Goal: Task Accomplishment & Management: Complete application form

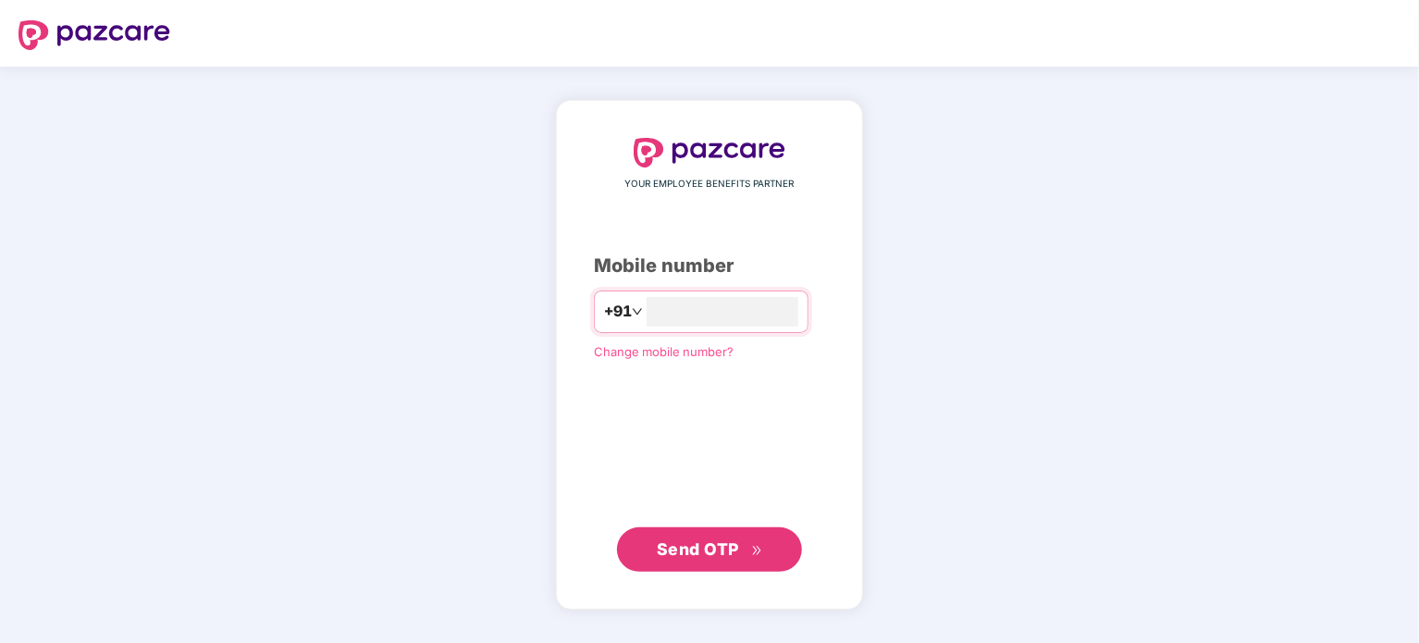
type input "**********"
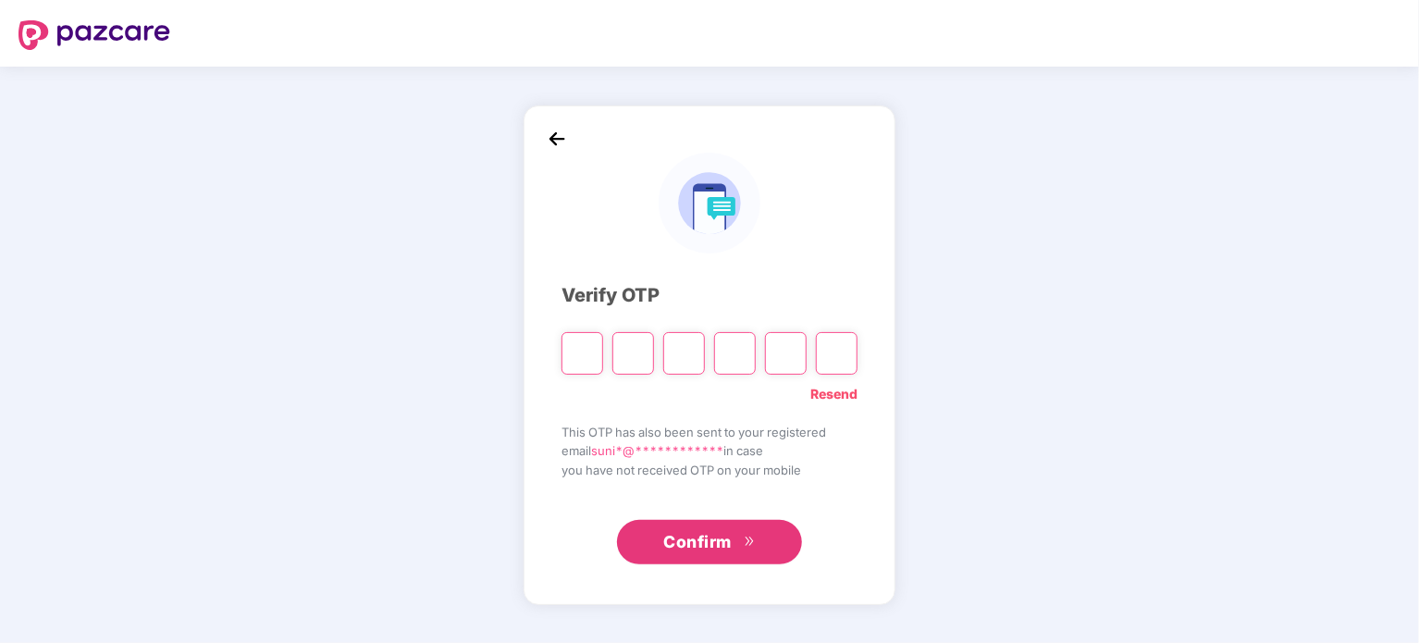
type input "*"
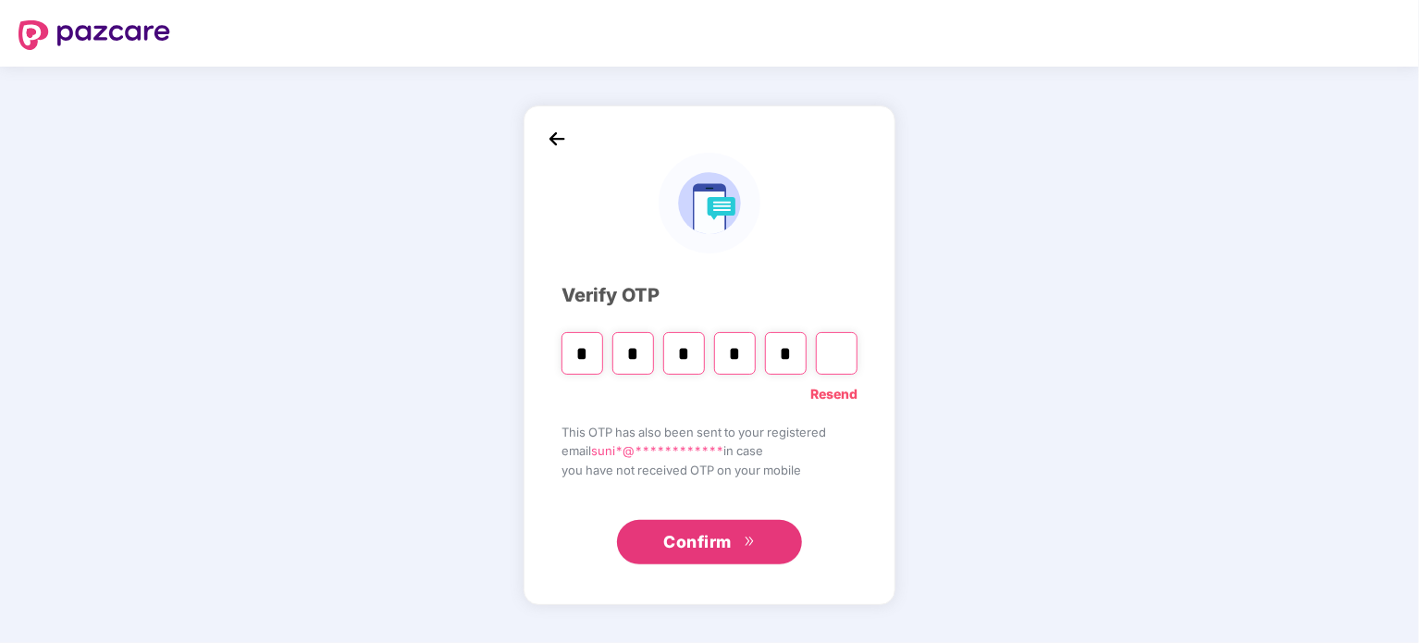
type input "*"
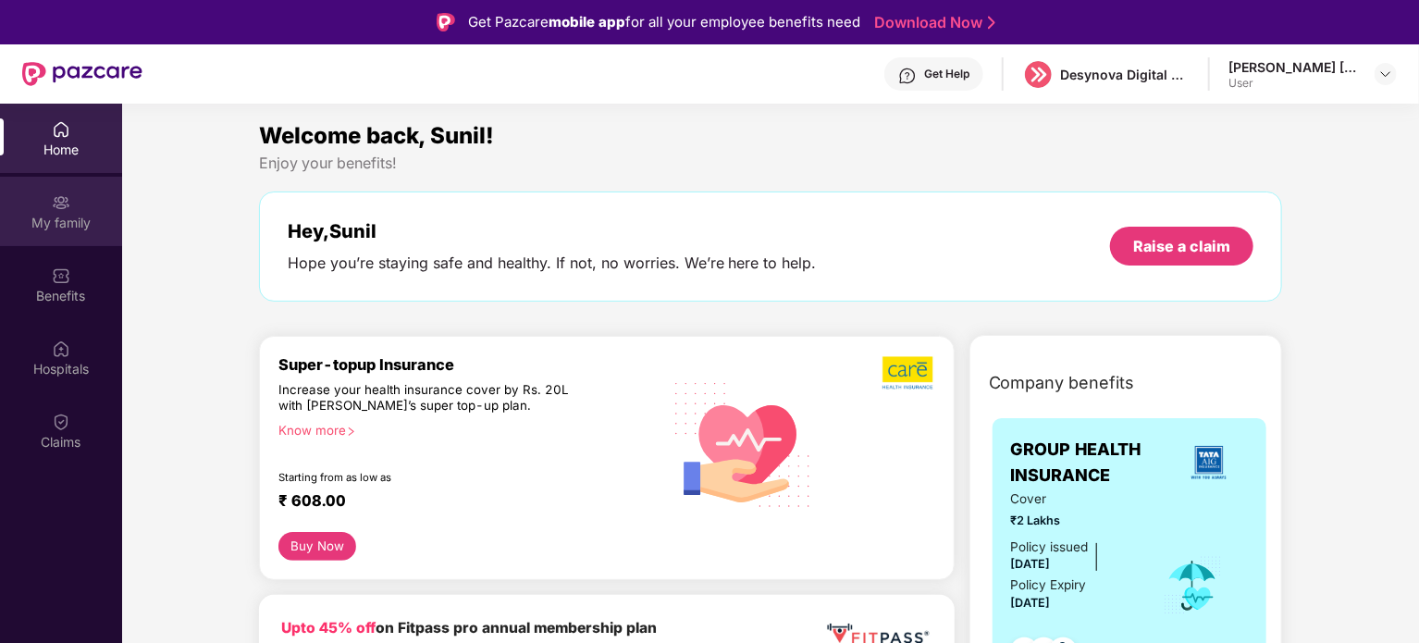
click at [63, 228] on div "My family" at bounding box center [61, 223] width 122 height 18
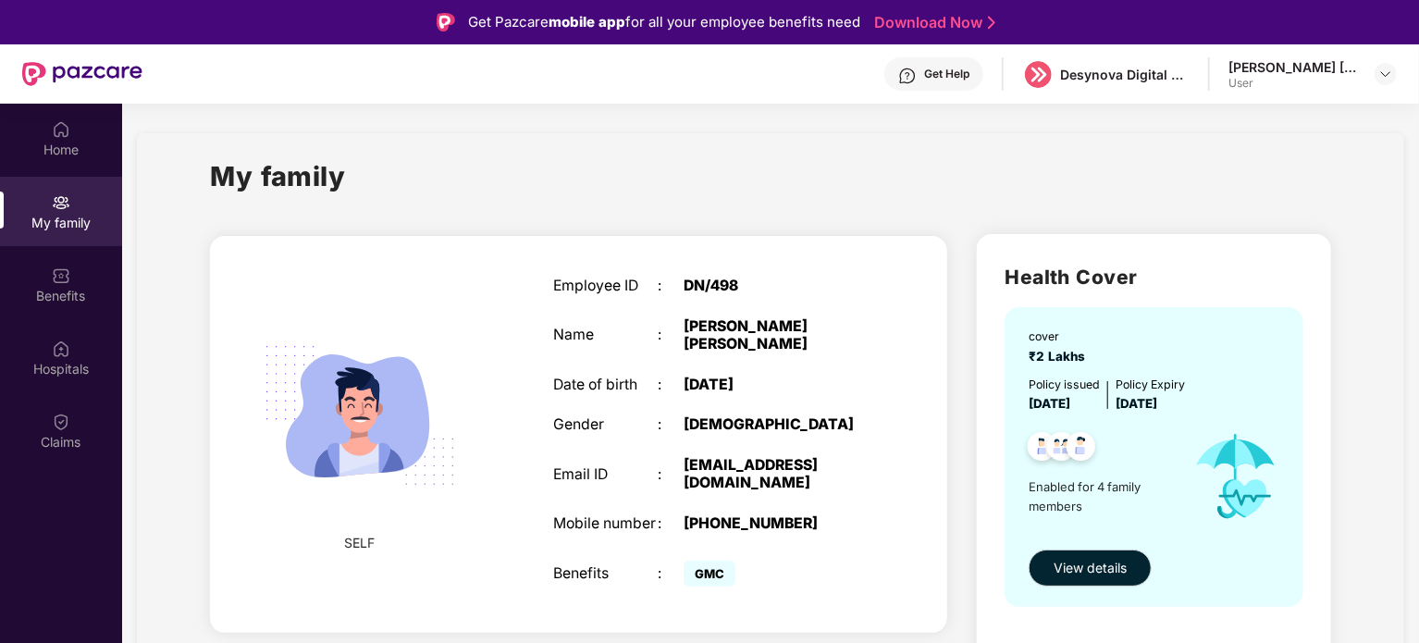
click at [455, 205] on div "My family" at bounding box center [770, 187] width 1121 height 64
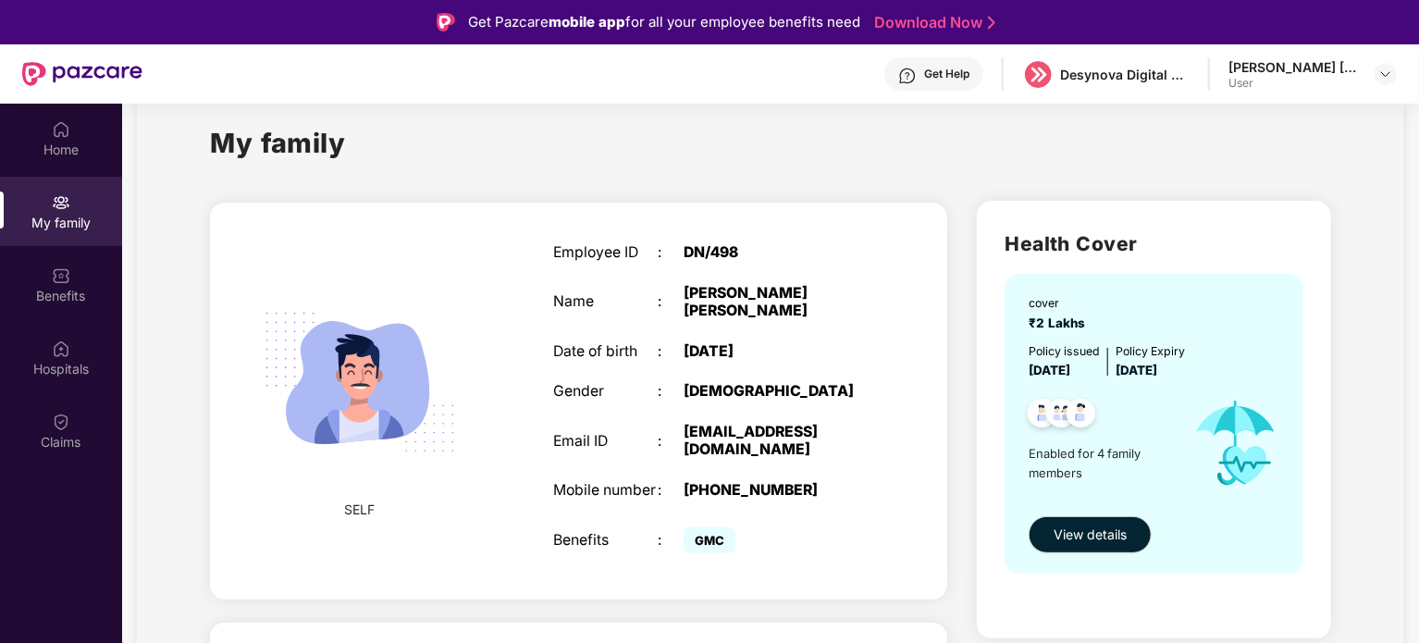
scroll to position [37, 0]
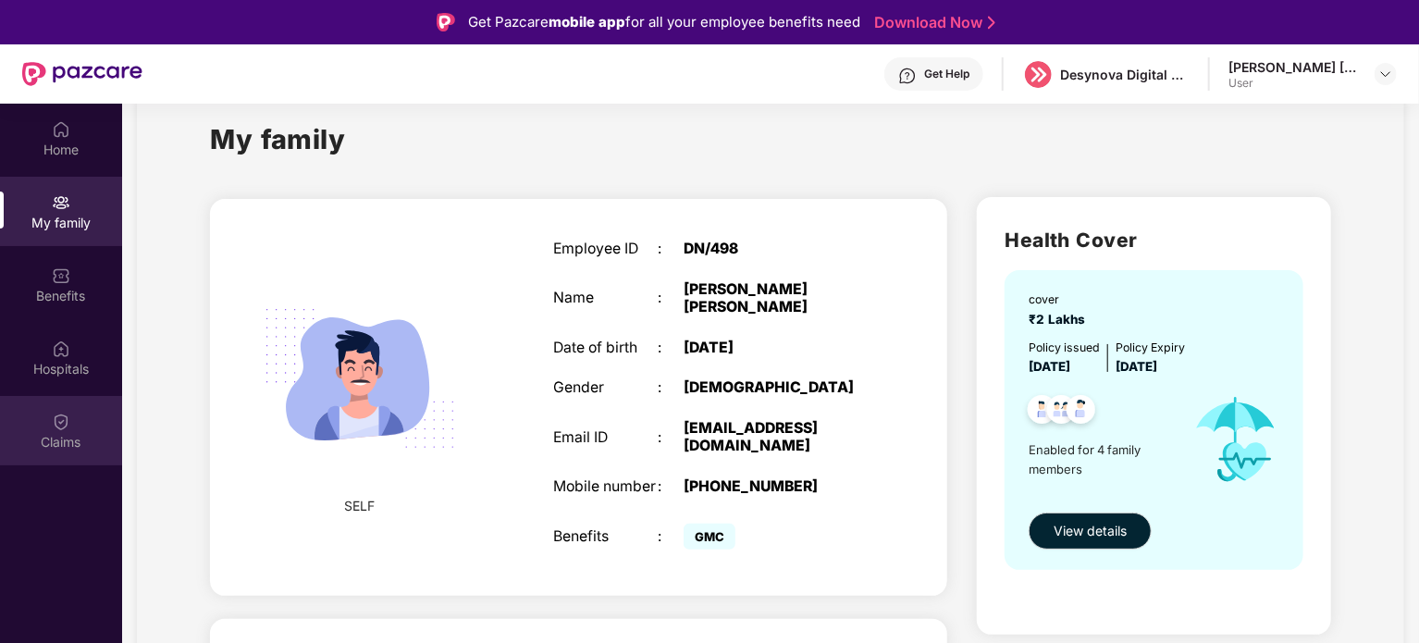
click at [94, 410] on div "Claims" at bounding box center [61, 430] width 122 height 69
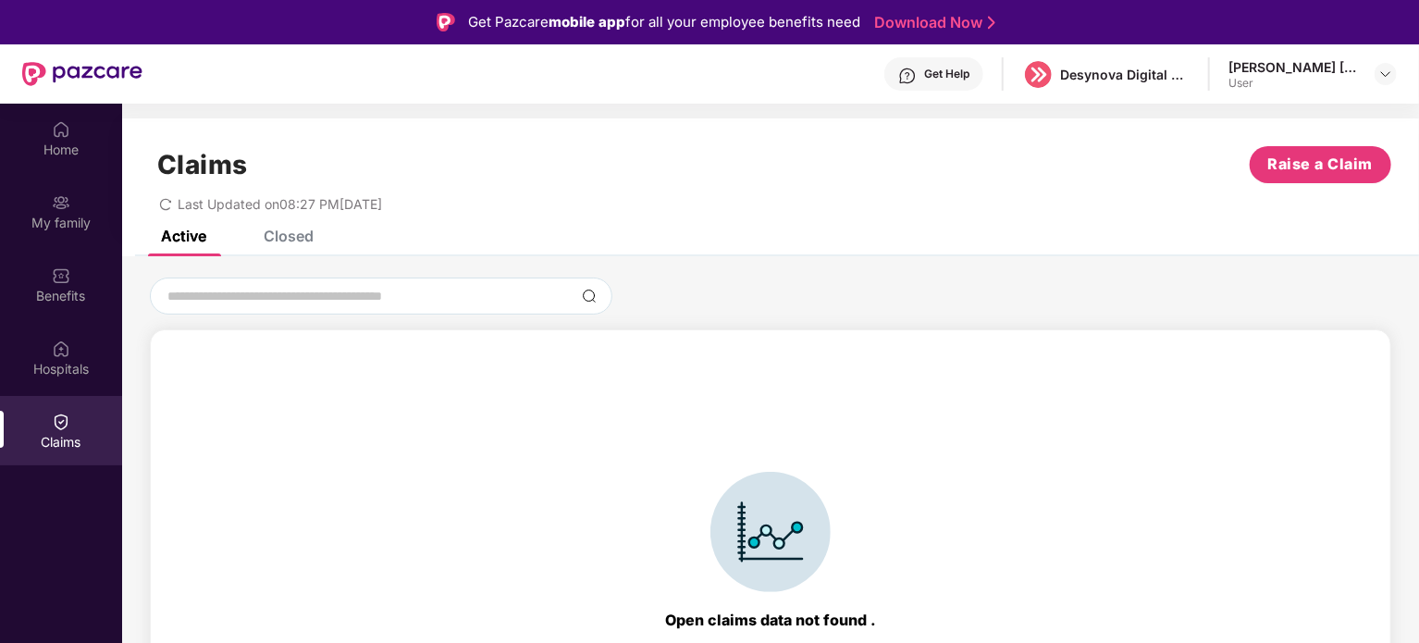
click at [289, 232] on div "Closed" at bounding box center [289, 236] width 50 height 18
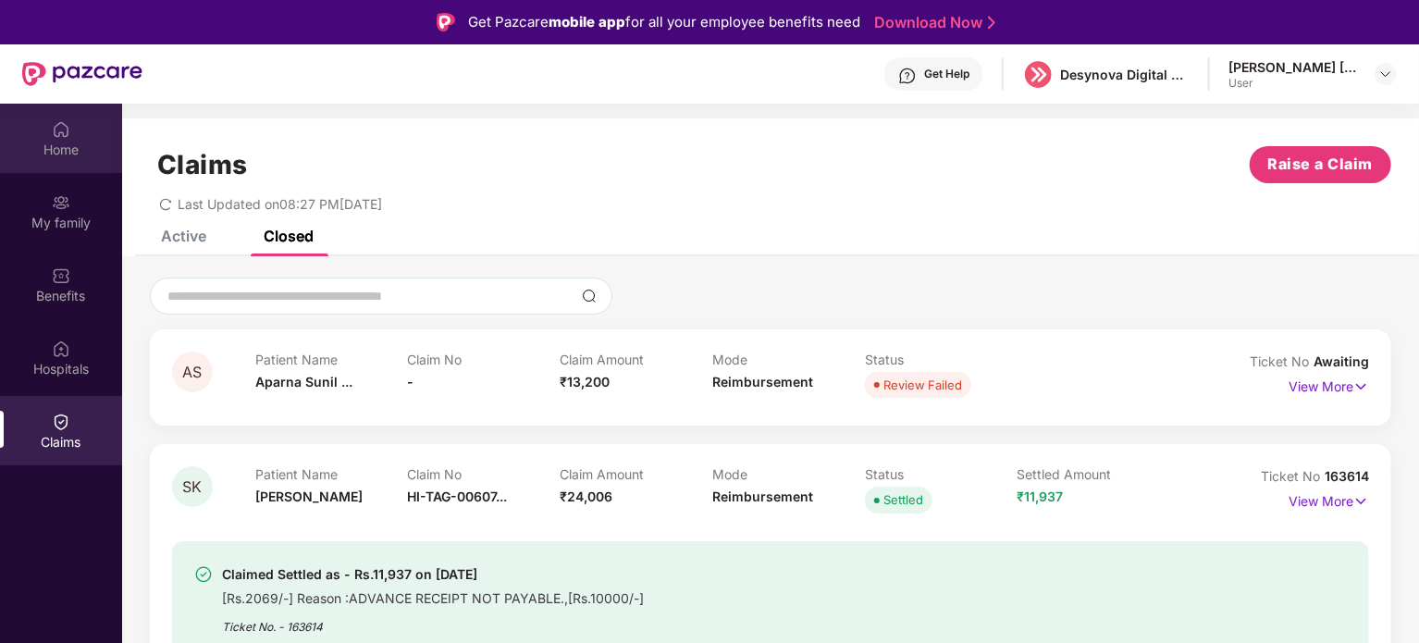
click at [74, 158] on div "Home" at bounding box center [61, 150] width 122 height 18
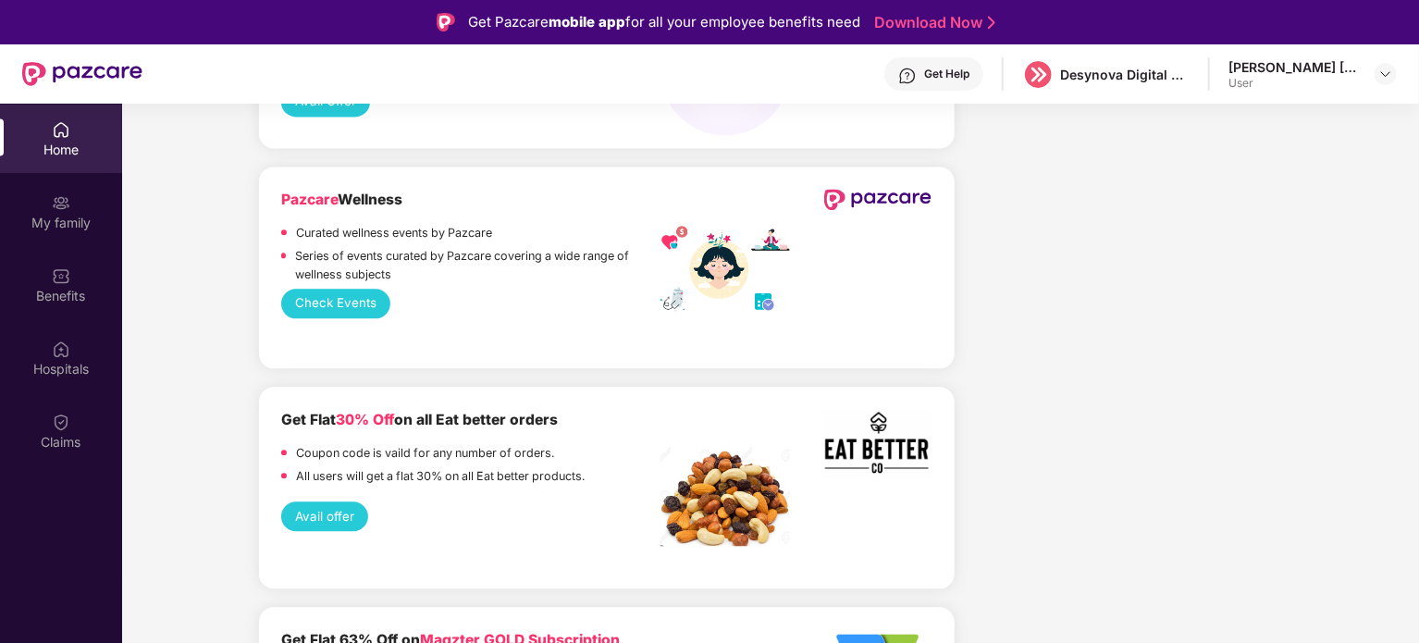
scroll to position [2146, 0]
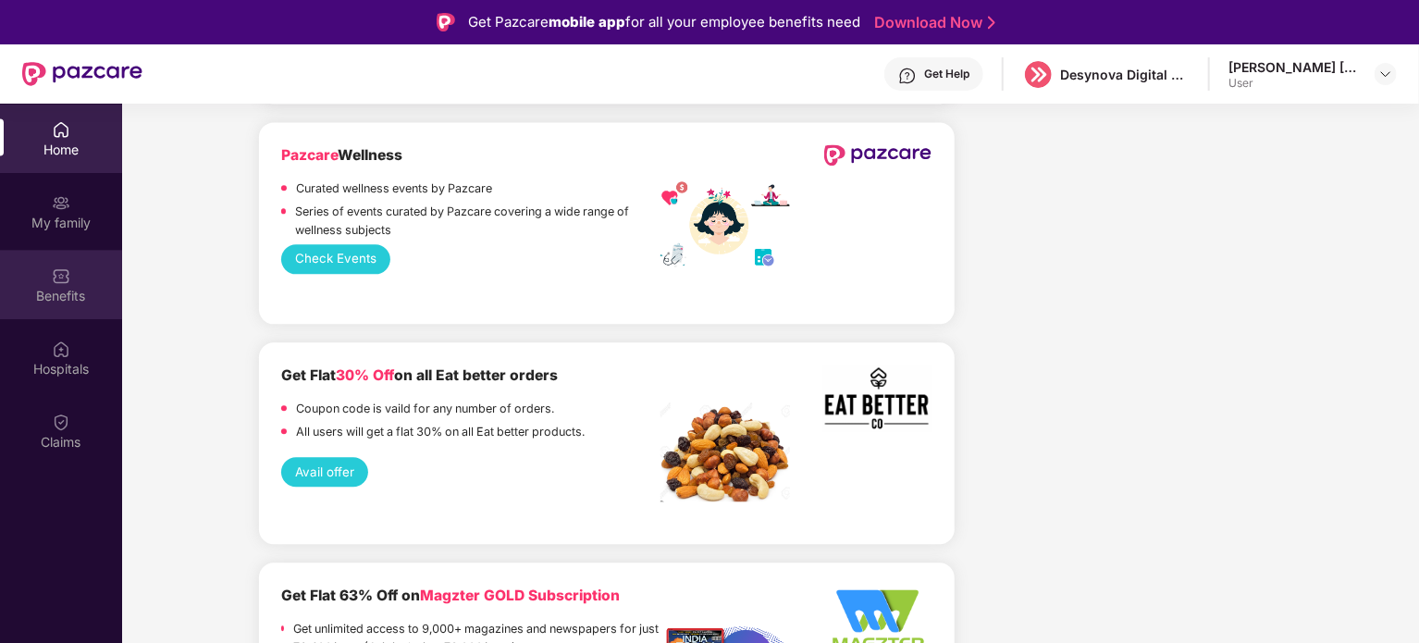
click at [80, 274] on div "Benefits" at bounding box center [61, 284] width 122 height 69
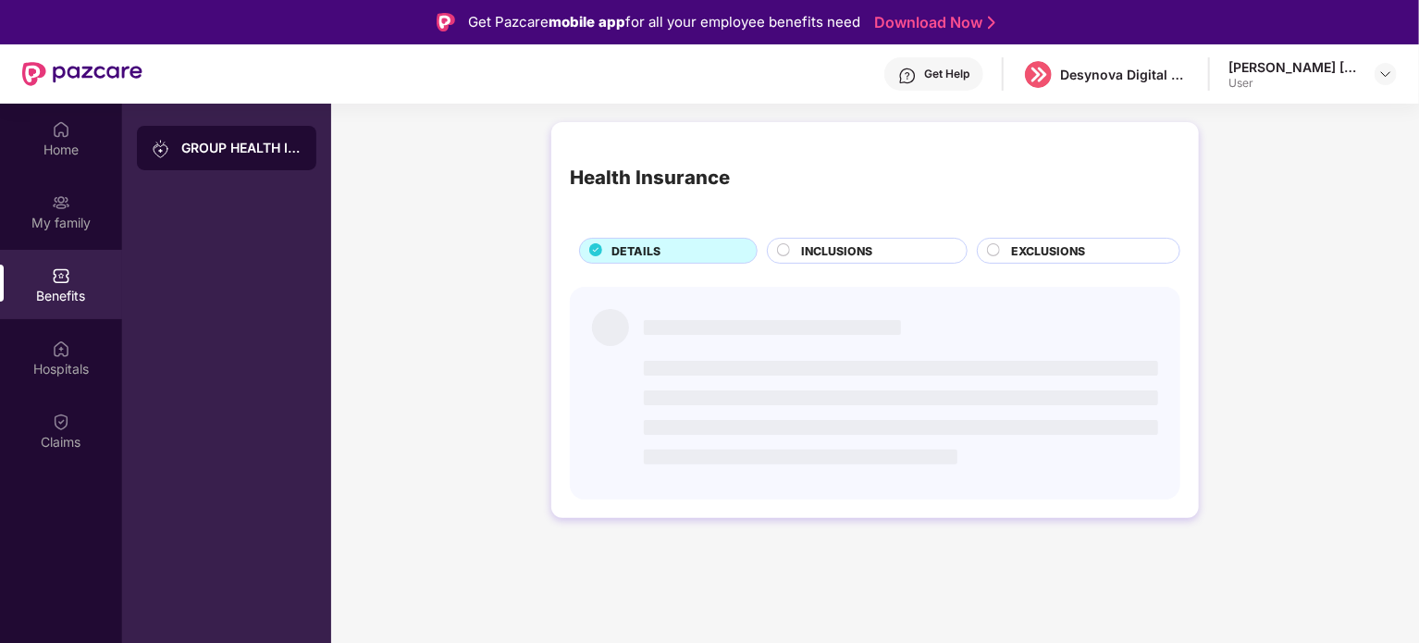
scroll to position [0, 0]
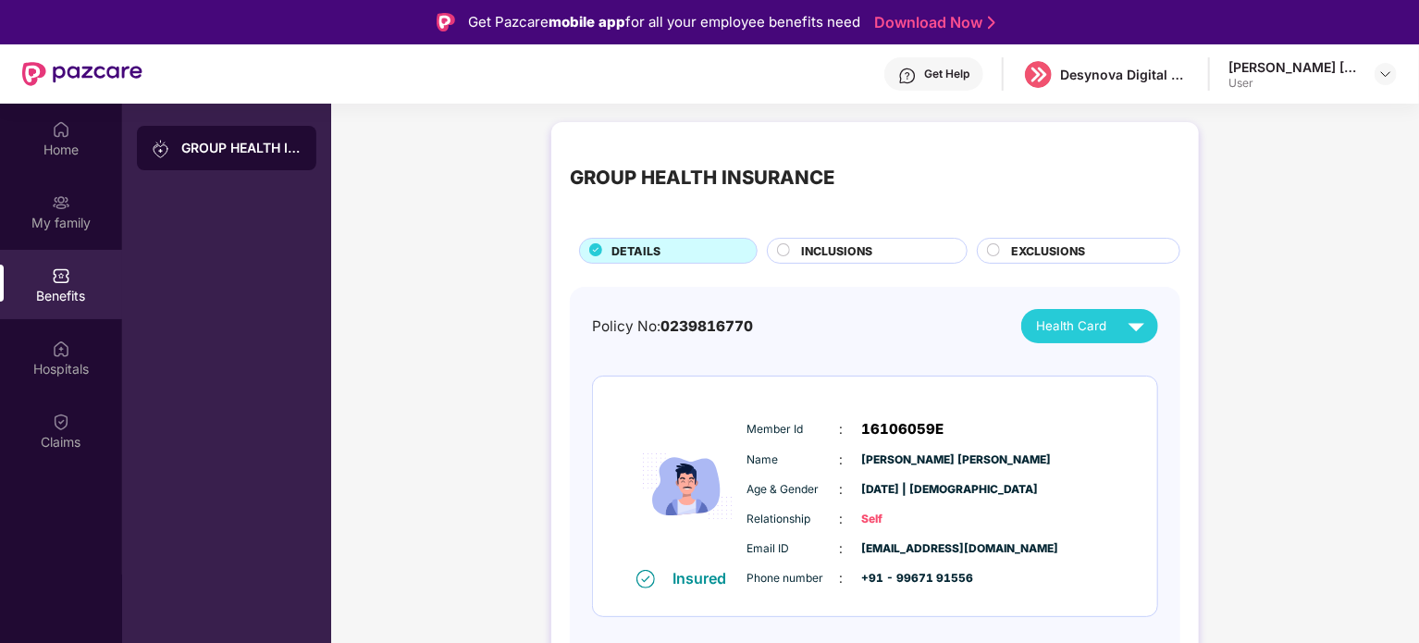
click at [622, 407] on div "Insured Member Id : 16106059E Name : Sunil Kumar Ramchandra Yadav Age & Gender …" at bounding box center [875, 496] width 564 height 240
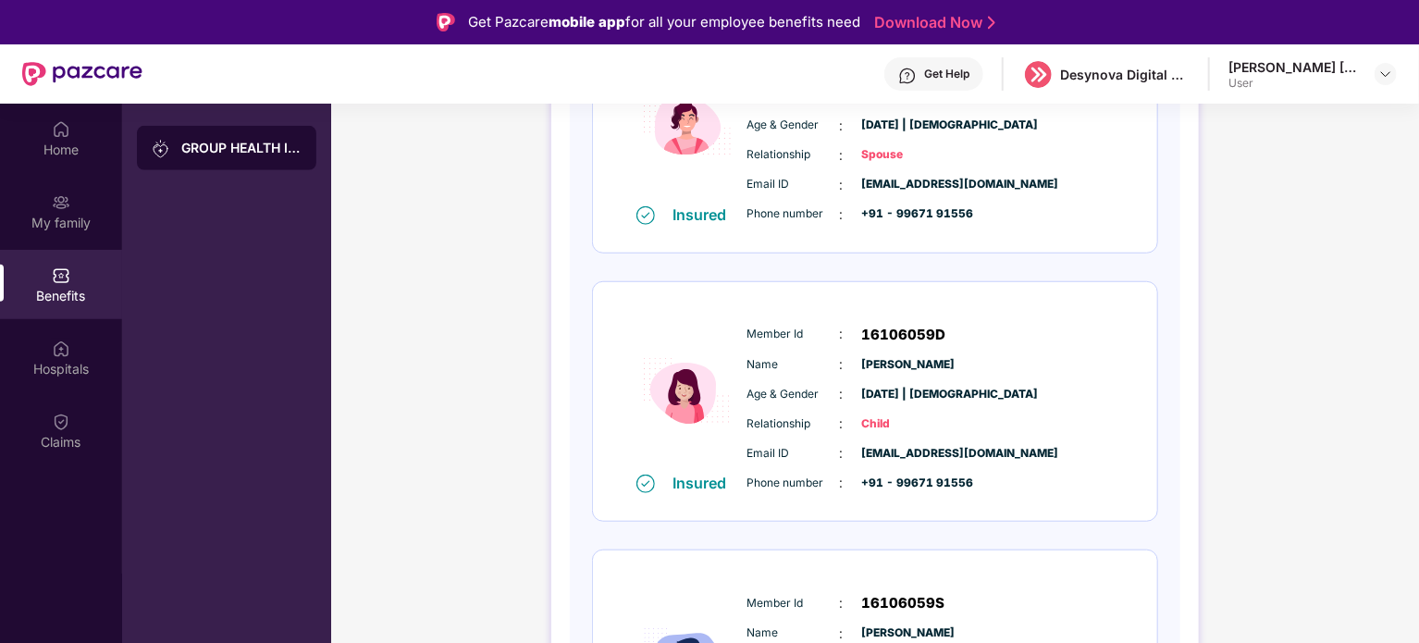
scroll to position [703, 0]
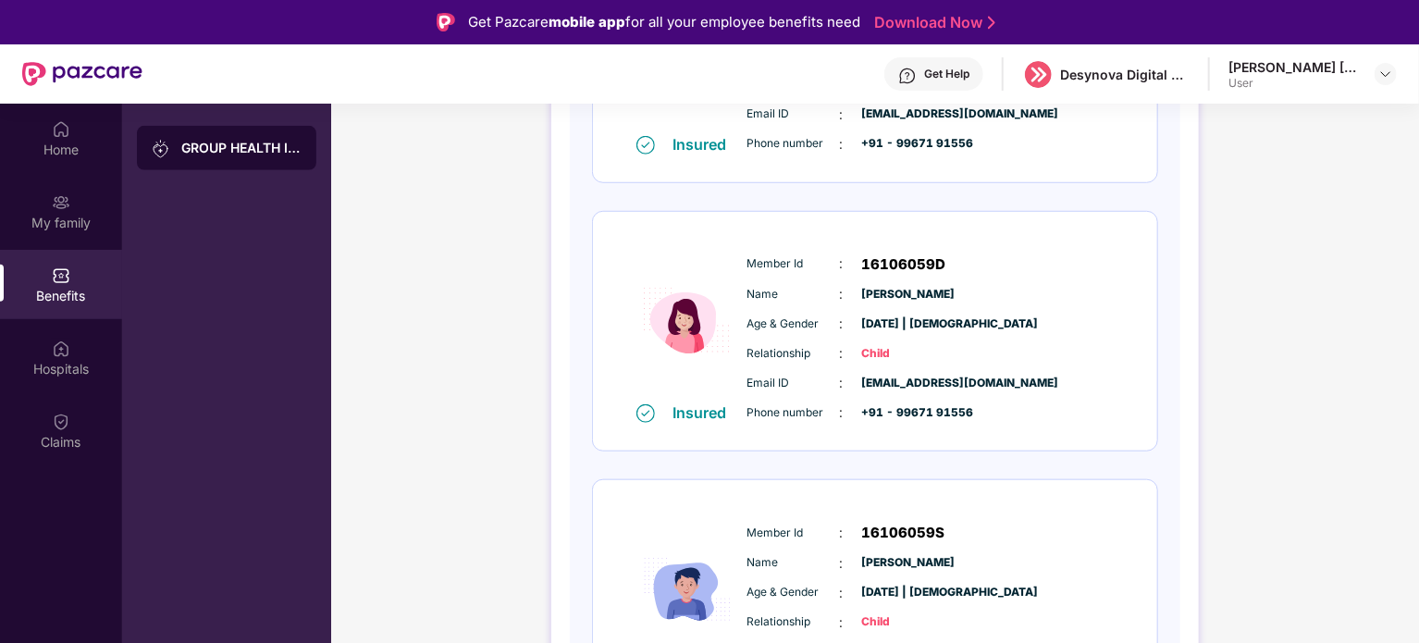
click at [421, 247] on div "GROUP HEALTH INSURANCE DETAILS INCLUSIONS EXCLUSIONS Policy No: 0239816770 Heal…" at bounding box center [875, 122] width 1088 height 1425
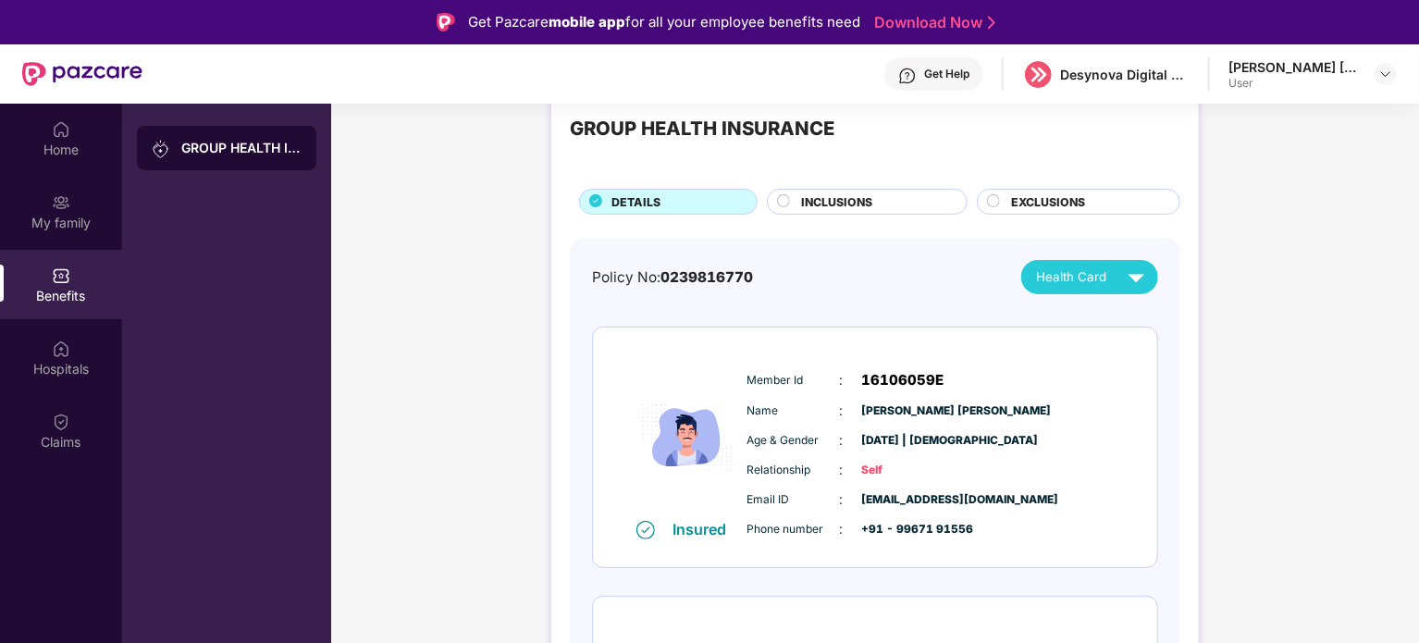
scroll to position [92, 0]
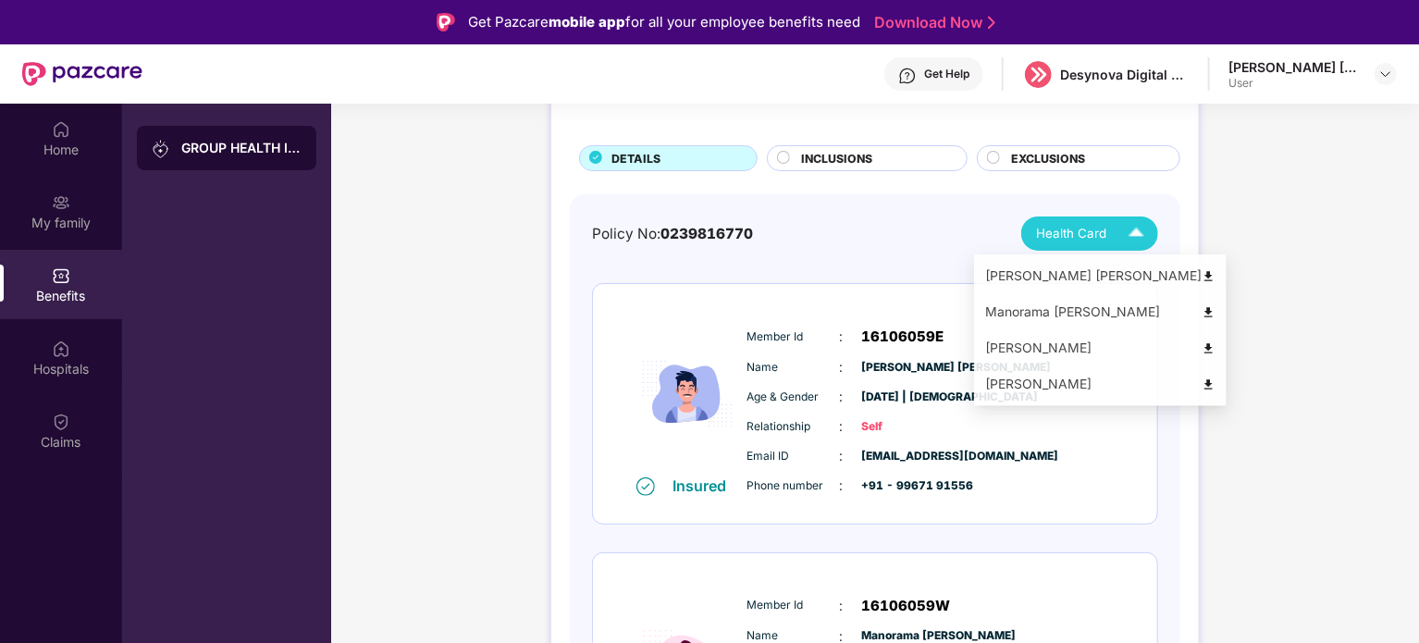
click at [1140, 235] on img at bounding box center [1136, 233] width 32 height 32
click at [1202, 348] on img at bounding box center [1209, 351] width 14 height 14
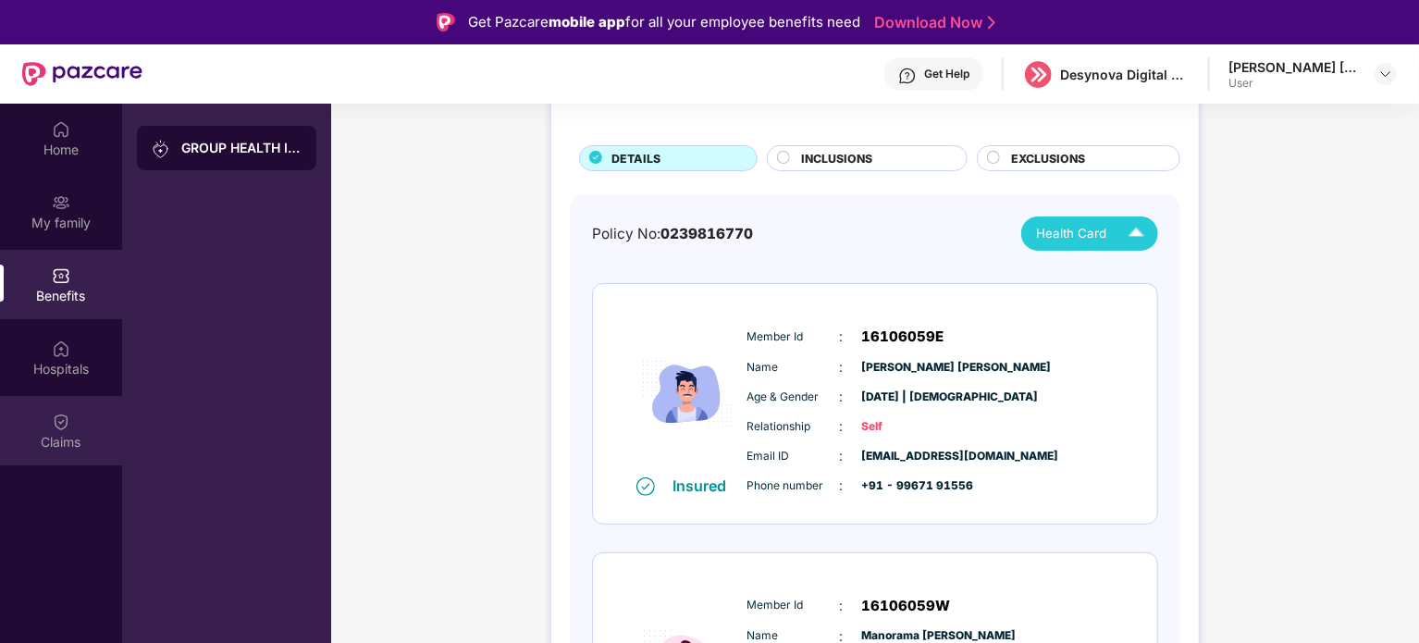
click at [45, 448] on div "Claims" at bounding box center [61, 442] width 122 height 18
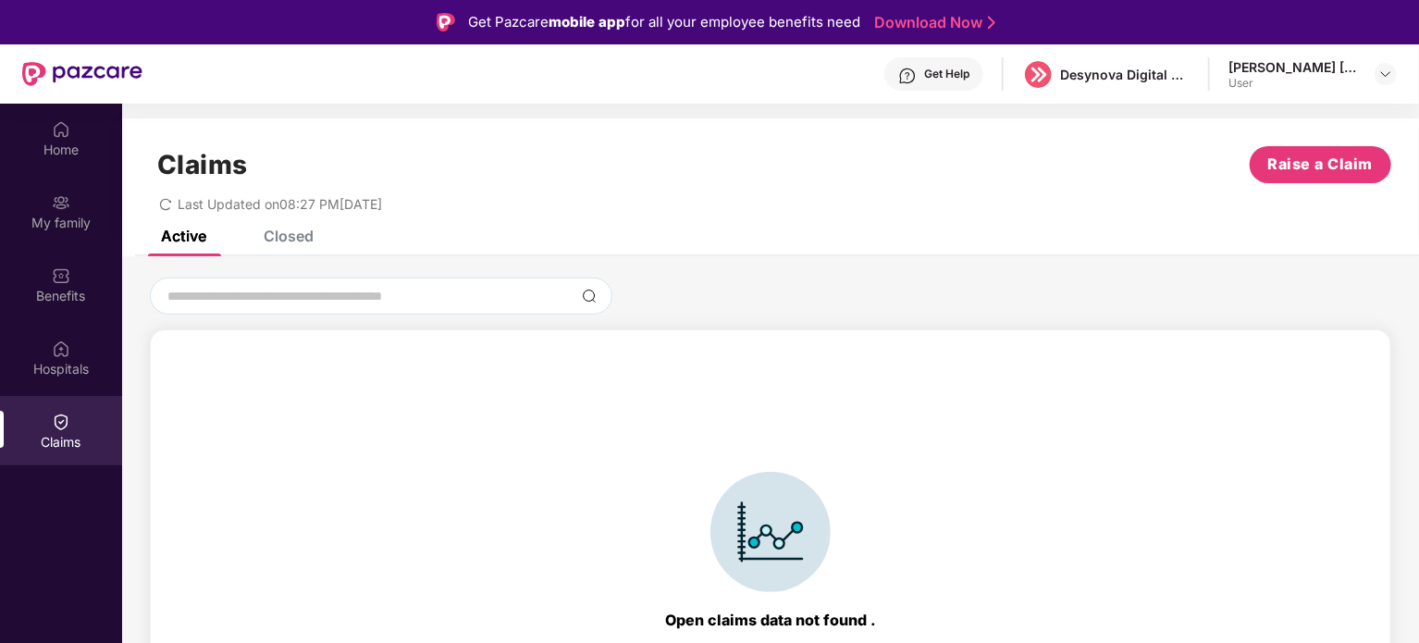
scroll to position [41, 0]
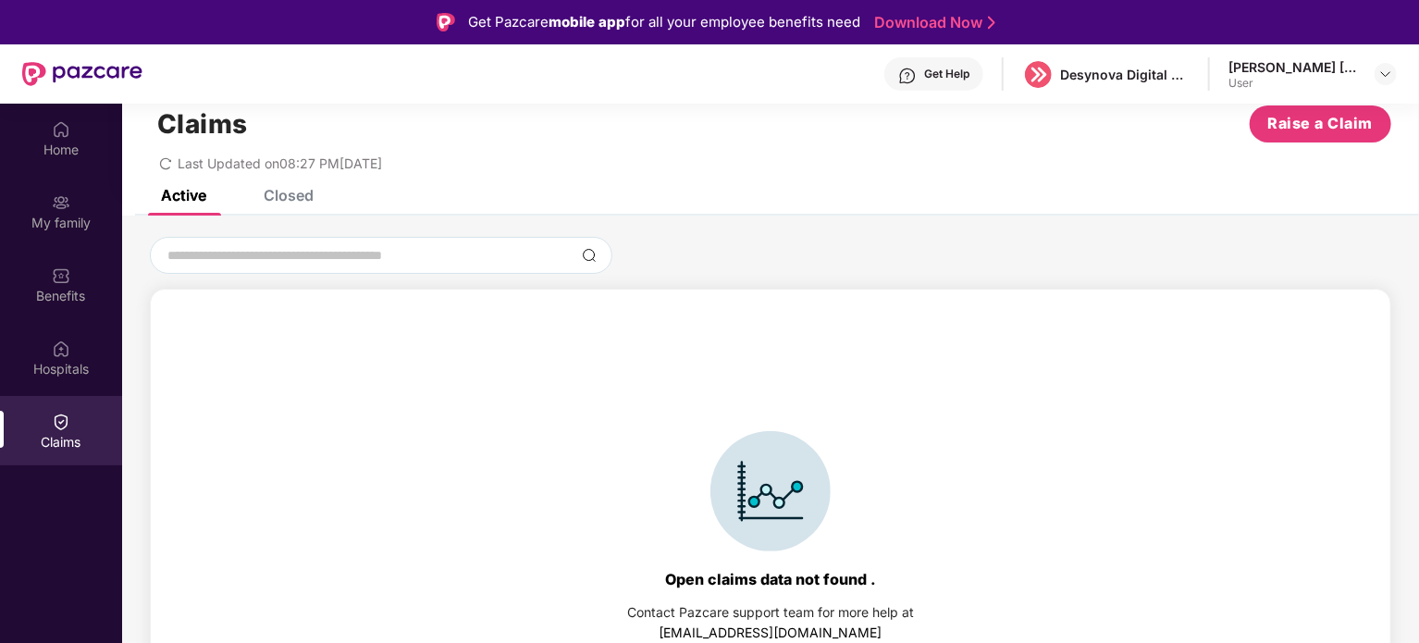
click at [283, 195] on div "Closed" at bounding box center [289, 195] width 50 height 18
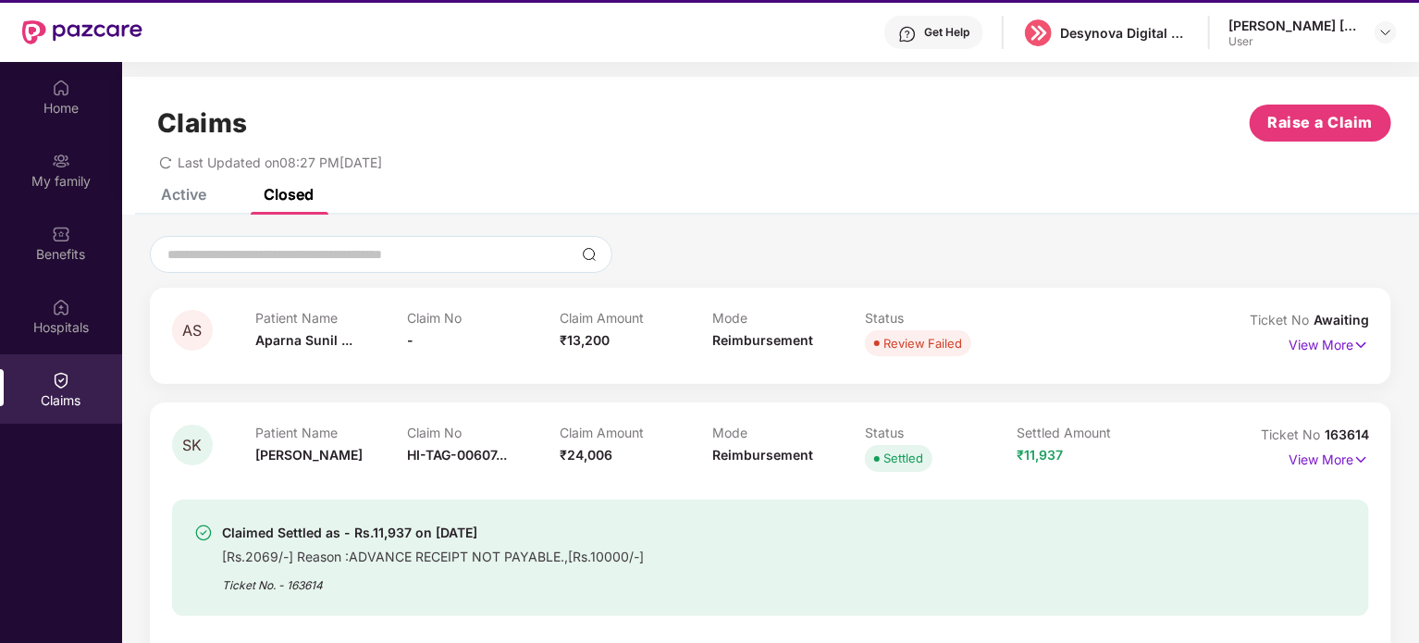
scroll to position [11, 0]
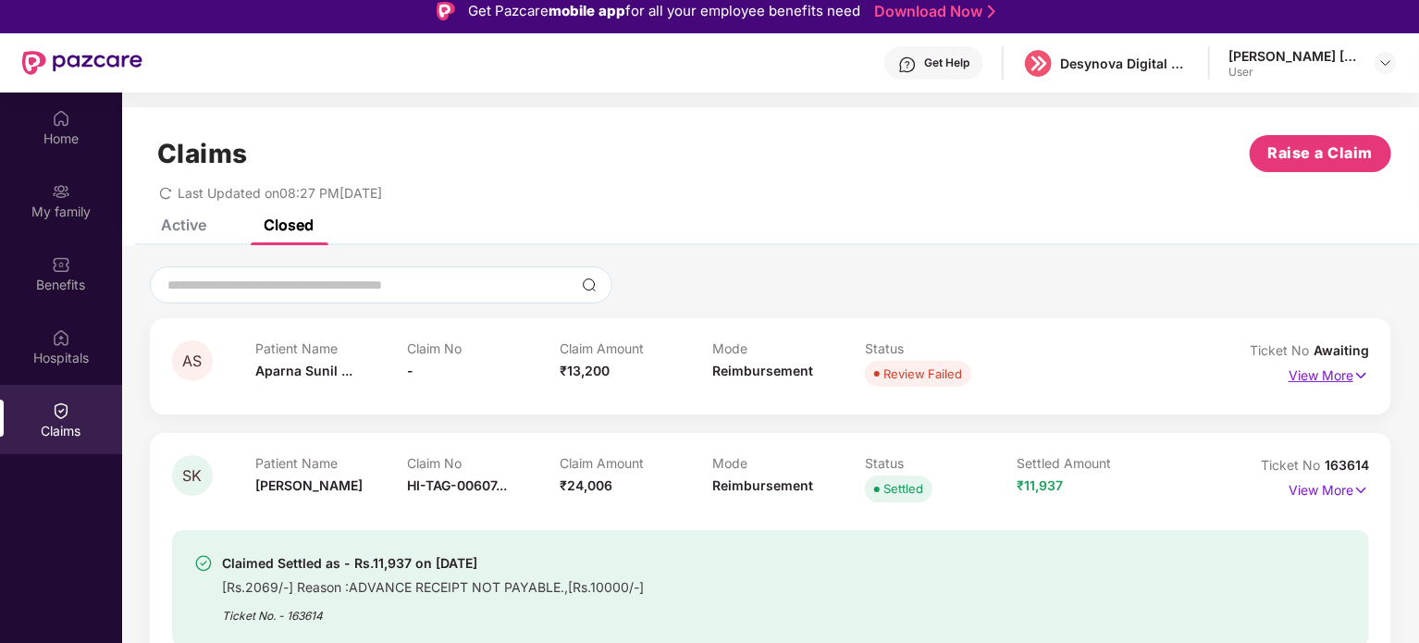
click at [1303, 369] on p "View More" at bounding box center [1328, 373] width 80 height 25
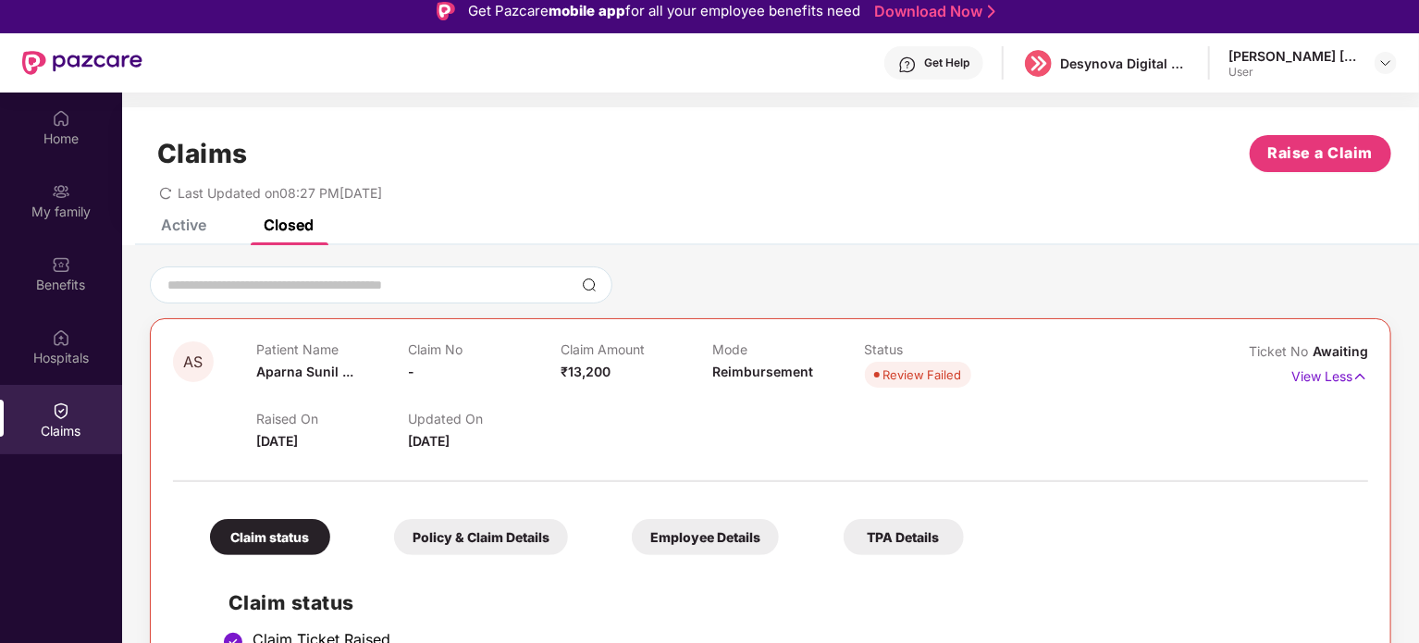
scroll to position [0, 0]
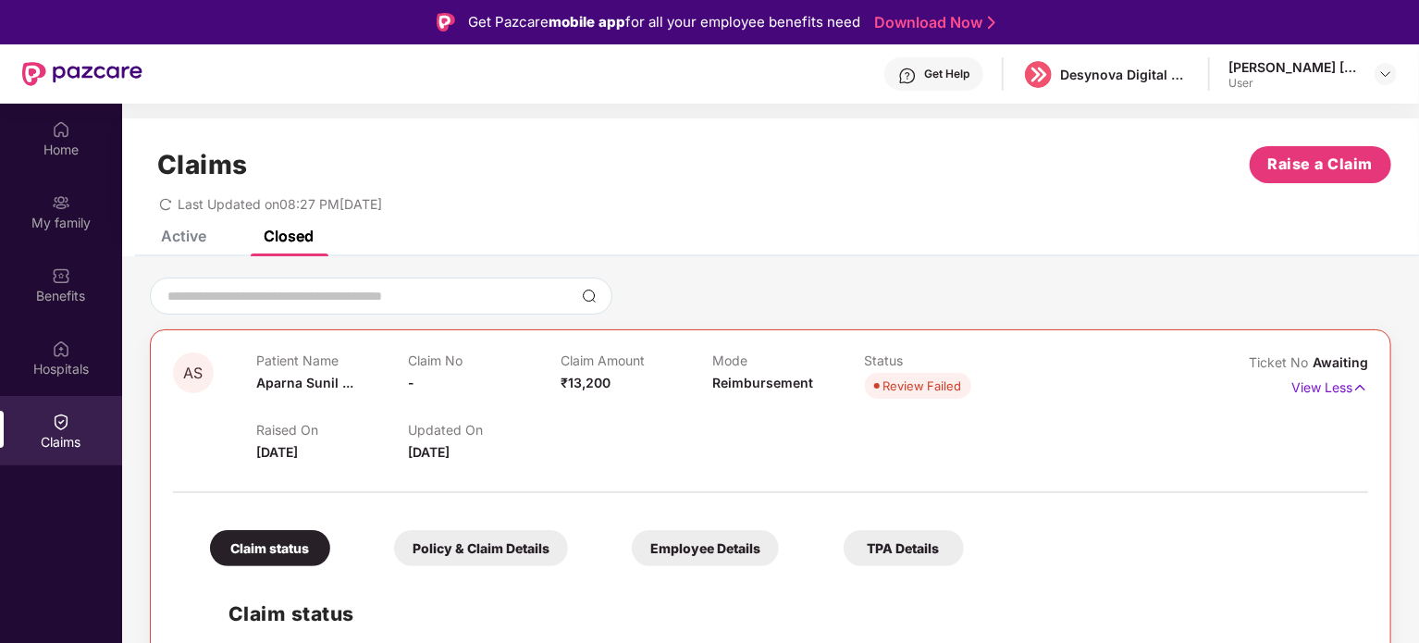
click at [197, 234] on div "Active" at bounding box center [183, 236] width 45 height 18
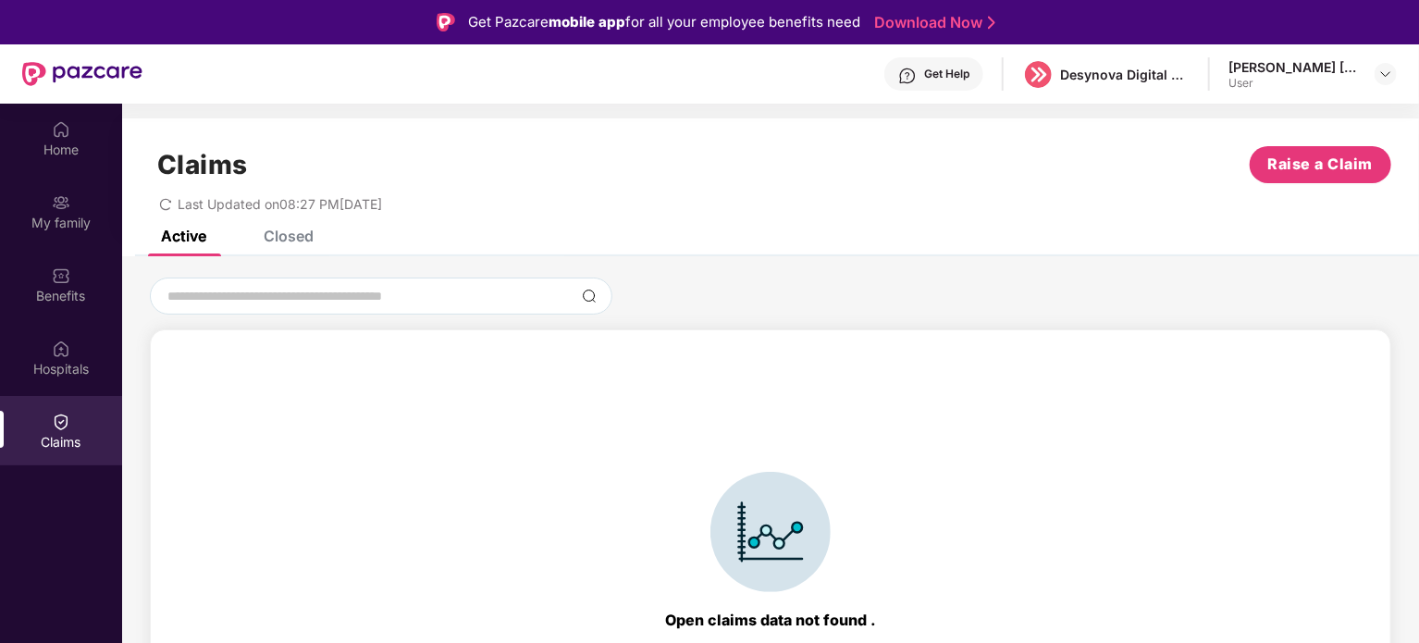
click at [277, 243] on div "Closed" at bounding box center [289, 236] width 50 height 18
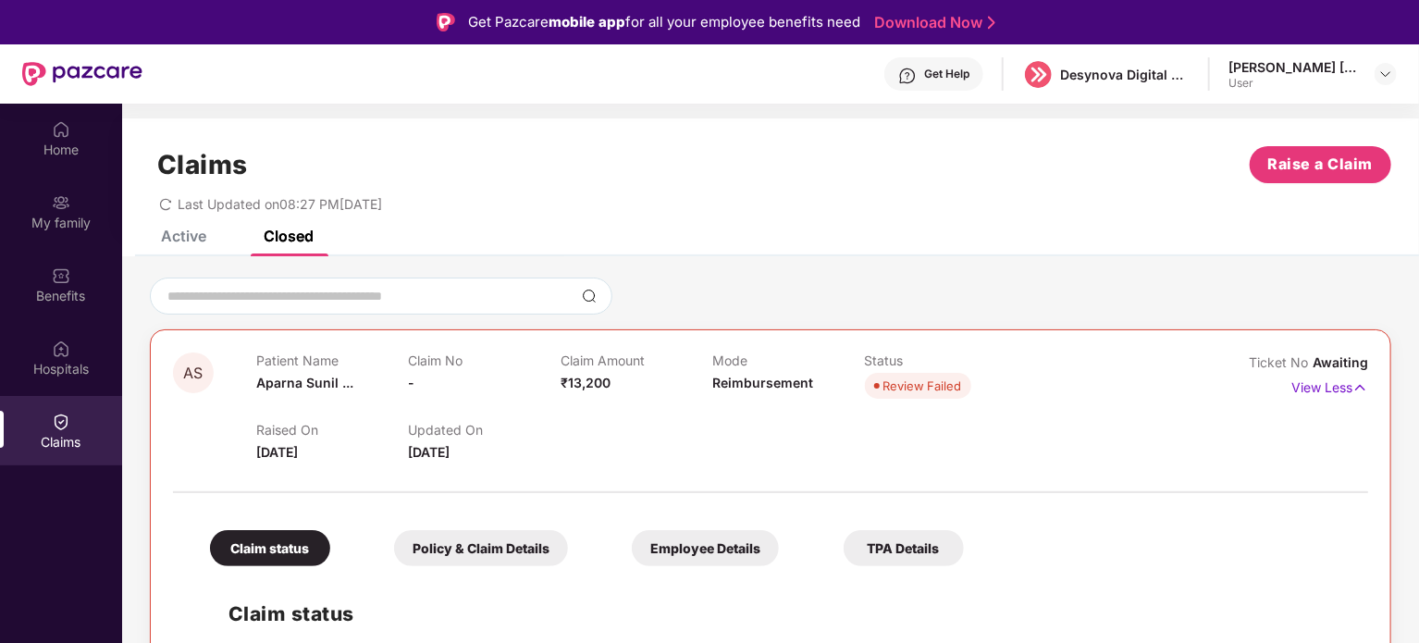
click at [190, 236] on div "Active" at bounding box center [183, 236] width 45 height 18
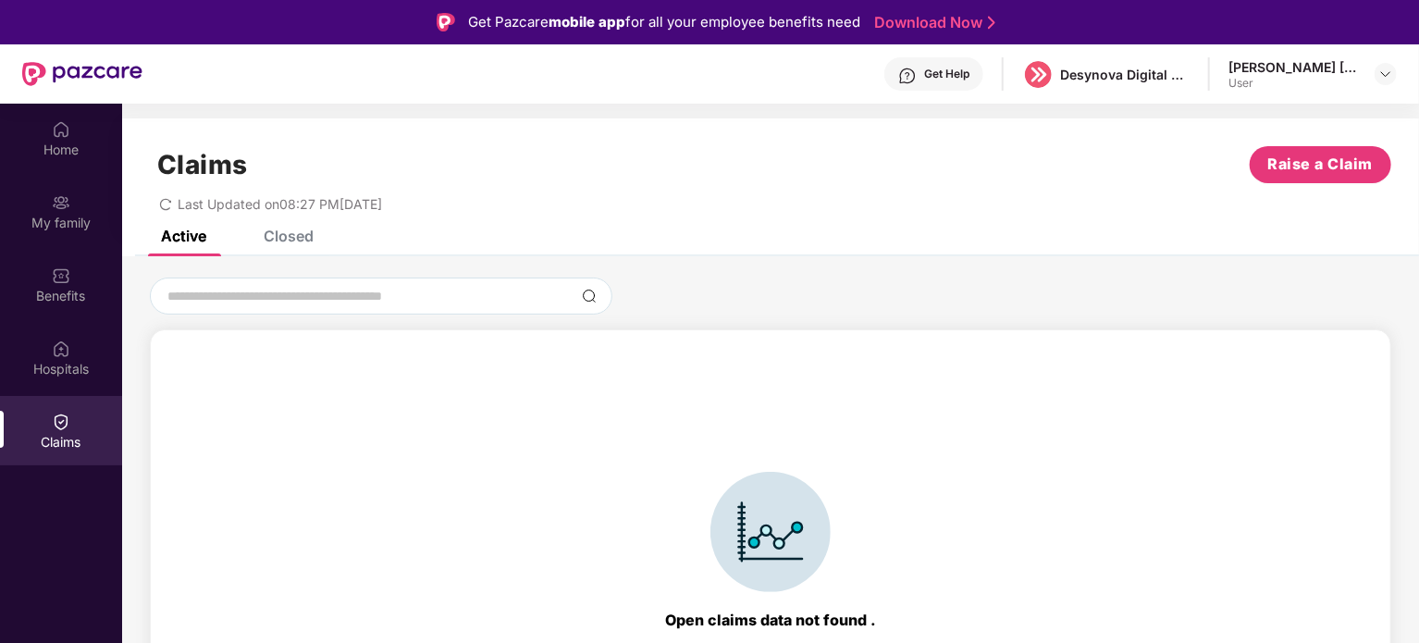
click at [251, 228] on div "Claims Raise a Claim Last Updated on 08:27 PM, 24 Aug 2025" at bounding box center [770, 174] width 1297 height 112
click at [281, 235] on div "Closed" at bounding box center [289, 236] width 50 height 18
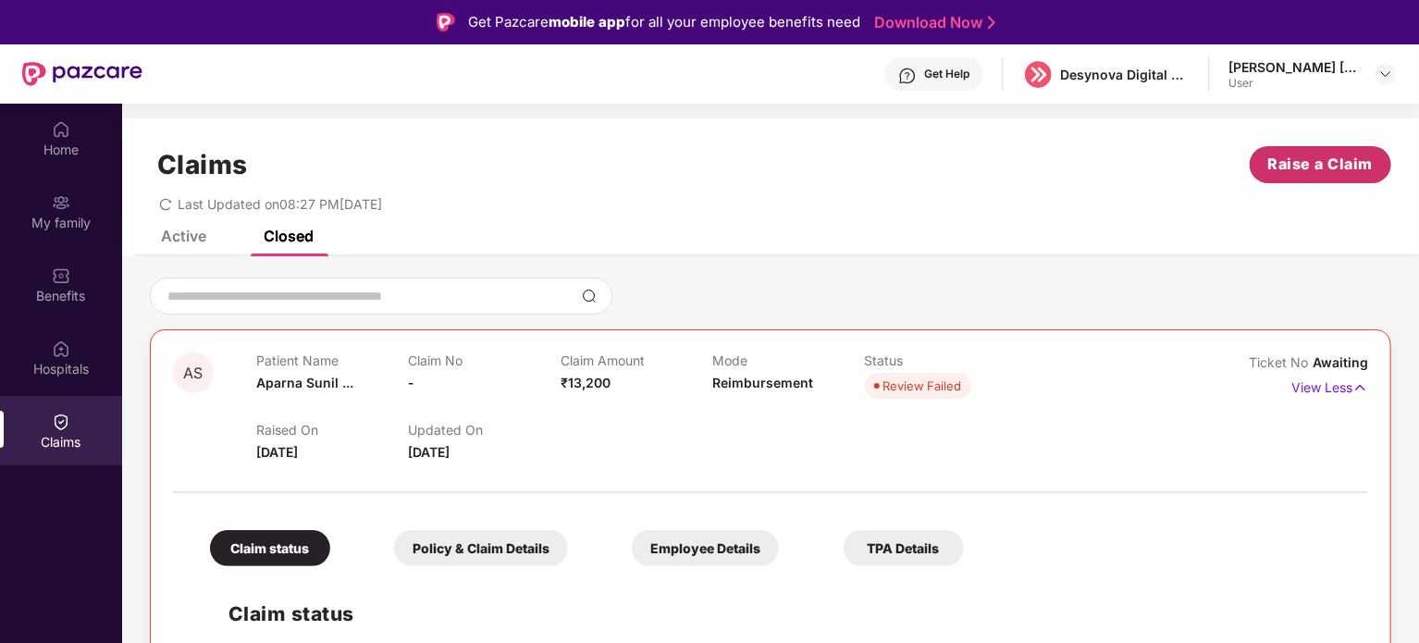
click at [1319, 165] on span "Raise a Claim" at bounding box center [1320, 164] width 105 height 23
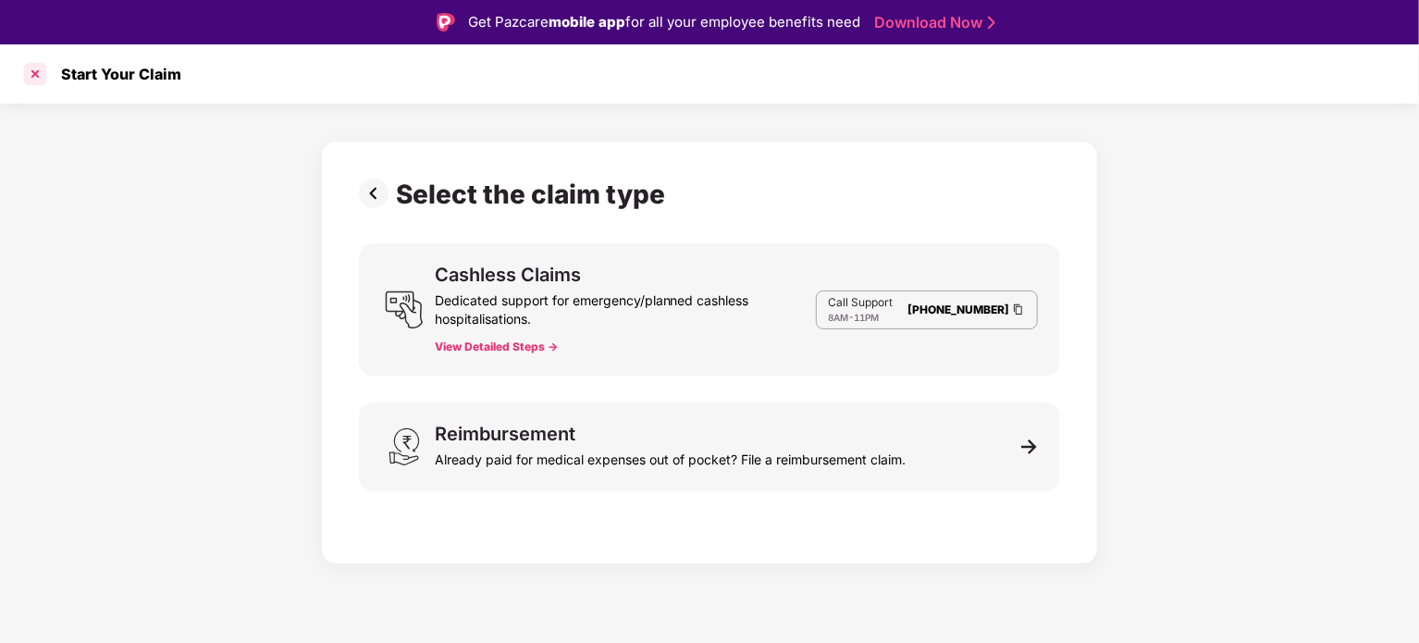
click at [35, 82] on div at bounding box center [35, 74] width 30 height 30
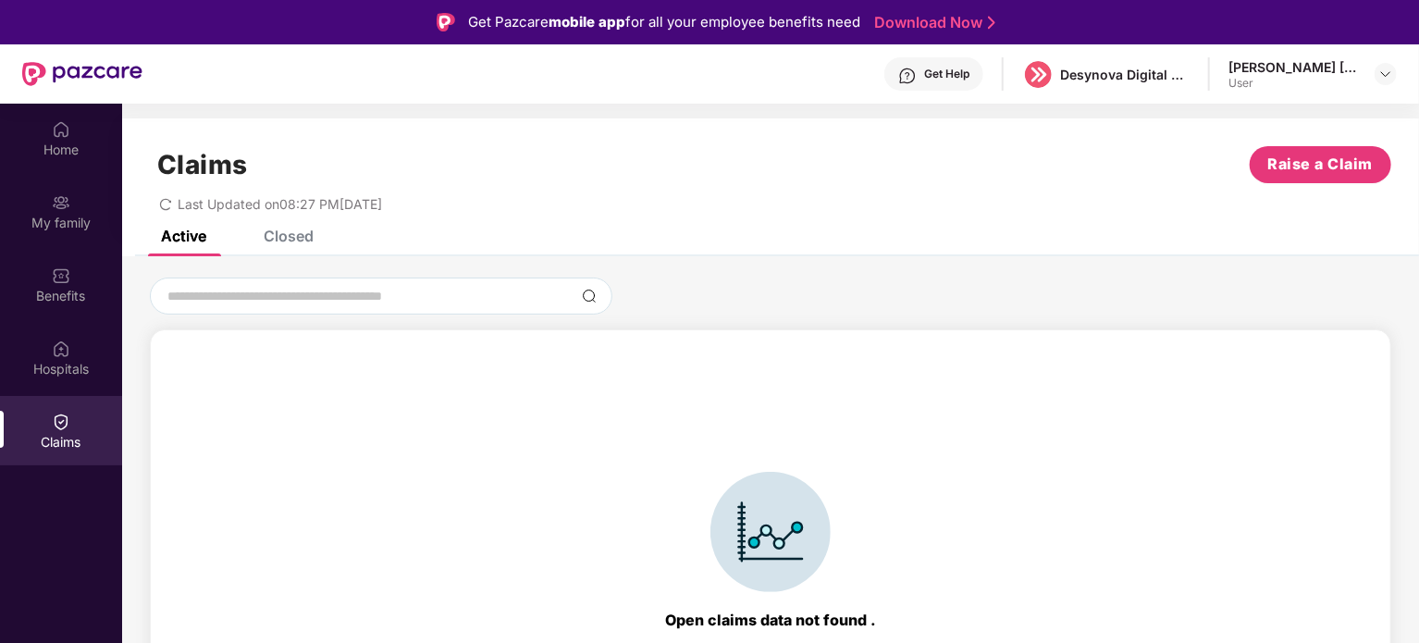
click at [305, 236] on div "Closed" at bounding box center [289, 236] width 50 height 18
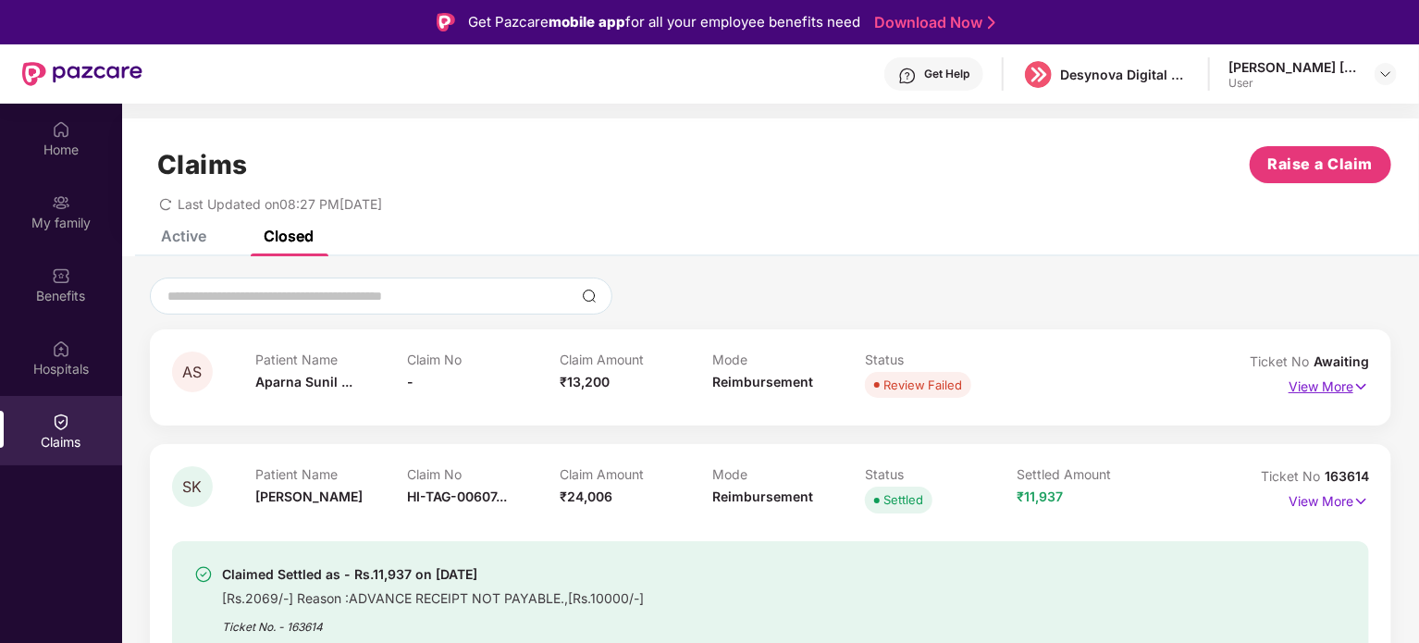
click at [1365, 383] on img at bounding box center [1361, 386] width 16 height 20
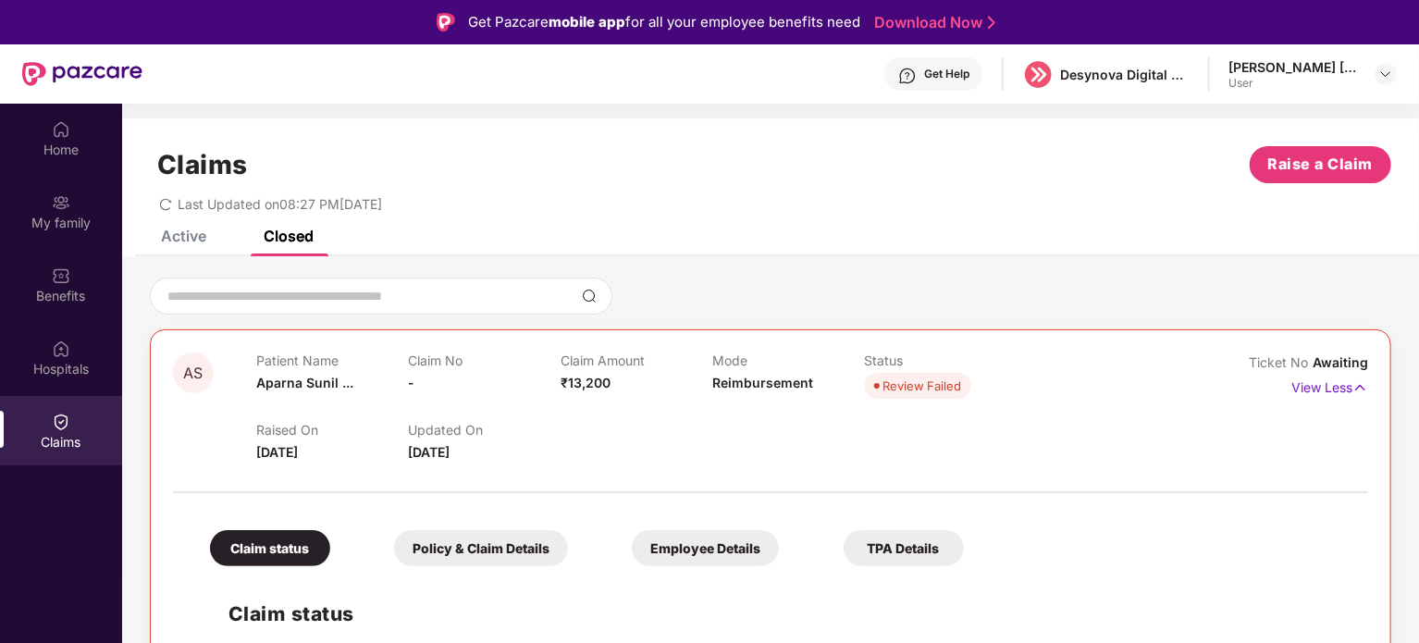
click at [194, 232] on div "Active" at bounding box center [183, 236] width 45 height 18
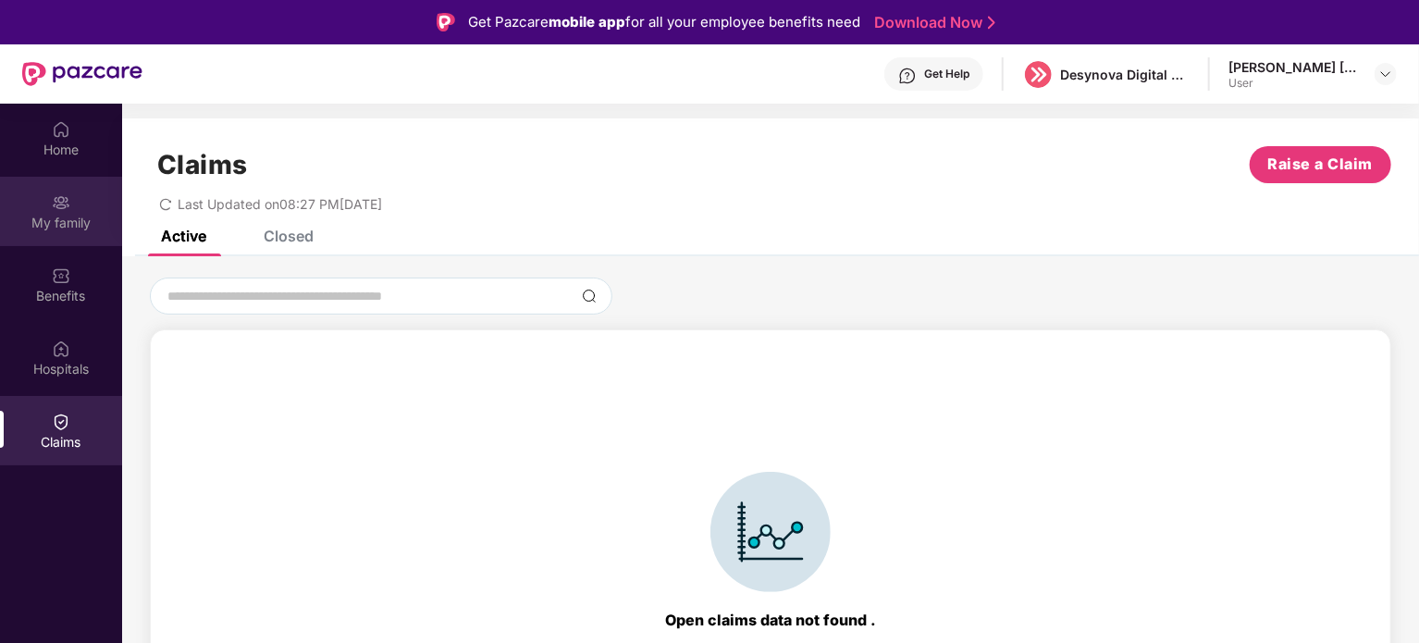
click at [80, 229] on div "My family" at bounding box center [61, 223] width 122 height 18
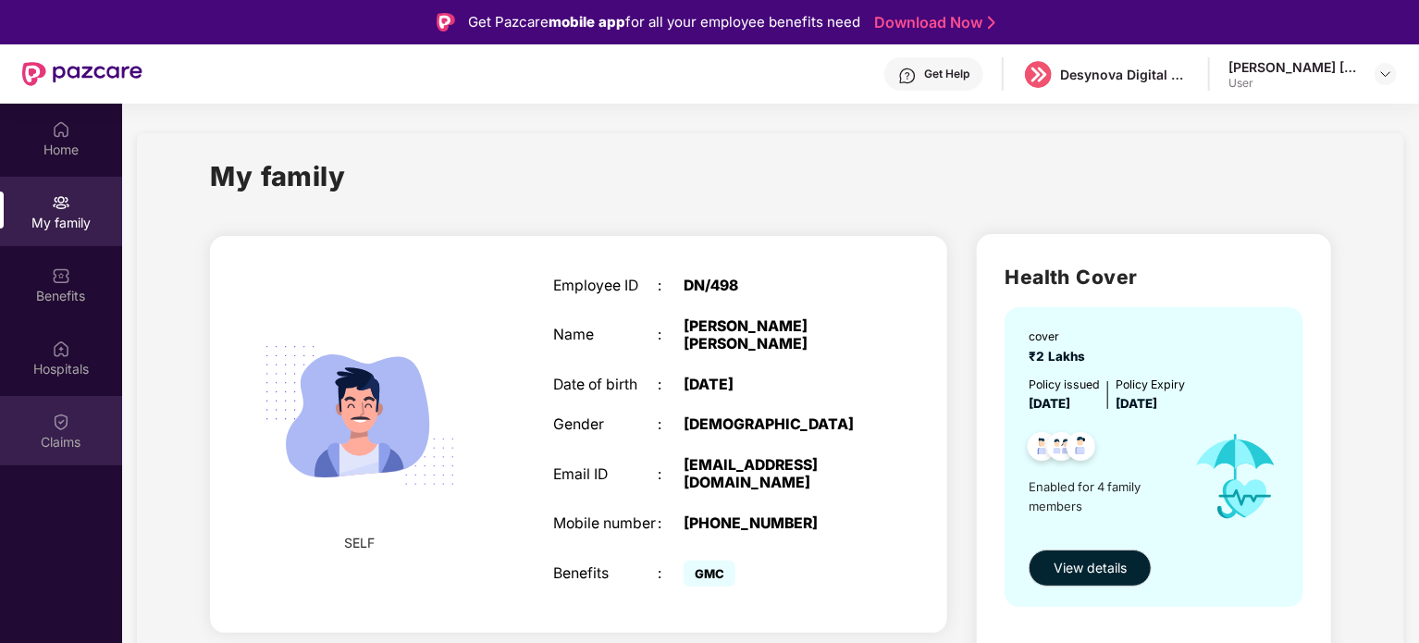
click at [68, 438] on div "Claims" at bounding box center [61, 442] width 122 height 18
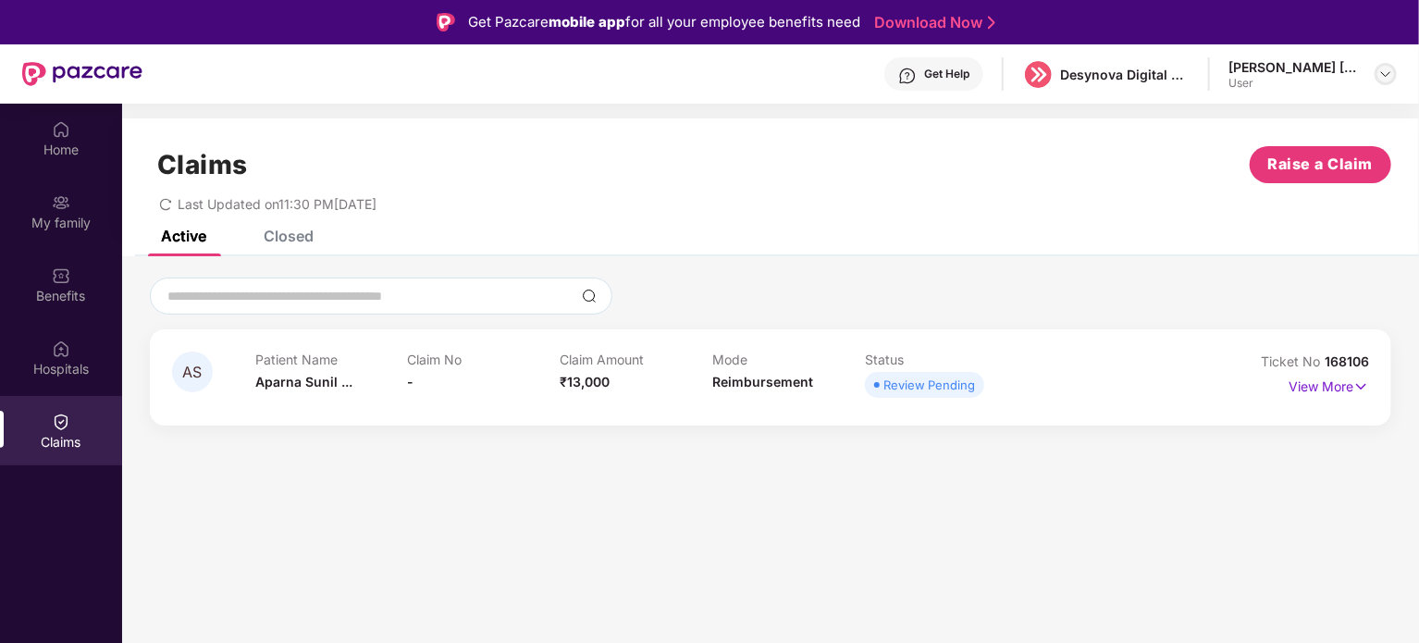
click at [1380, 71] on img at bounding box center [1385, 74] width 15 height 15
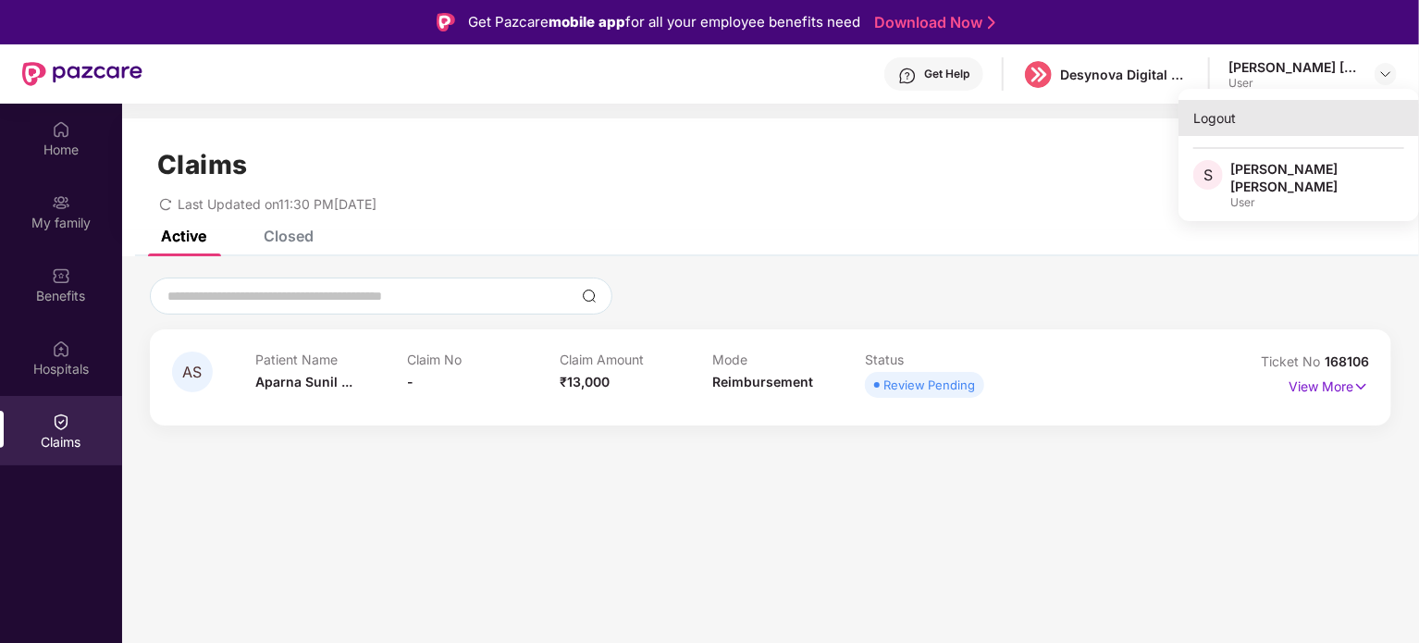
click at [1228, 121] on div "Logout" at bounding box center [1298, 118] width 240 height 36
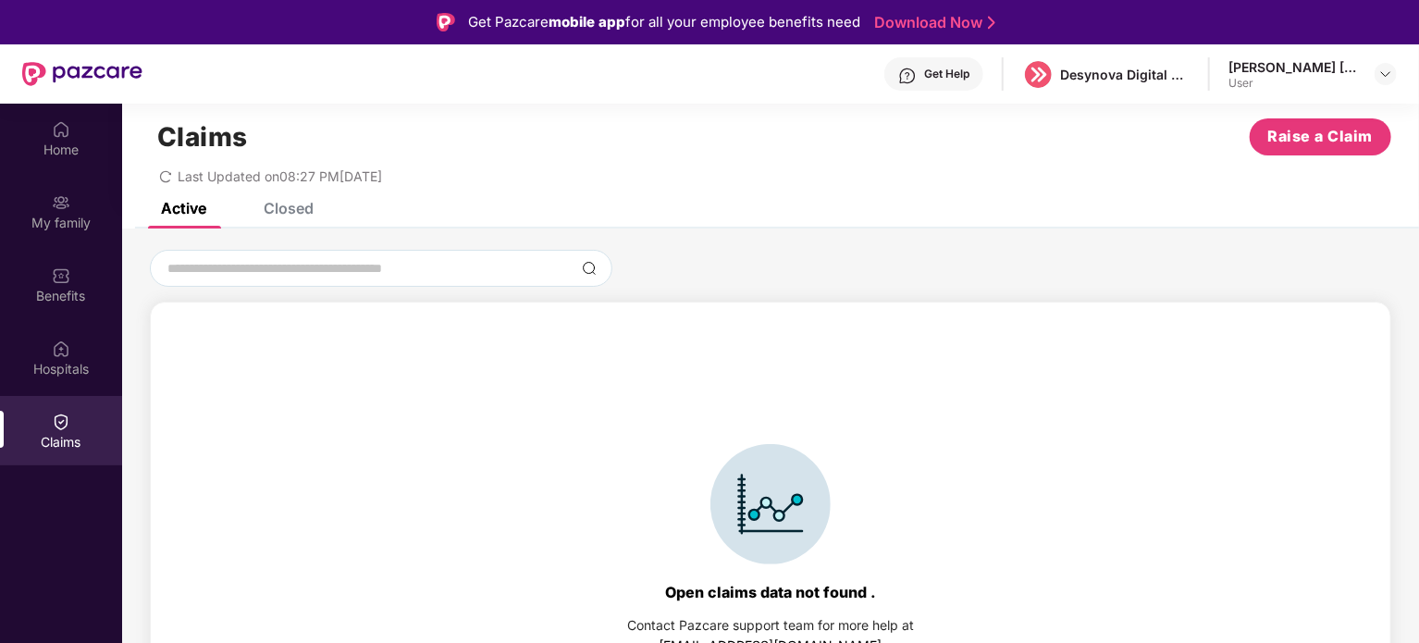
scroll to position [41, 0]
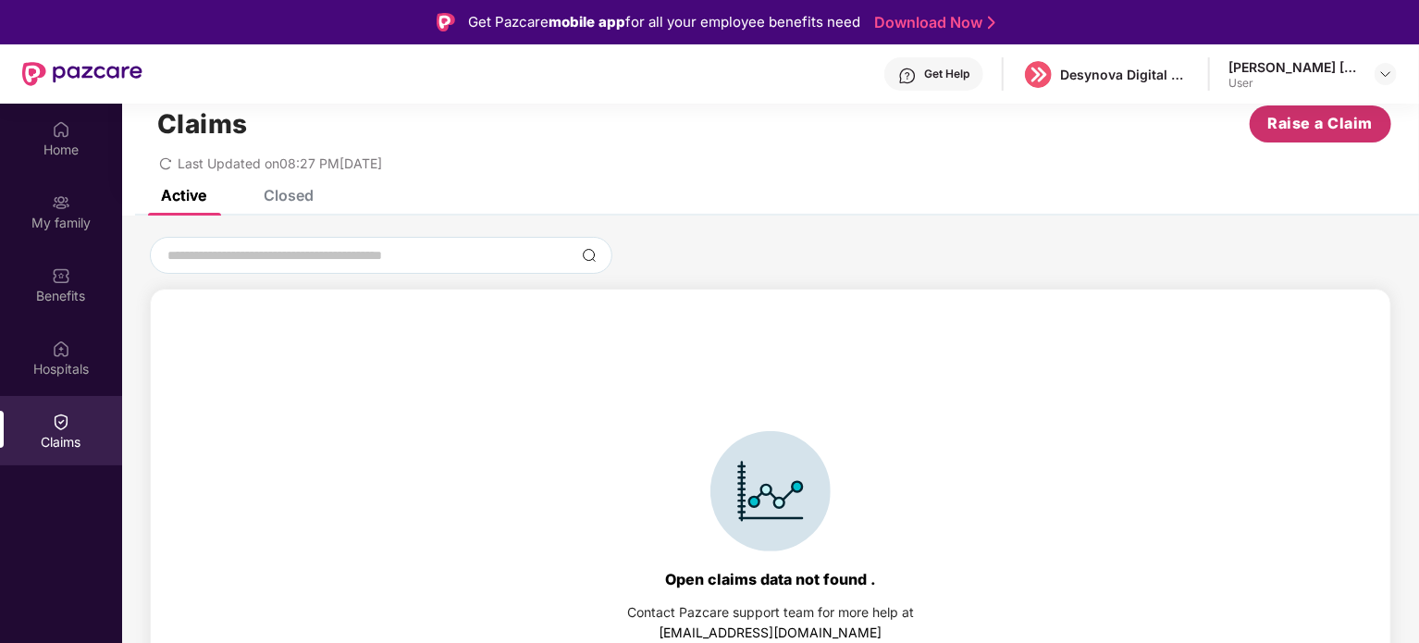
click at [1260, 121] on button "Raise a Claim" at bounding box center [1321, 123] width 142 height 37
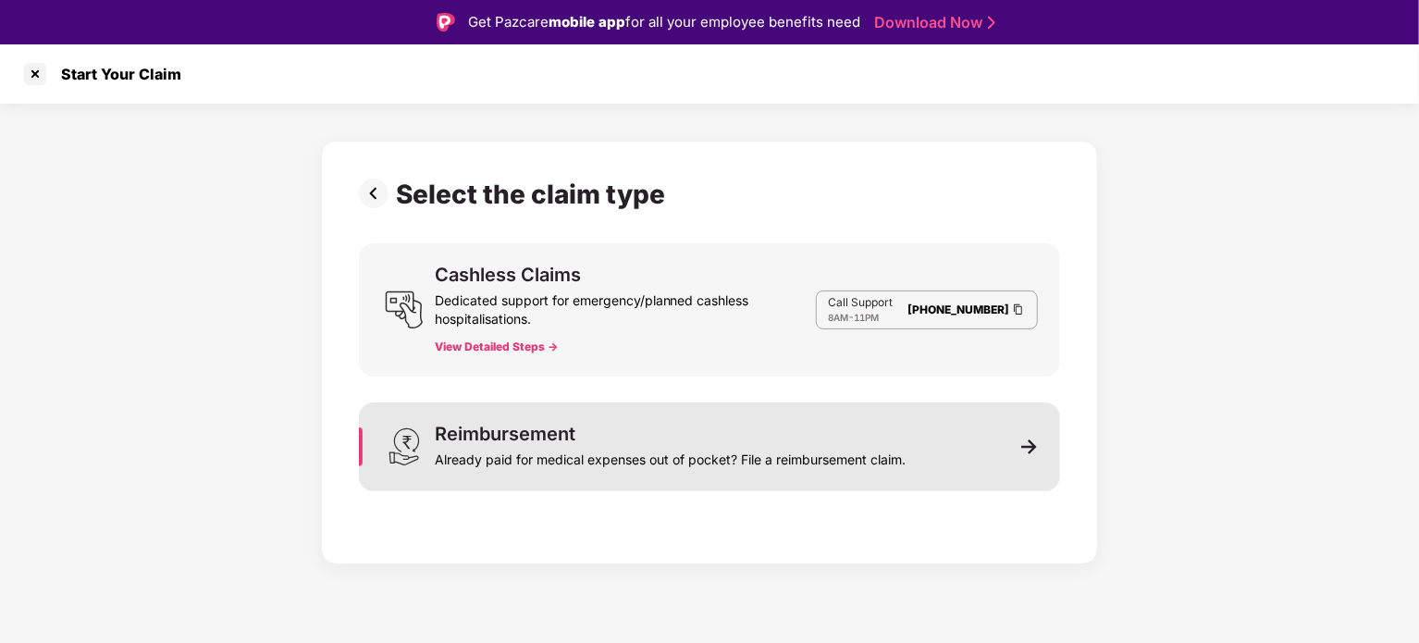
click at [1006, 444] on div "Reimbursement Already paid for medical expenses out of pocket? File a reimburse…" at bounding box center [709, 446] width 701 height 89
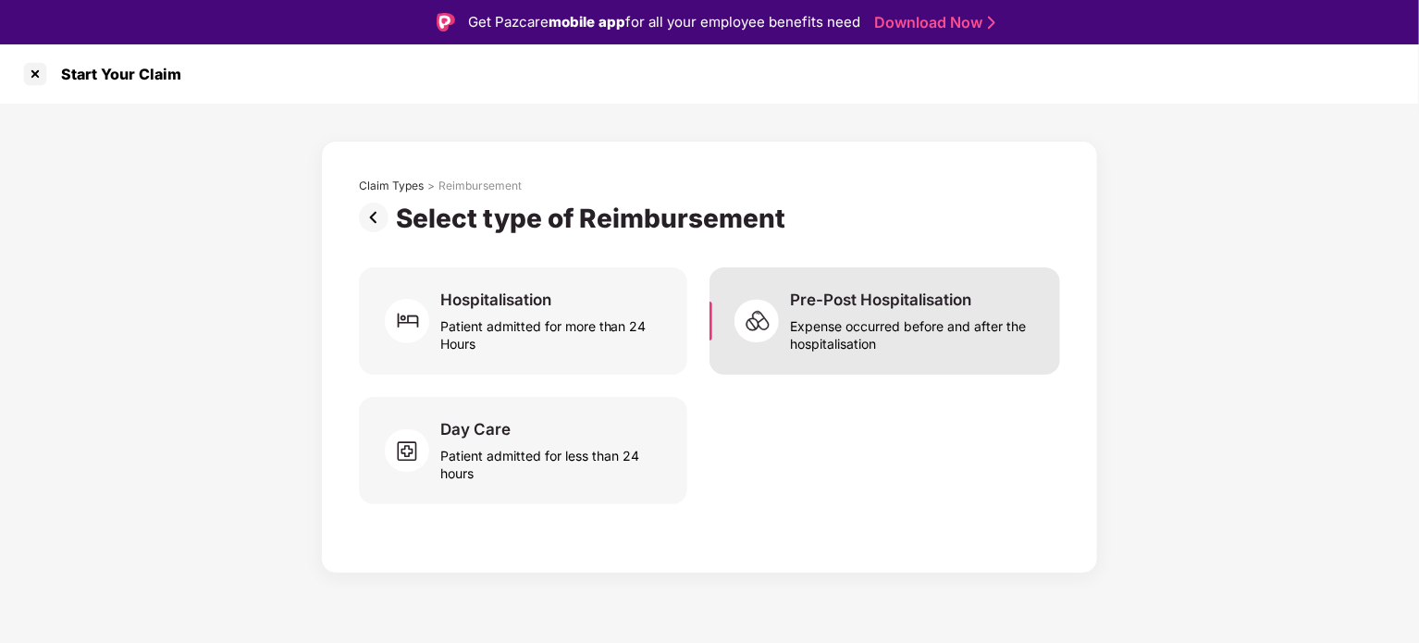
click at [803, 308] on div "Pre-Post Hospitalisation" at bounding box center [880, 300] width 181 height 20
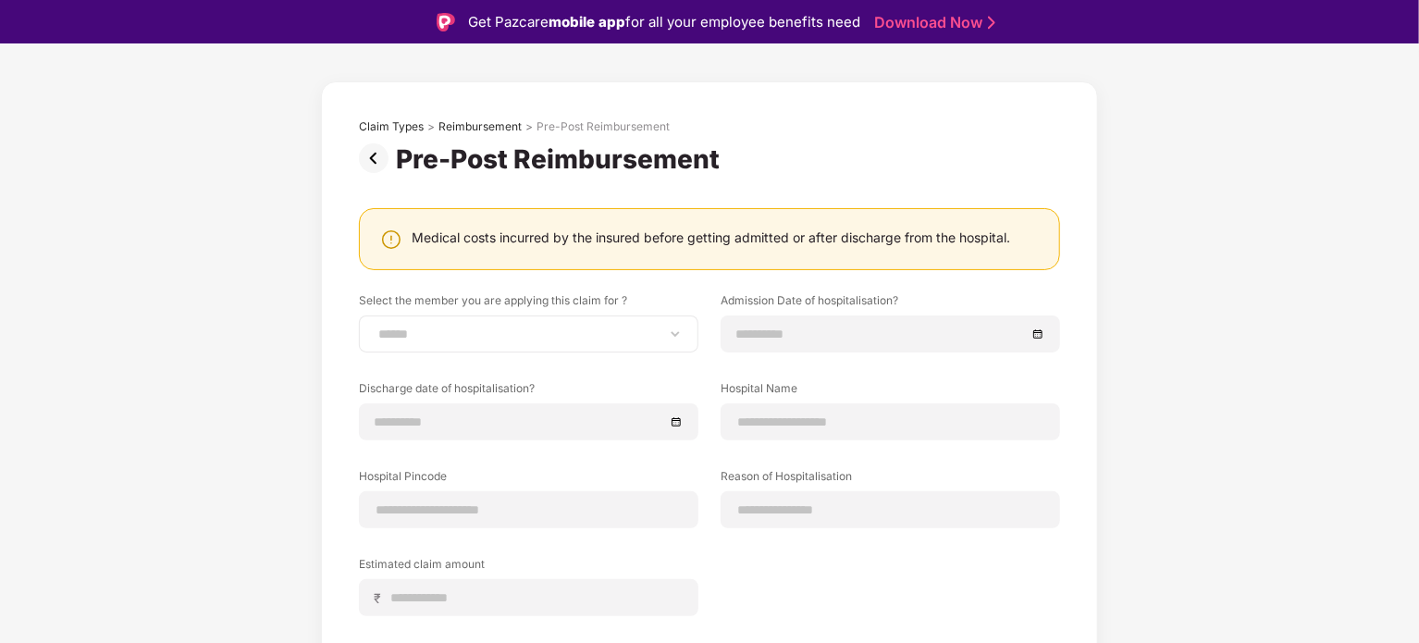
scroll to position [92, 0]
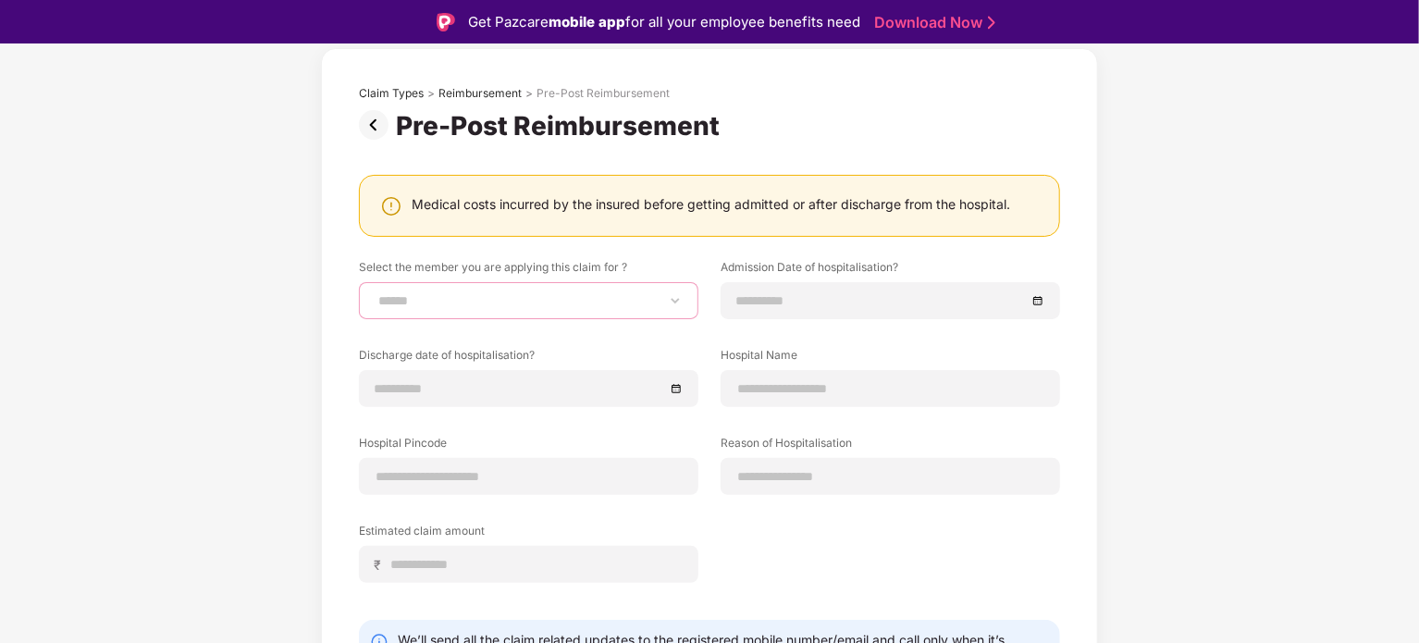
click at [624, 306] on select "**********" at bounding box center [529, 300] width 308 height 15
select select "**********"
click at [375, 293] on select "**********" at bounding box center [529, 300] width 308 height 15
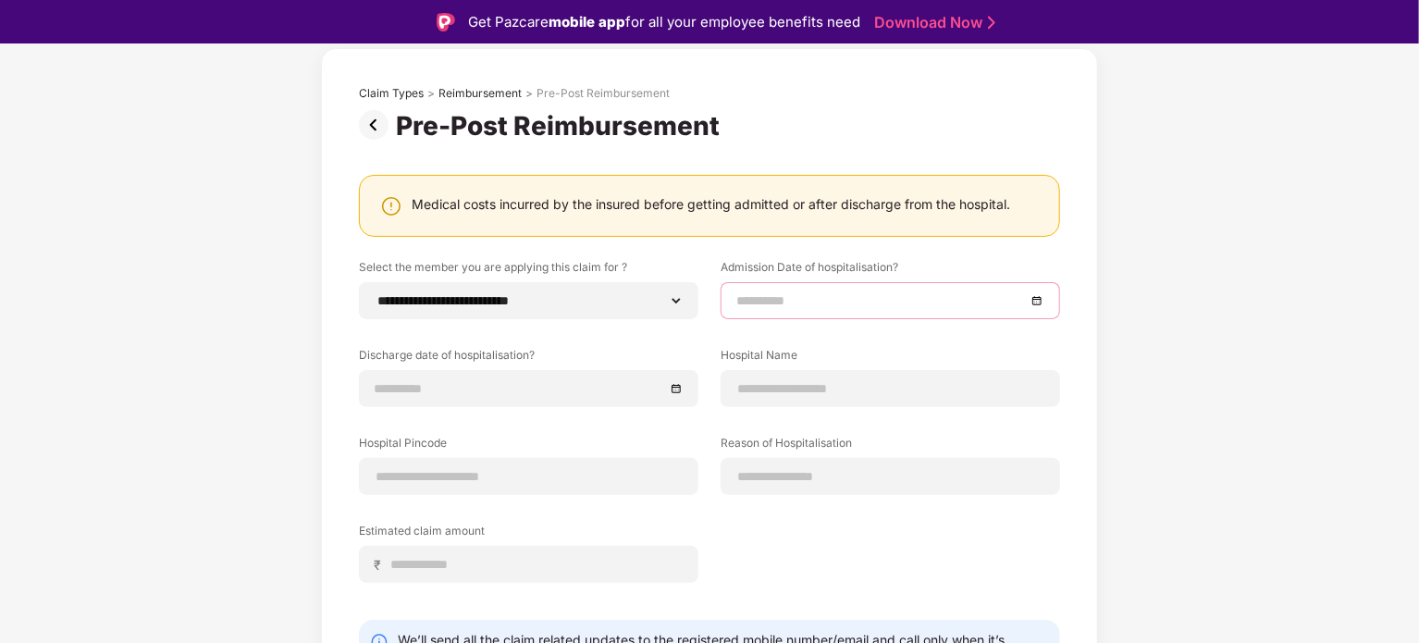
click at [795, 302] on input at bounding box center [881, 300] width 290 height 20
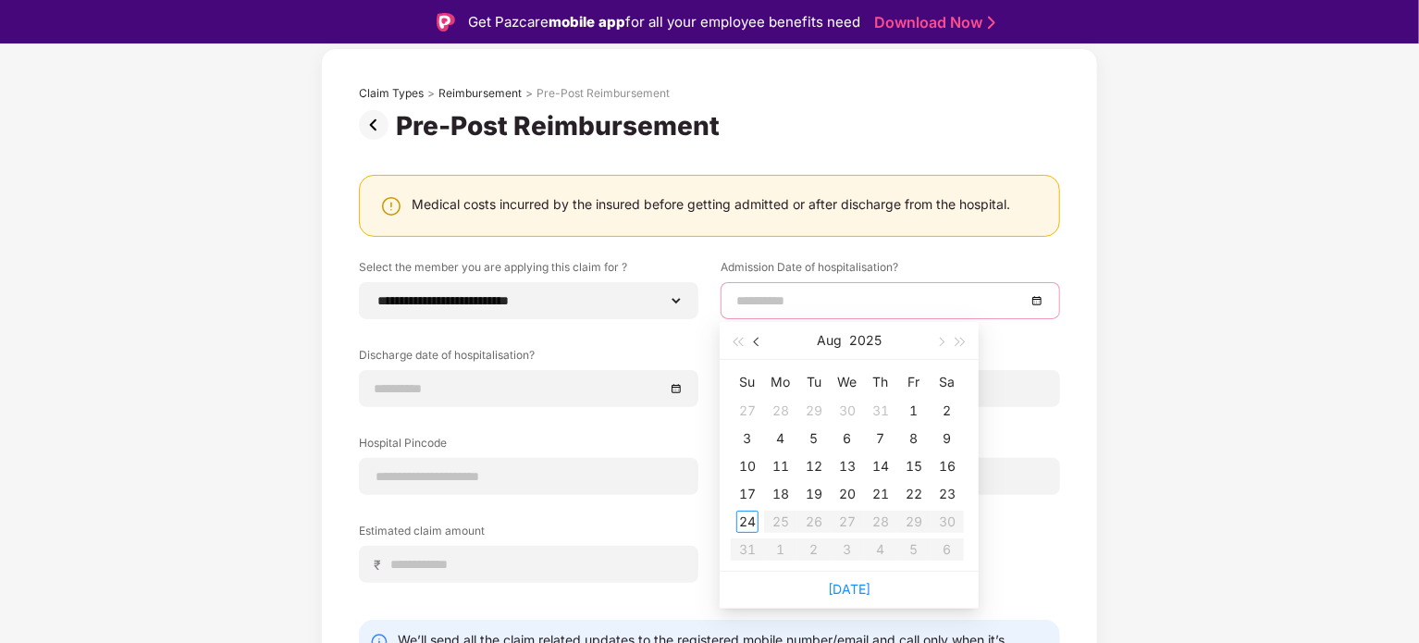
click at [759, 343] on span "button" at bounding box center [758, 342] width 9 height 9
type input "**********"
click at [807, 405] on div "1" at bounding box center [814, 411] width 22 height 22
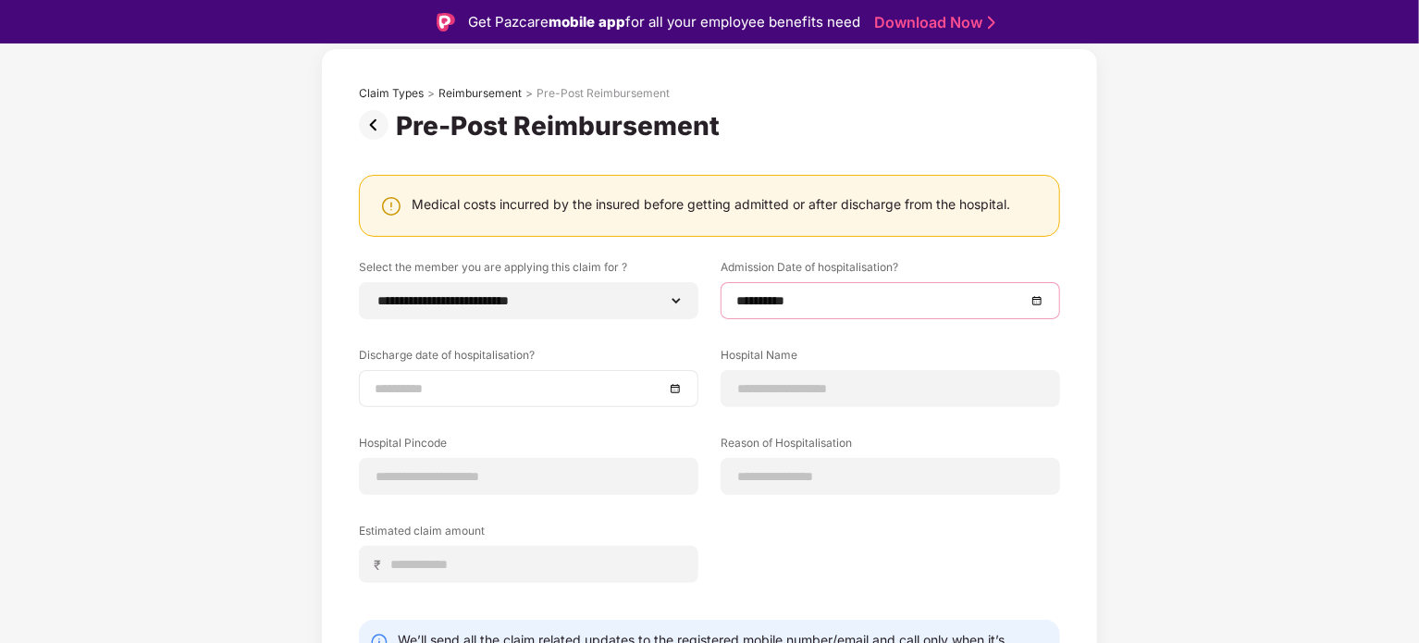
click at [571, 388] on input at bounding box center [520, 388] width 290 height 20
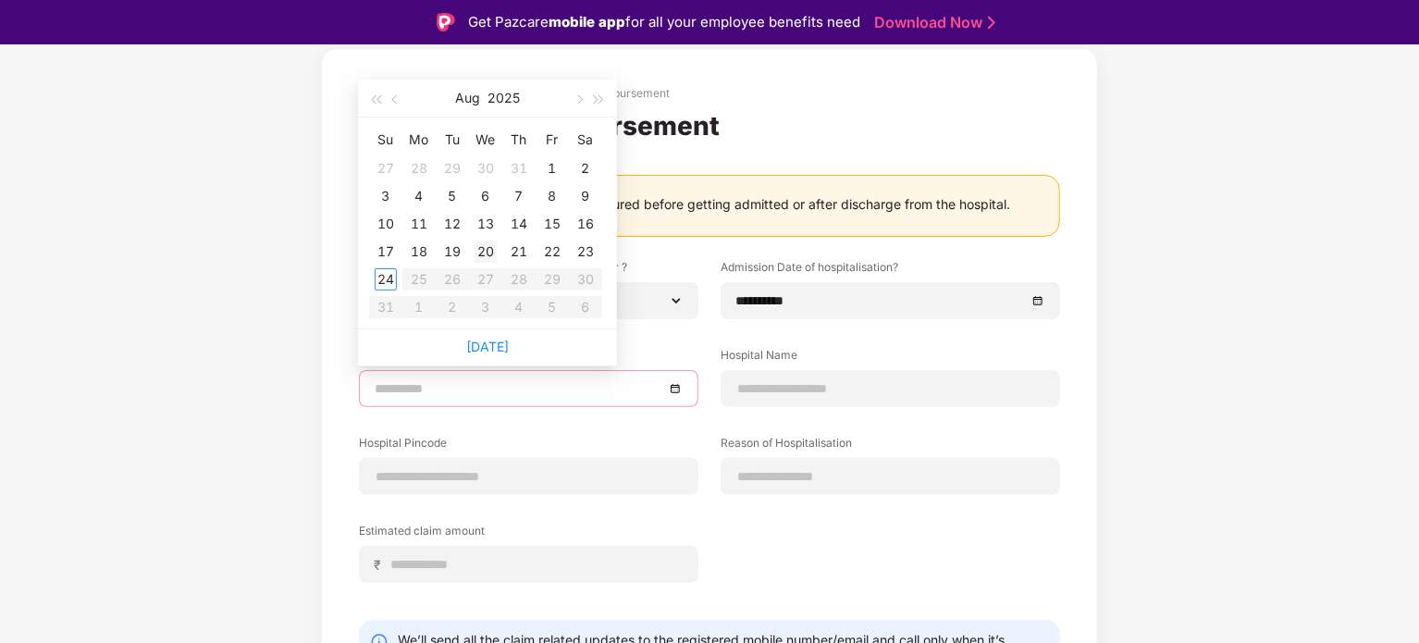
type input "**********"
click at [451, 199] on div "5" at bounding box center [452, 196] width 22 height 22
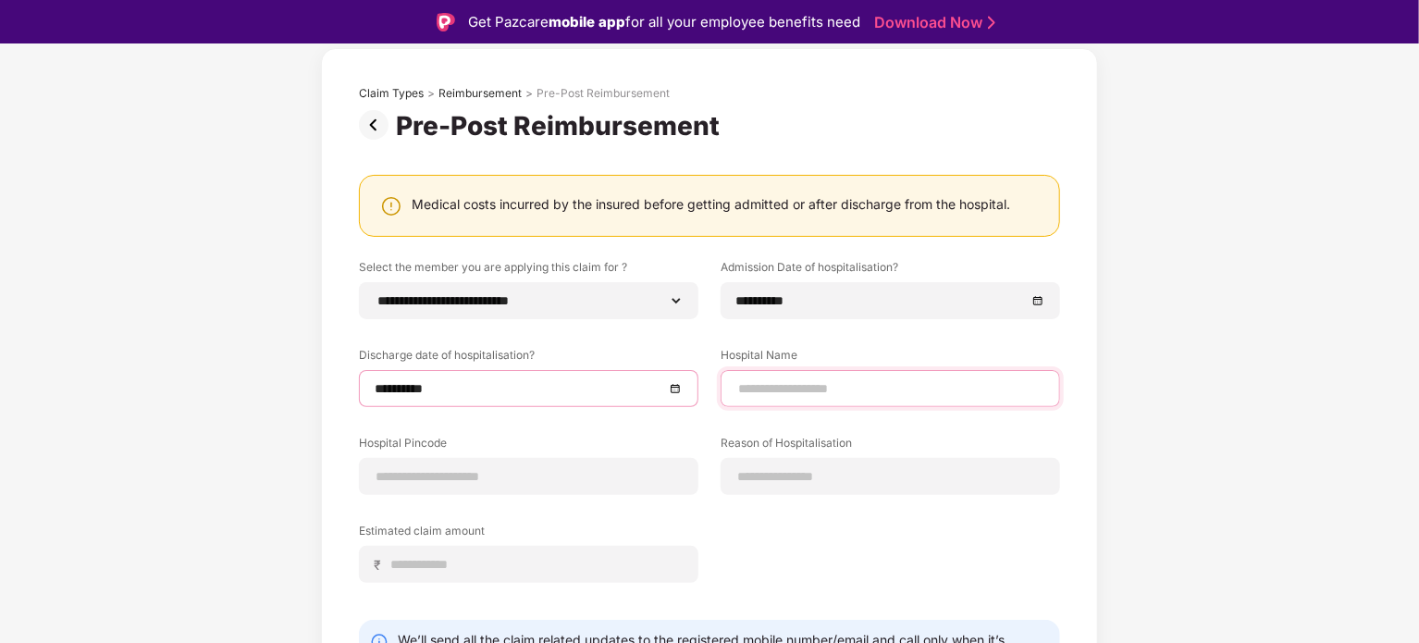
click at [805, 392] on input at bounding box center [890, 388] width 308 height 19
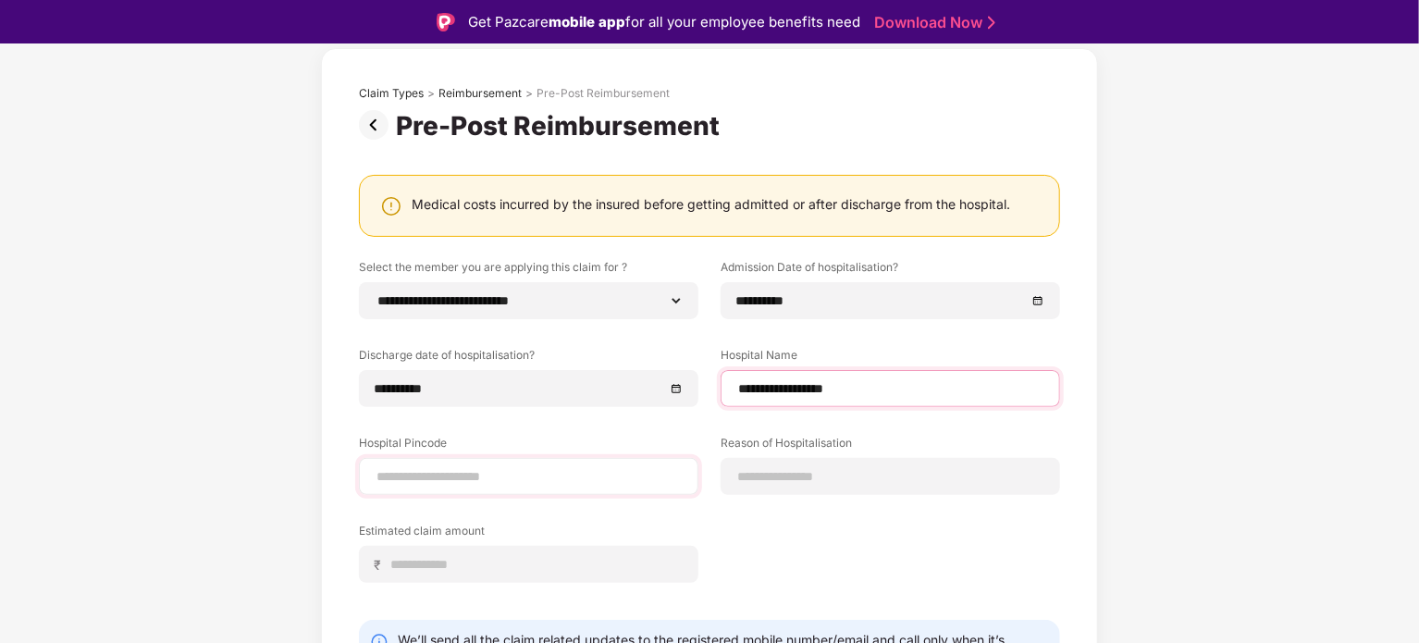
type input "**********"
click at [538, 471] on input at bounding box center [529, 476] width 308 height 19
type input "******"
select select "*****"
select select "**********"
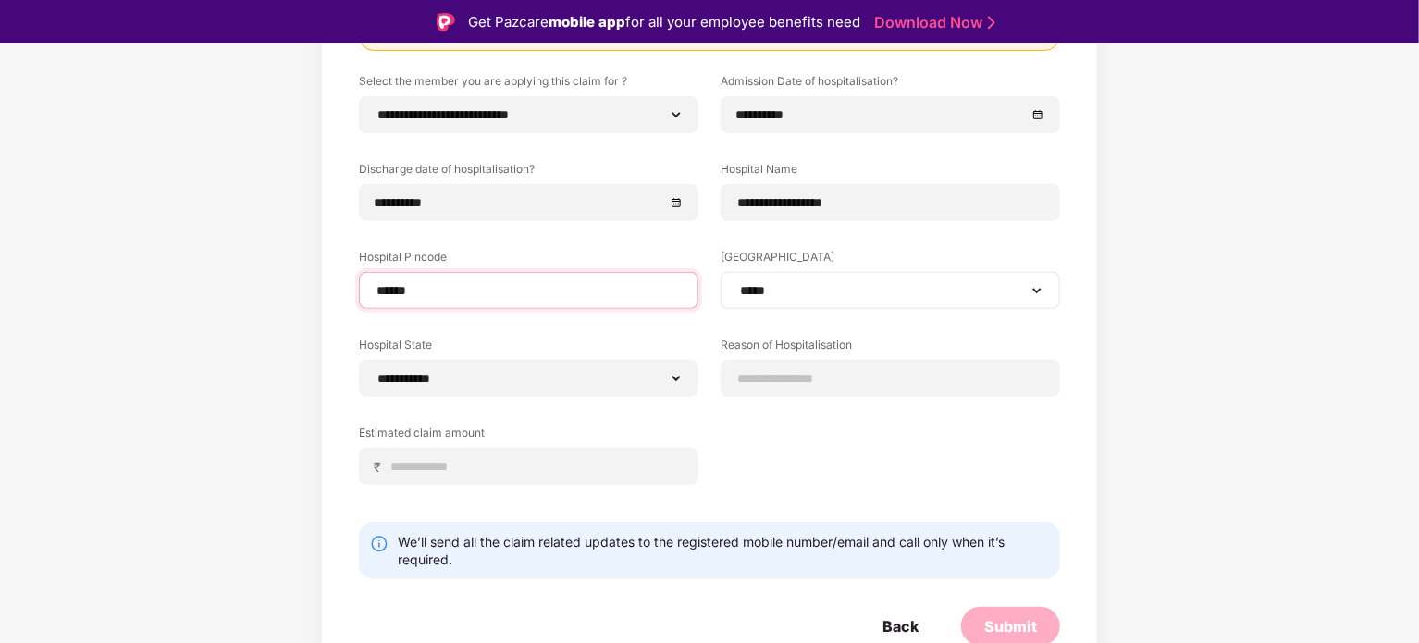
scroll to position [283, 0]
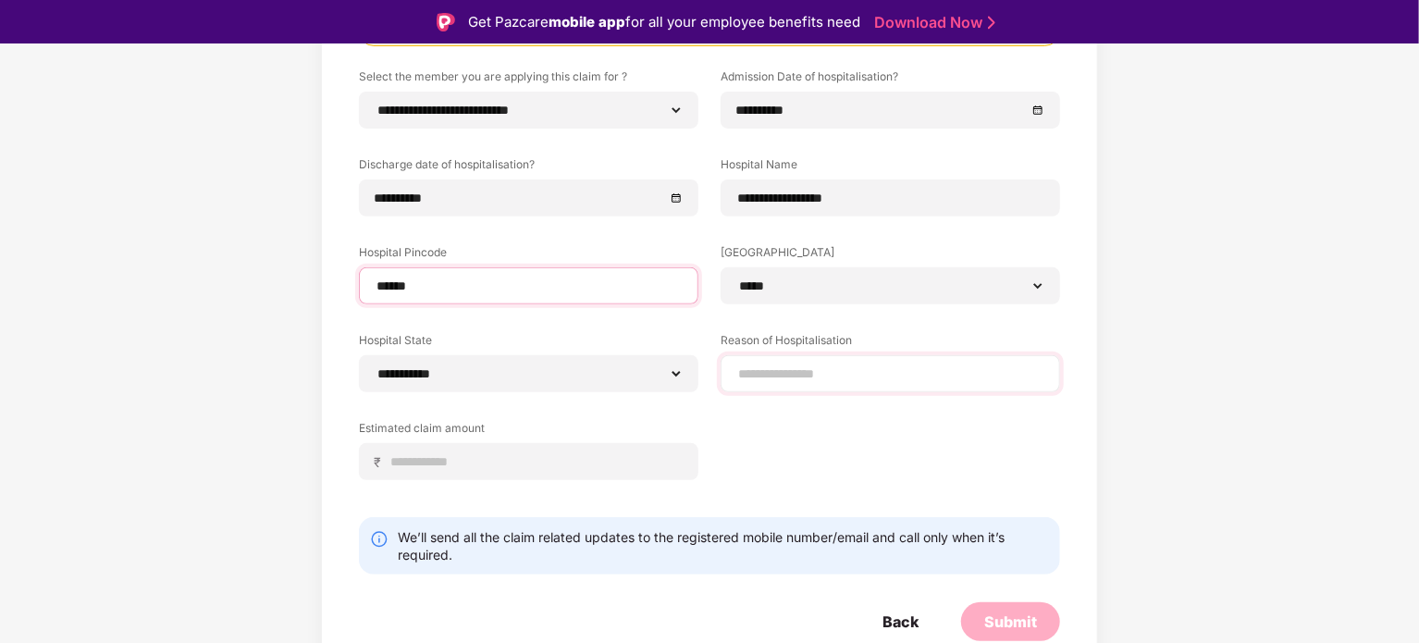
type input "******"
click at [799, 371] on input at bounding box center [890, 373] width 308 height 19
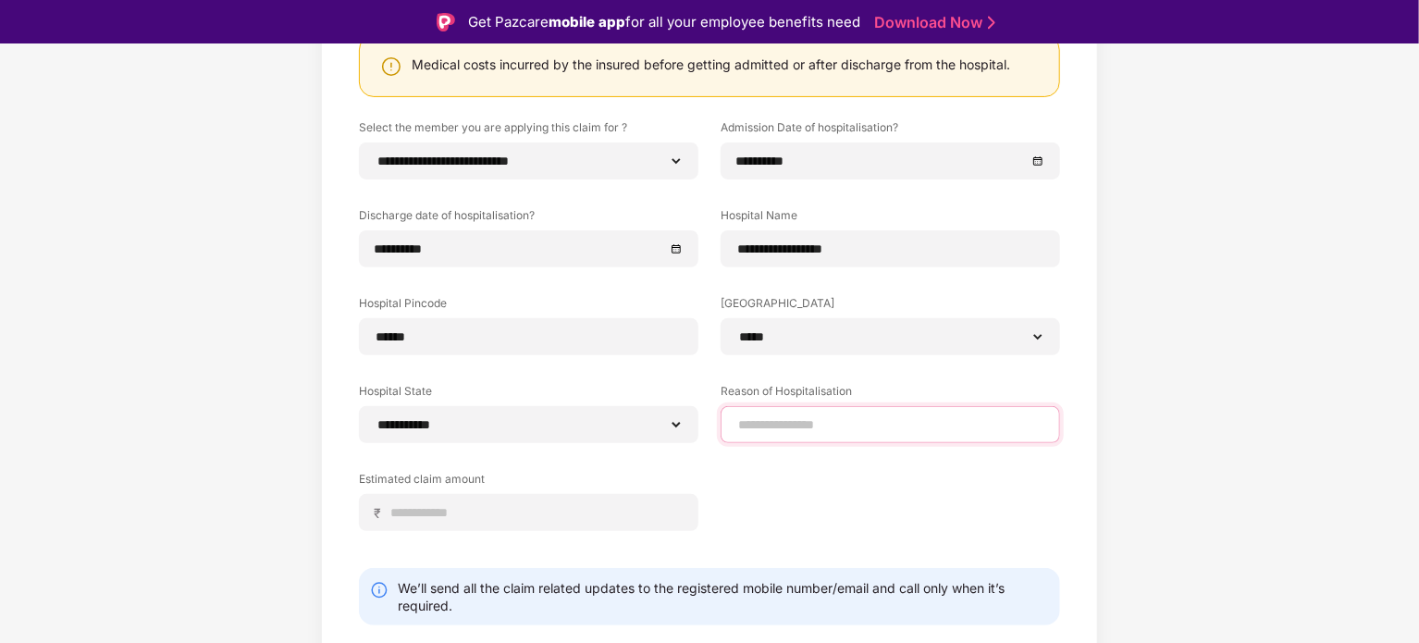
scroll to position [228, 0]
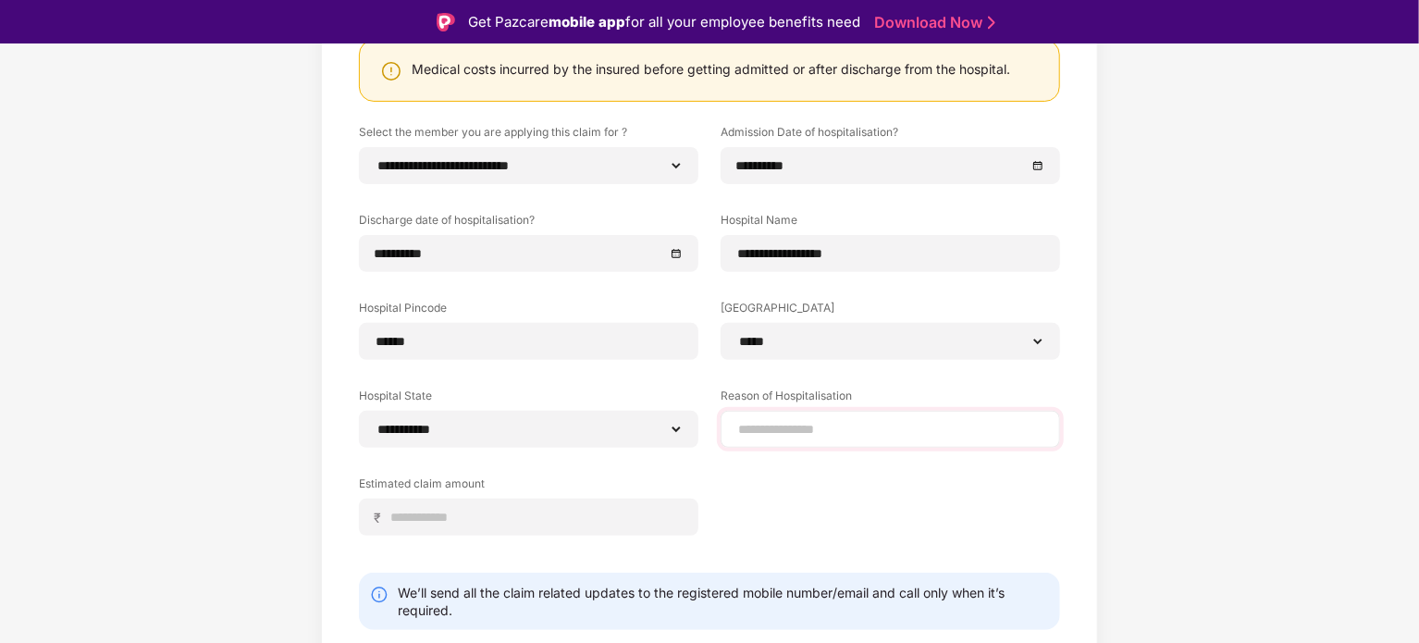
click at [799, 371] on div "**********" at bounding box center [709, 343] width 701 height 439
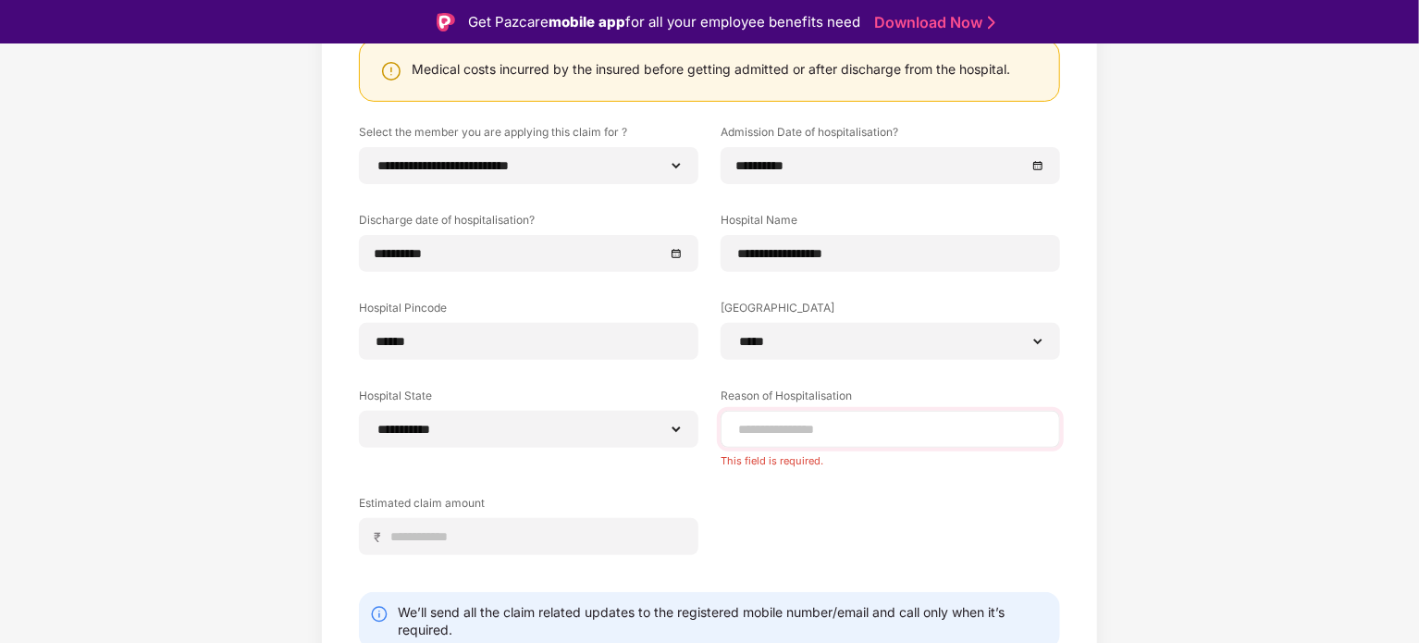
scroll to position [179, 0]
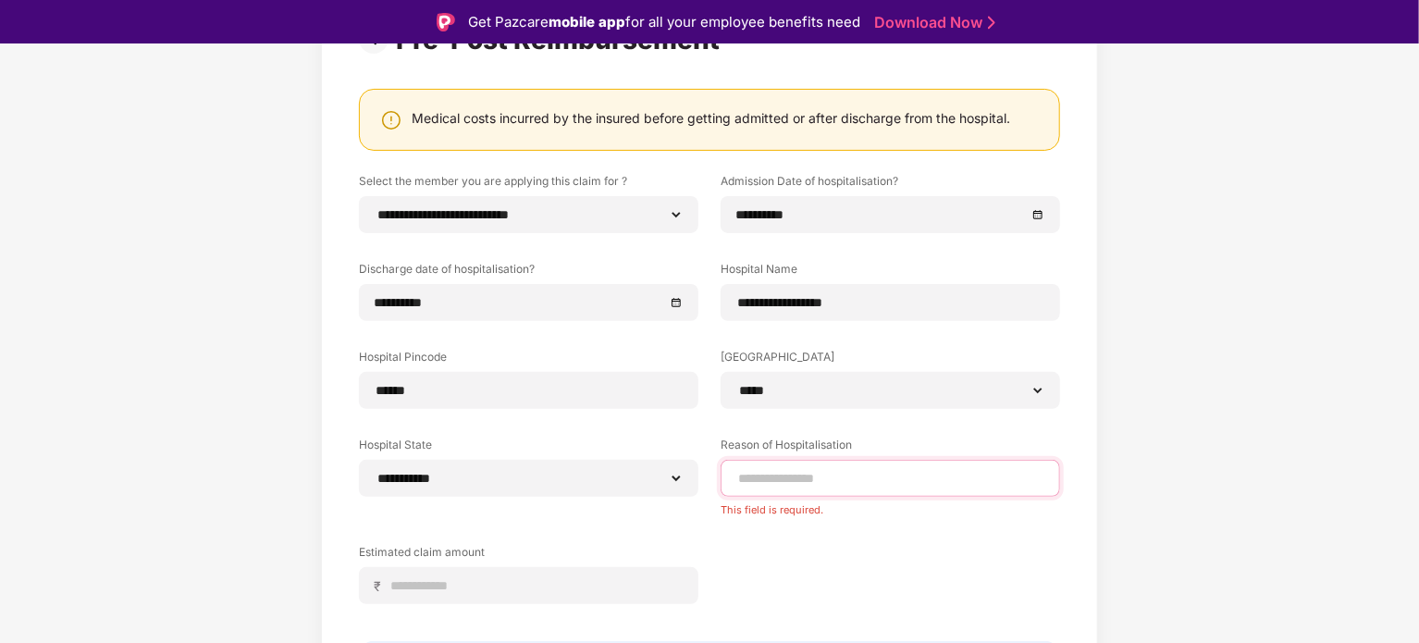
click at [793, 476] on input at bounding box center [890, 478] width 308 height 19
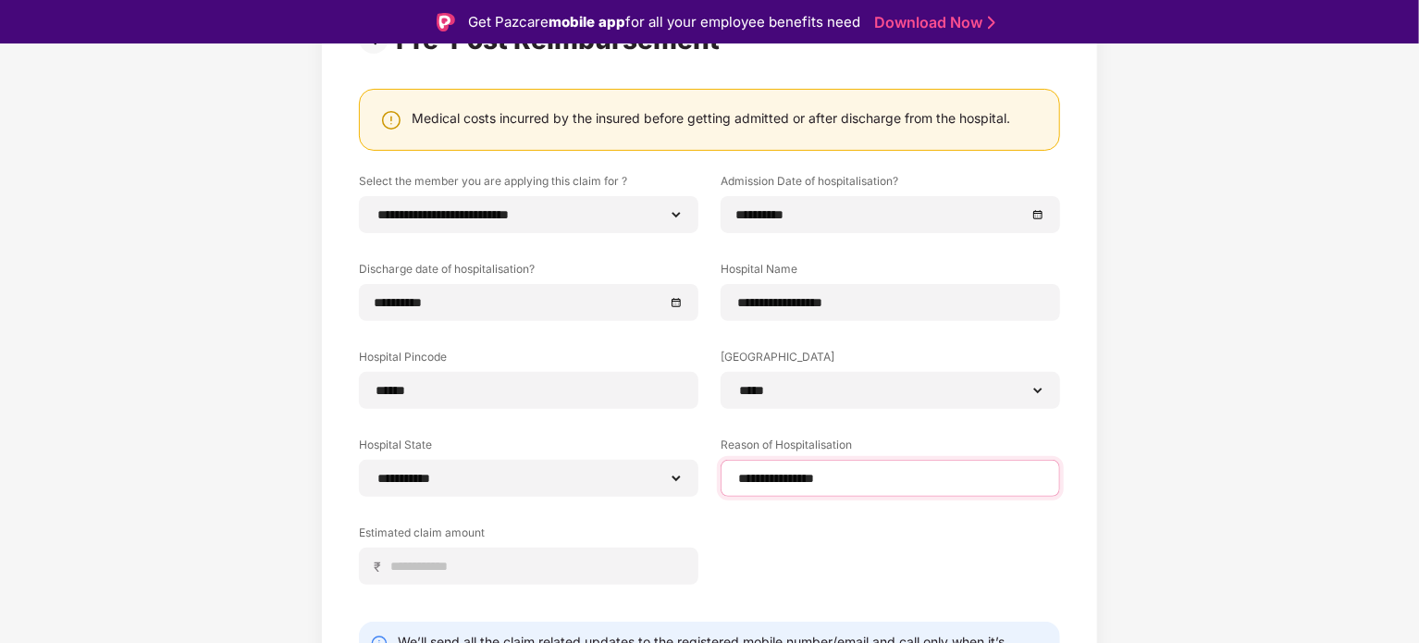
type input "**********"
click at [239, 512] on div "**********" at bounding box center [709, 359] width 1419 height 868
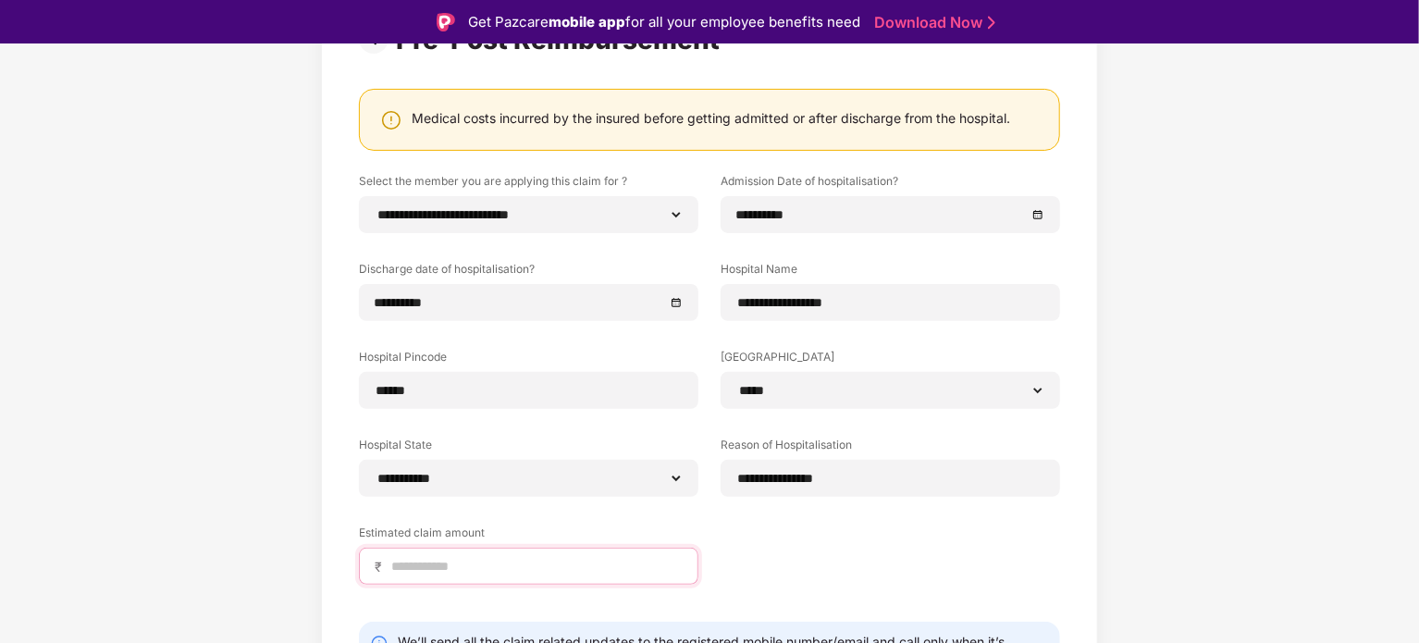
click at [400, 562] on input at bounding box center [535, 566] width 293 height 19
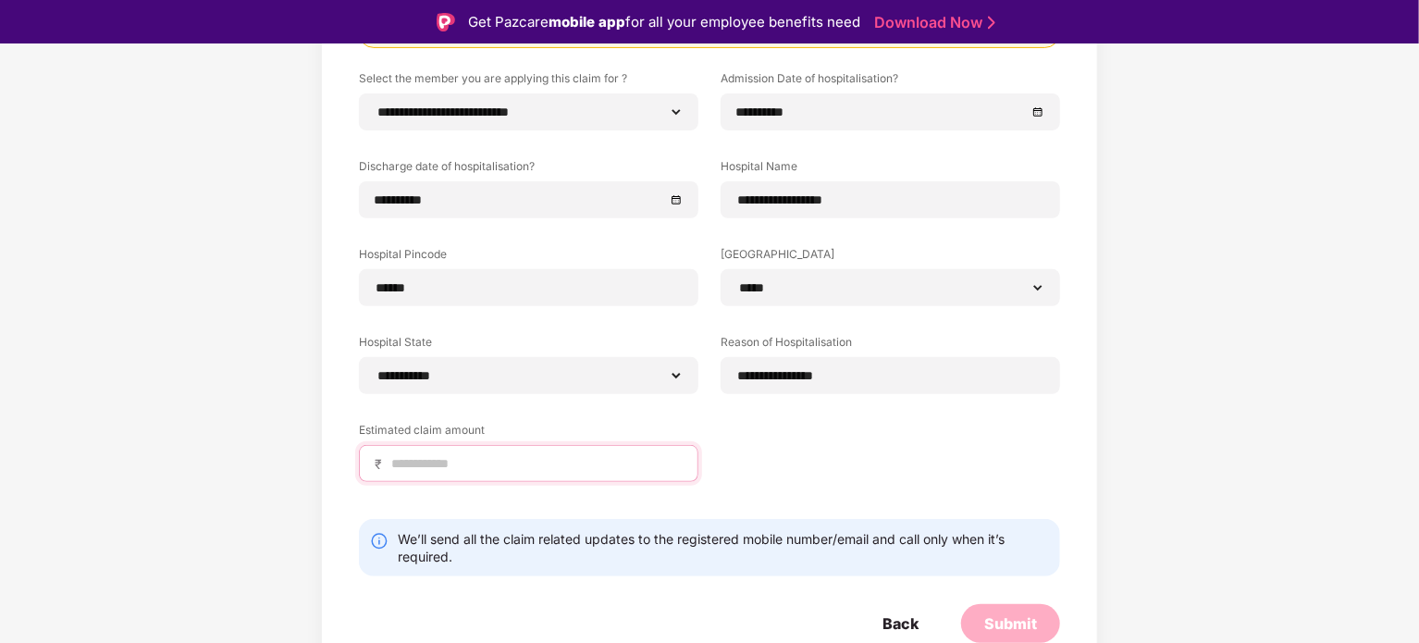
scroll to position [283, 0]
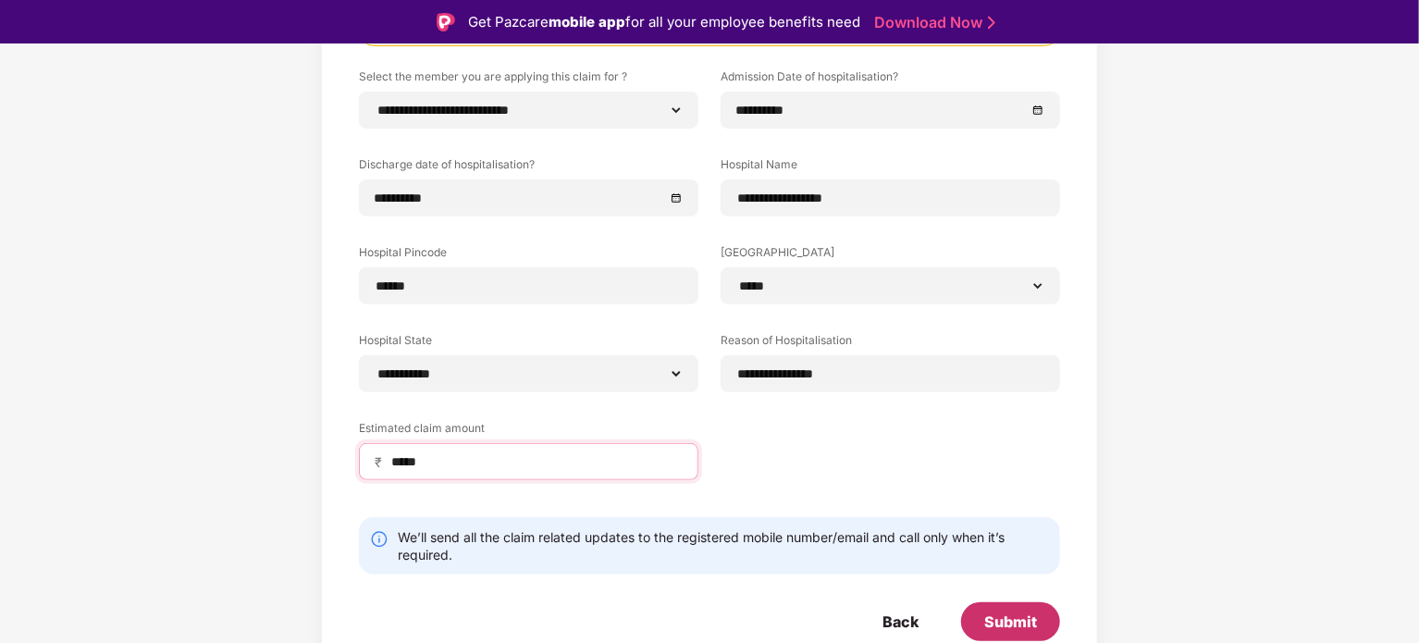
type input "*****"
click at [1017, 627] on div "Submit" at bounding box center [1010, 621] width 53 height 20
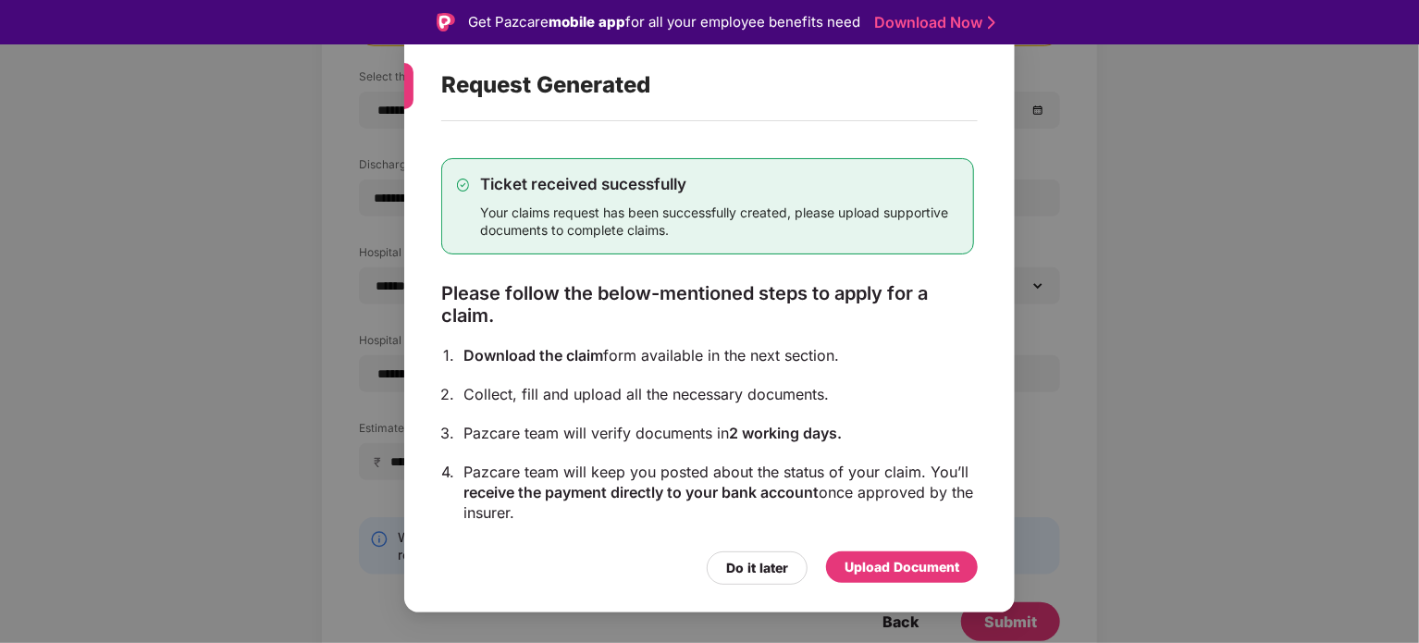
click at [895, 571] on div "Upload Document" at bounding box center [901, 567] width 115 height 20
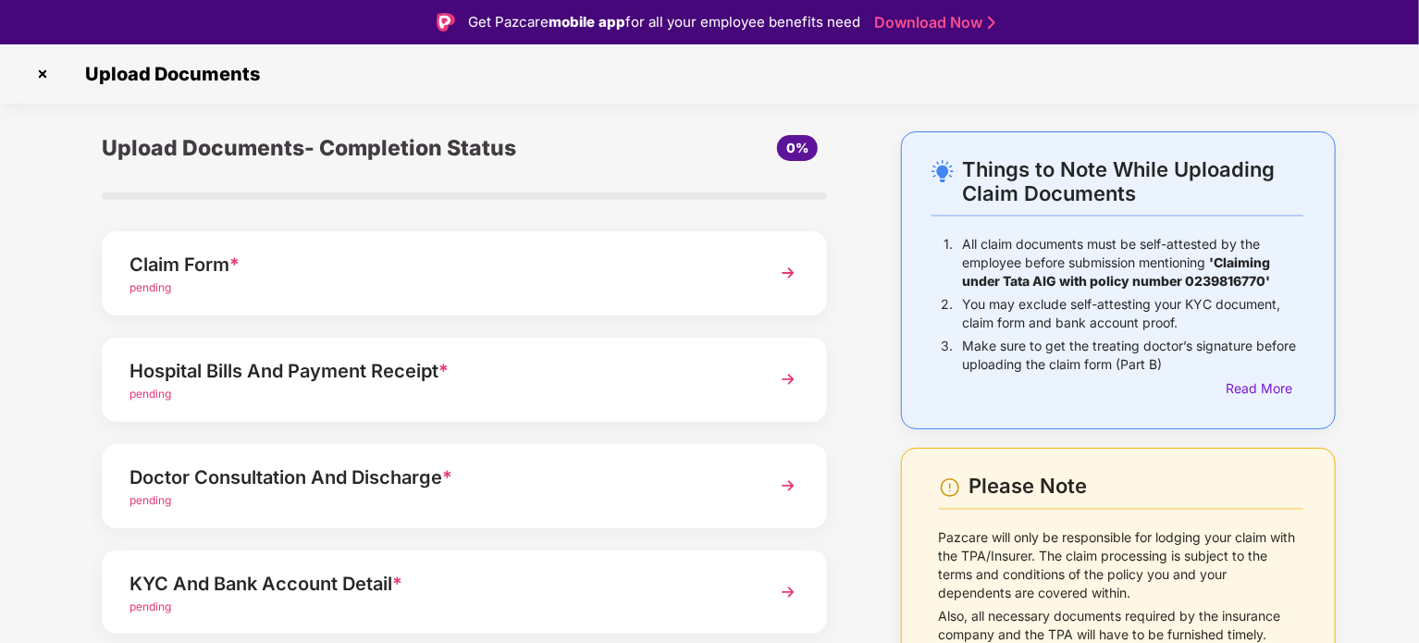
click at [786, 270] on img at bounding box center [787, 272] width 33 height 33
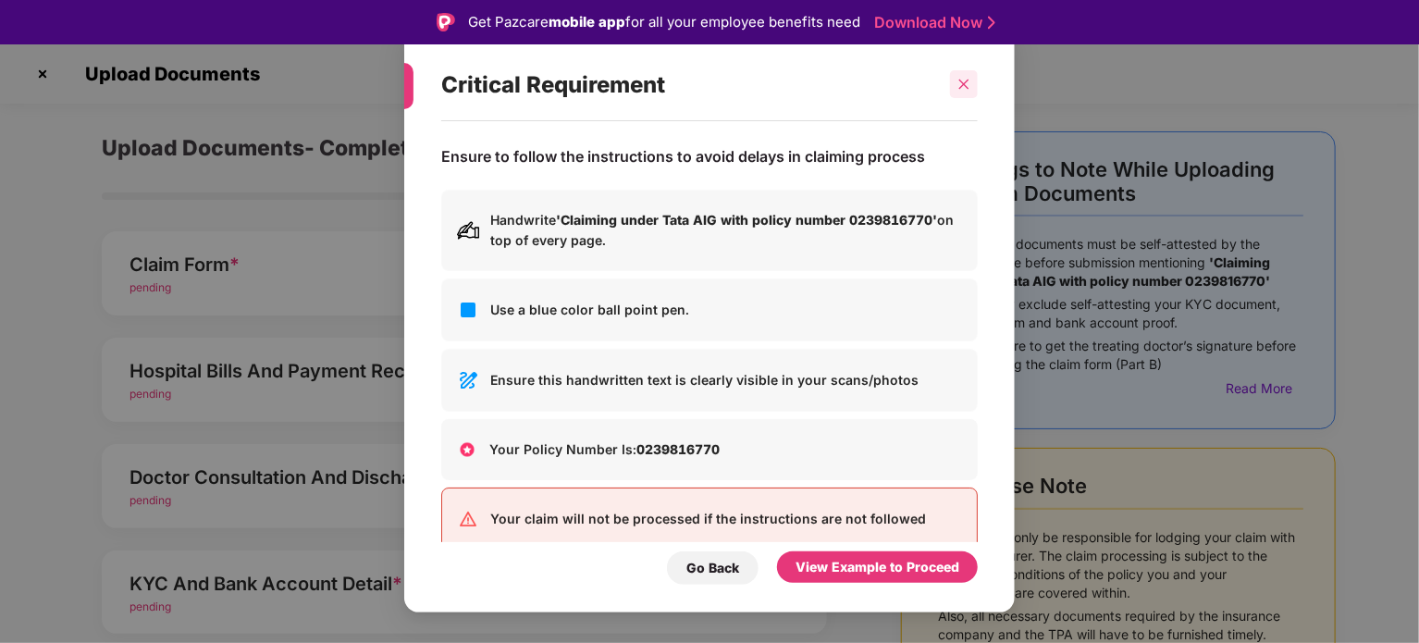
click at [964, 83] on icon "close" at bounding box center [963, 84] width 13 height 13
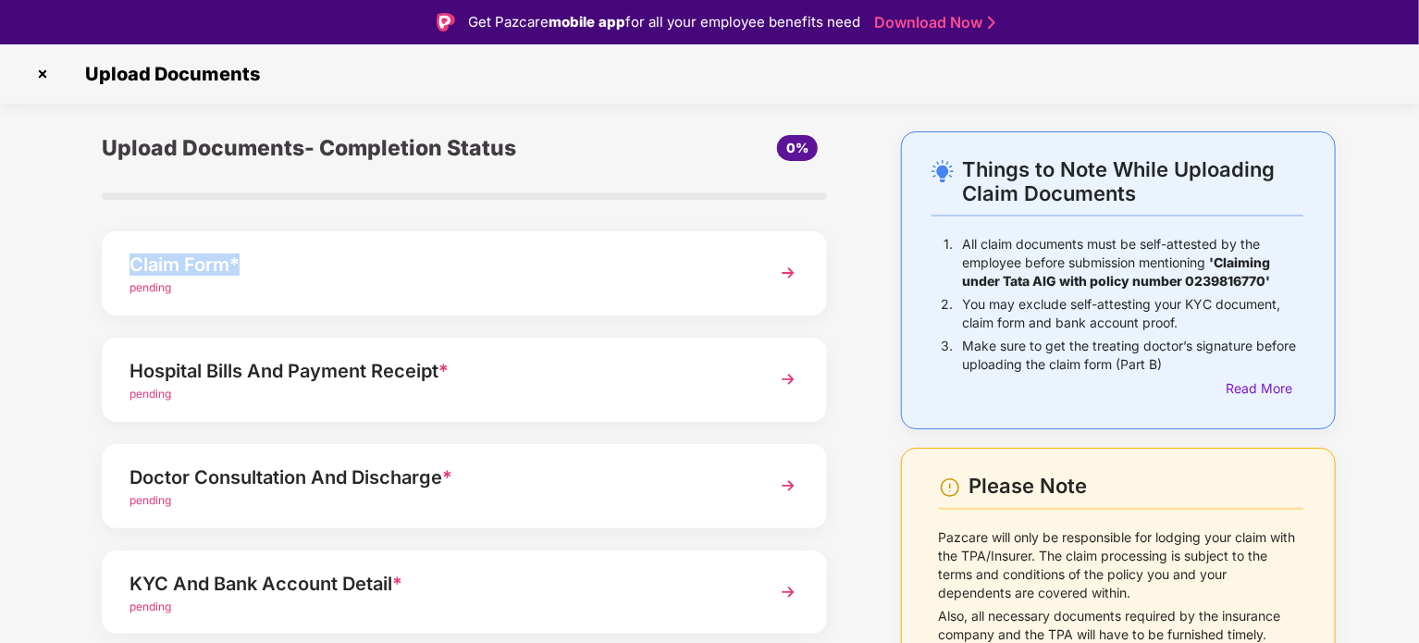
drag, startPoint x: 253, startPoint y: 270, endPoint x: 112, endPoint y: 262, distance: 140.8
click at [112, 262] on div "Claim Form * pending" at bounding box center [464, 273] width 725 height 84
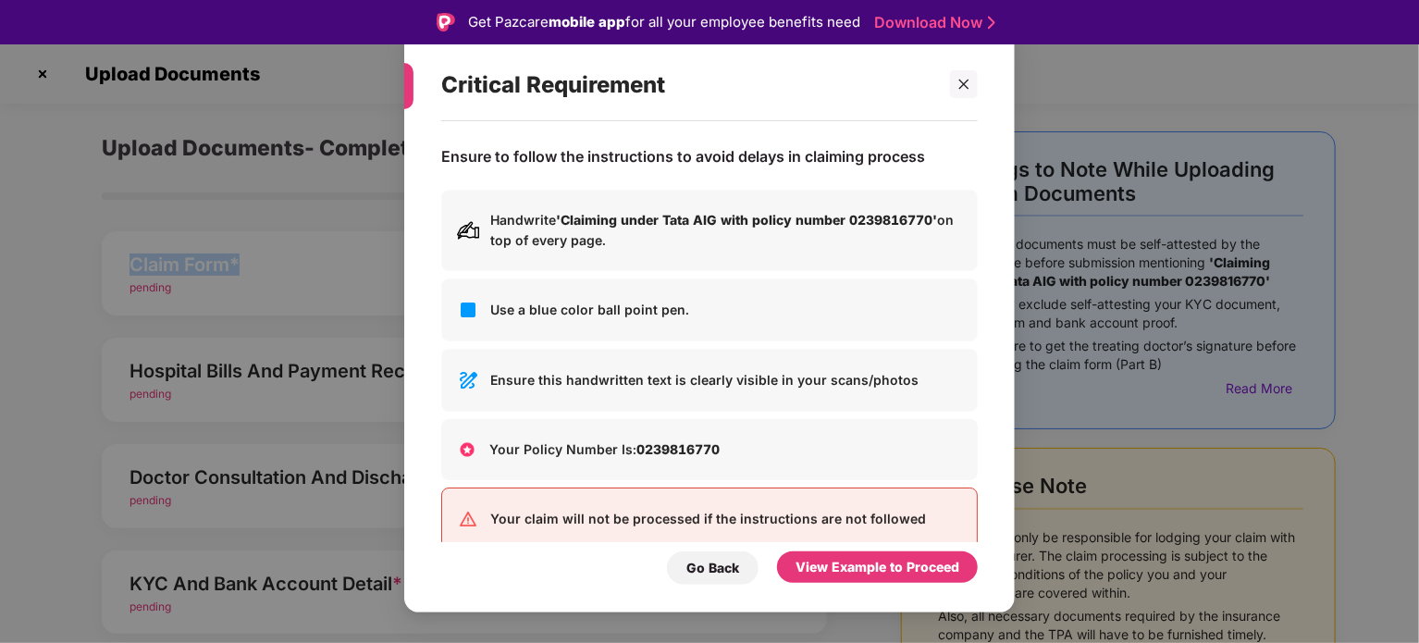
copy div "Claim Form *"
click at [965, 92] on div at bounding box center [964, 84] width 28 height 28
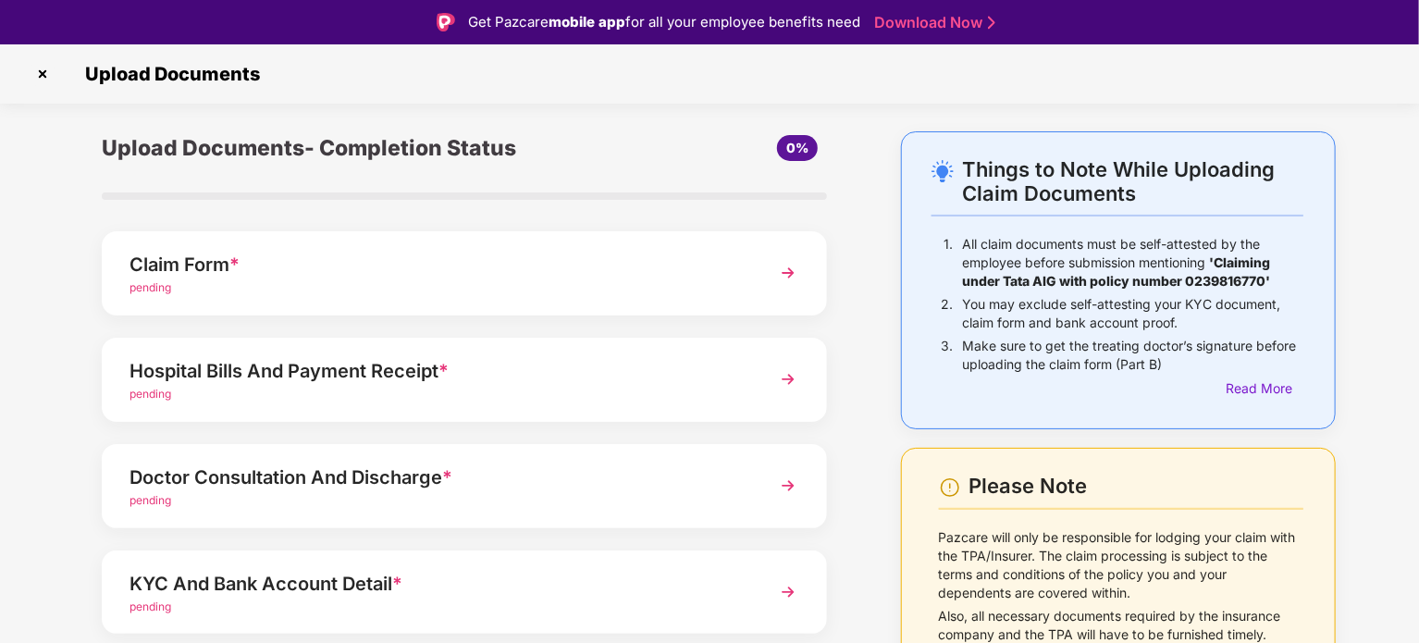
click at [41, 70] on img at bounding box center [43, 74] width 30 height 30
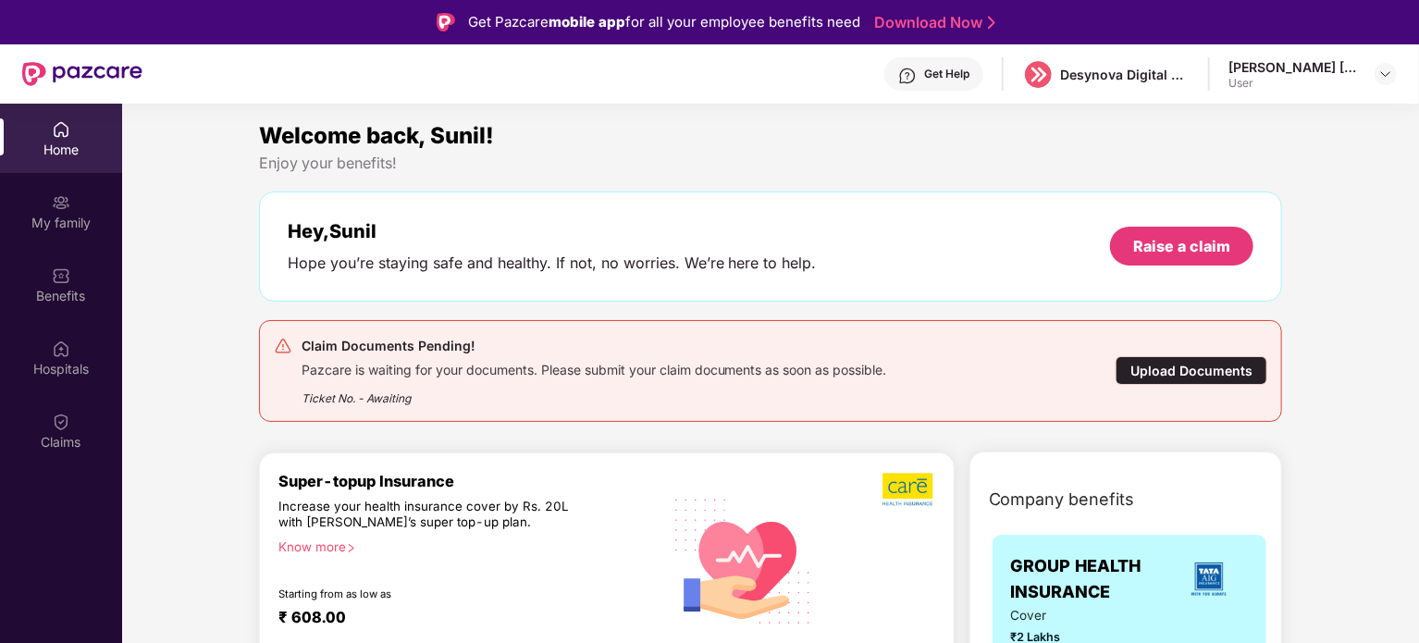
click at [1143, 369] on div "Upload Documents" at bounding box center [1192, 370] width 152 height 29
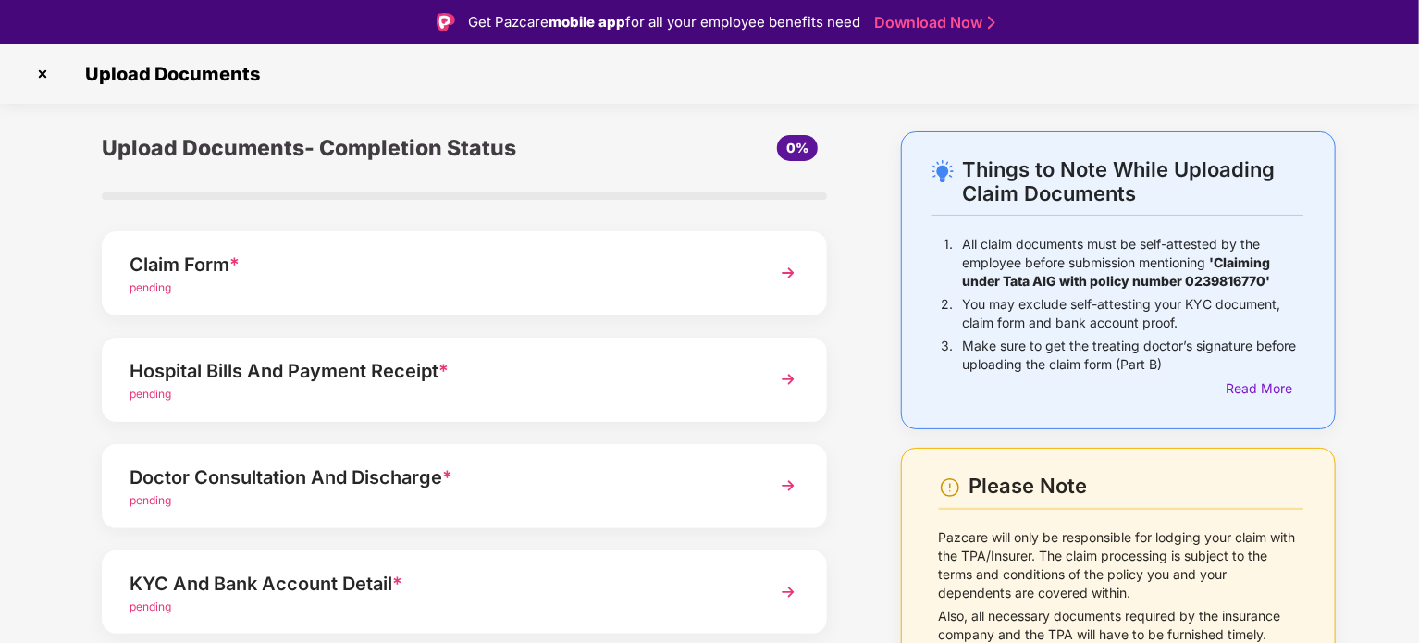
click at [784, 274] on img at bounding box center [787, 272] width 33 height 33
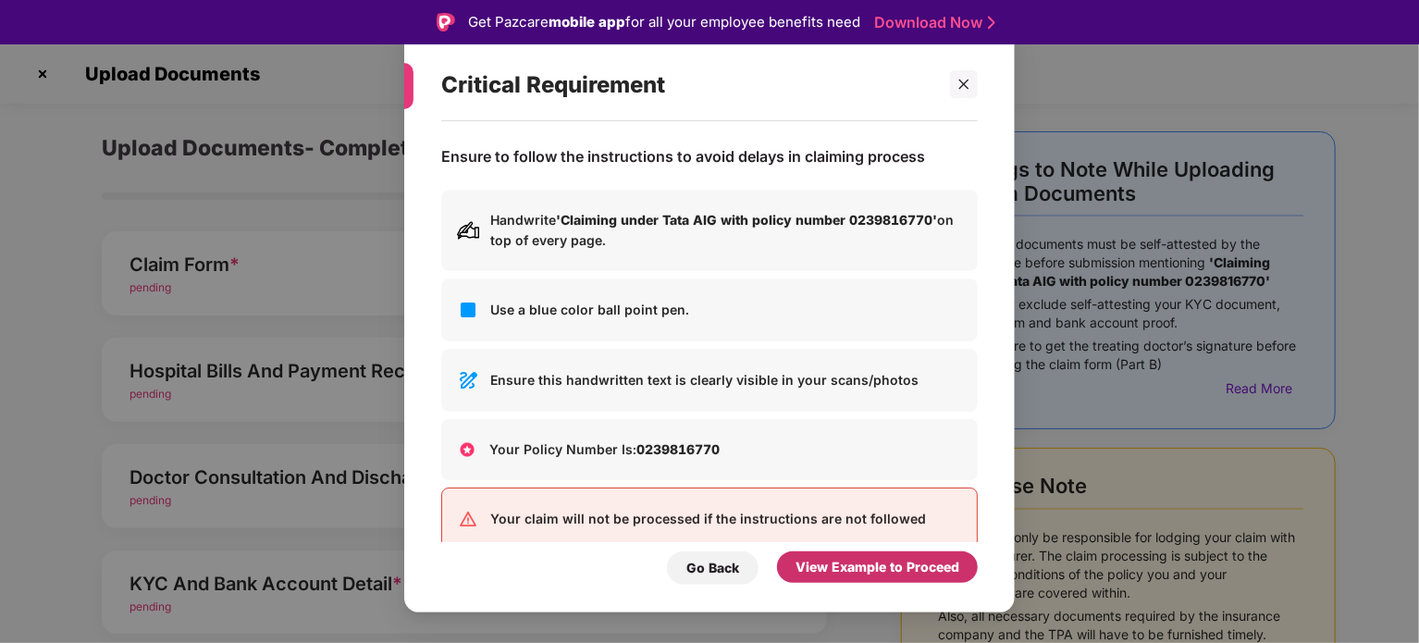
click at [829, 566] on div "View Example to Proceed" at bounding box center [877, 567] width 164 height 20
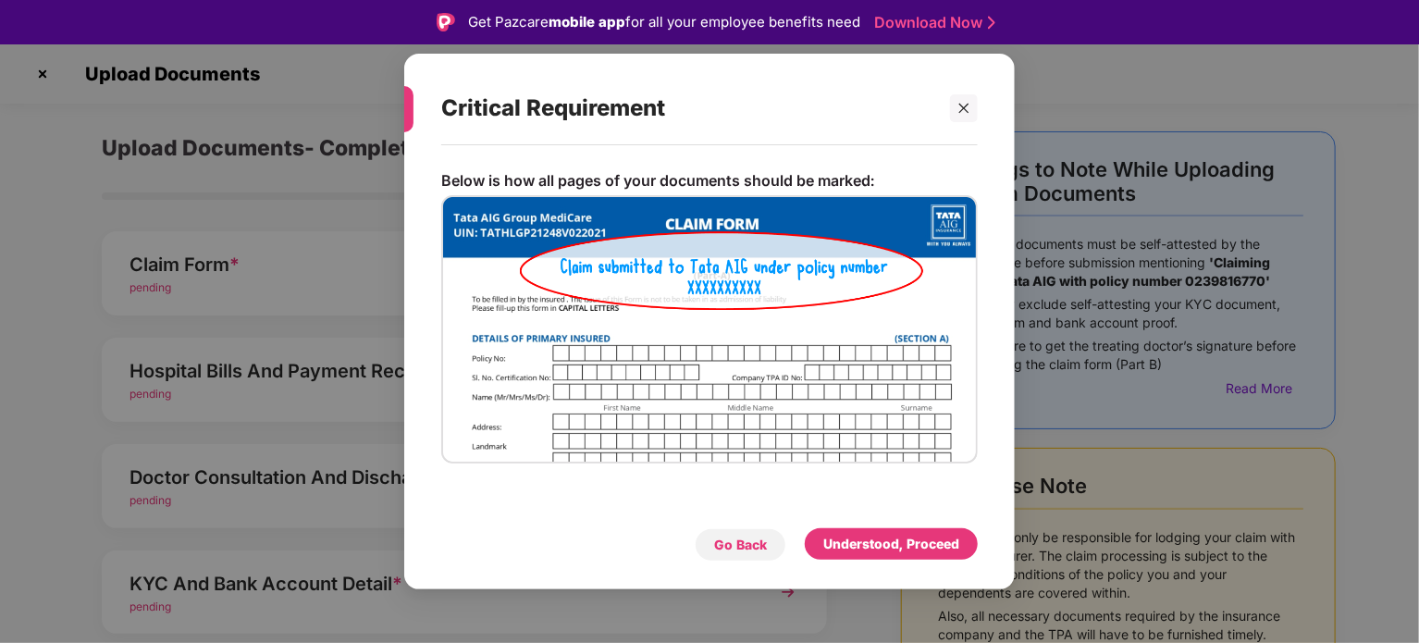
click at [762, 539] on div "Go Back" at bounding box center [740, 545] width 53 height 20
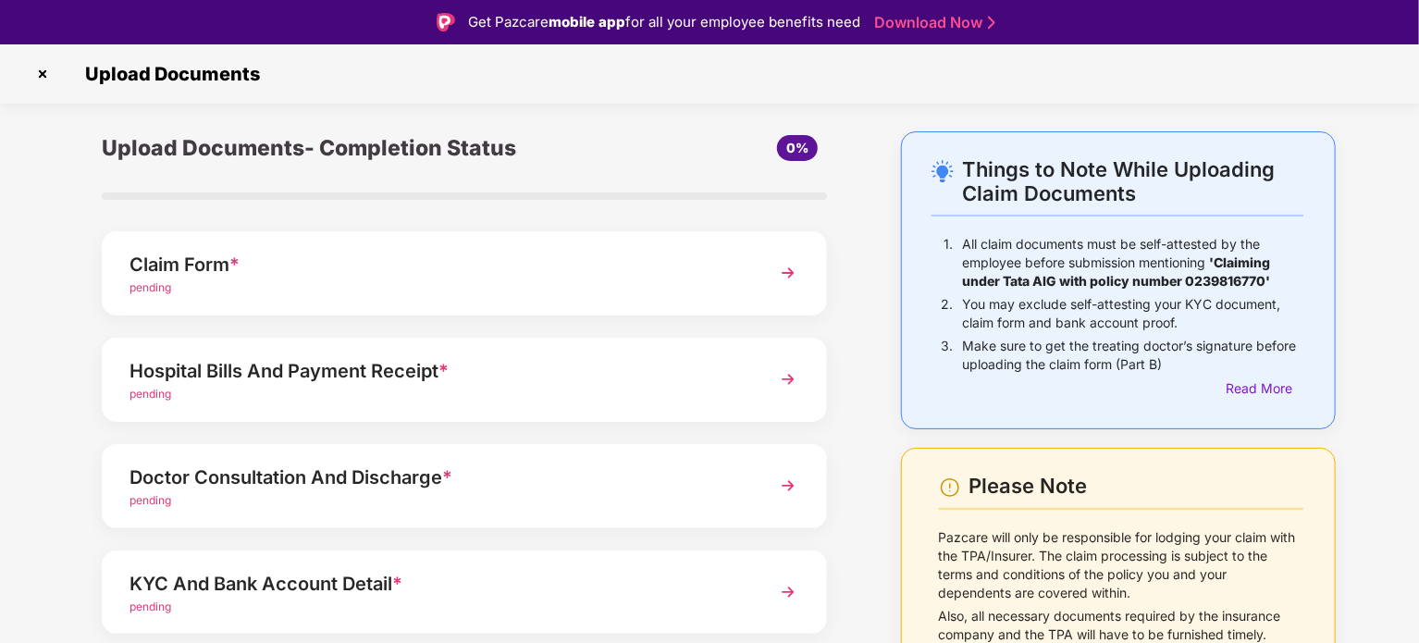
click at [788, 274] on img at bounding box center [787, 272] width 33 height 33
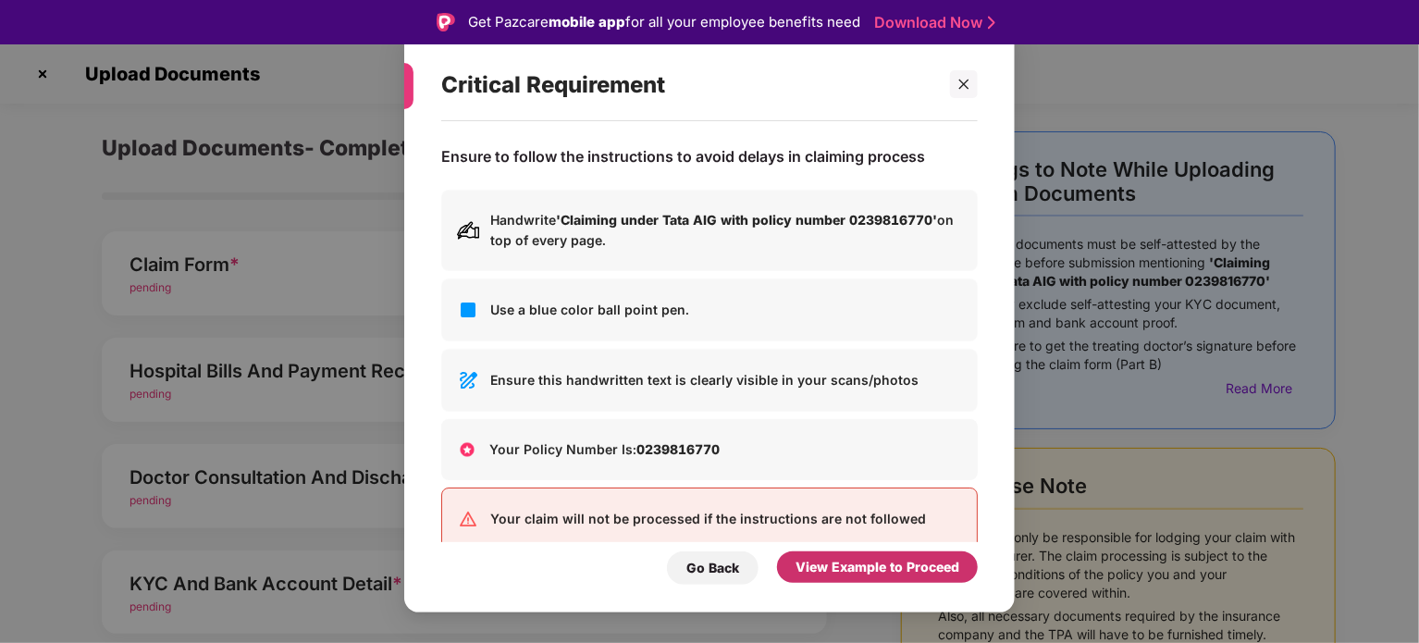
click at [834, 571] on div "View Example to Proceed" at bounding box center [877, 567] width 164 height 20
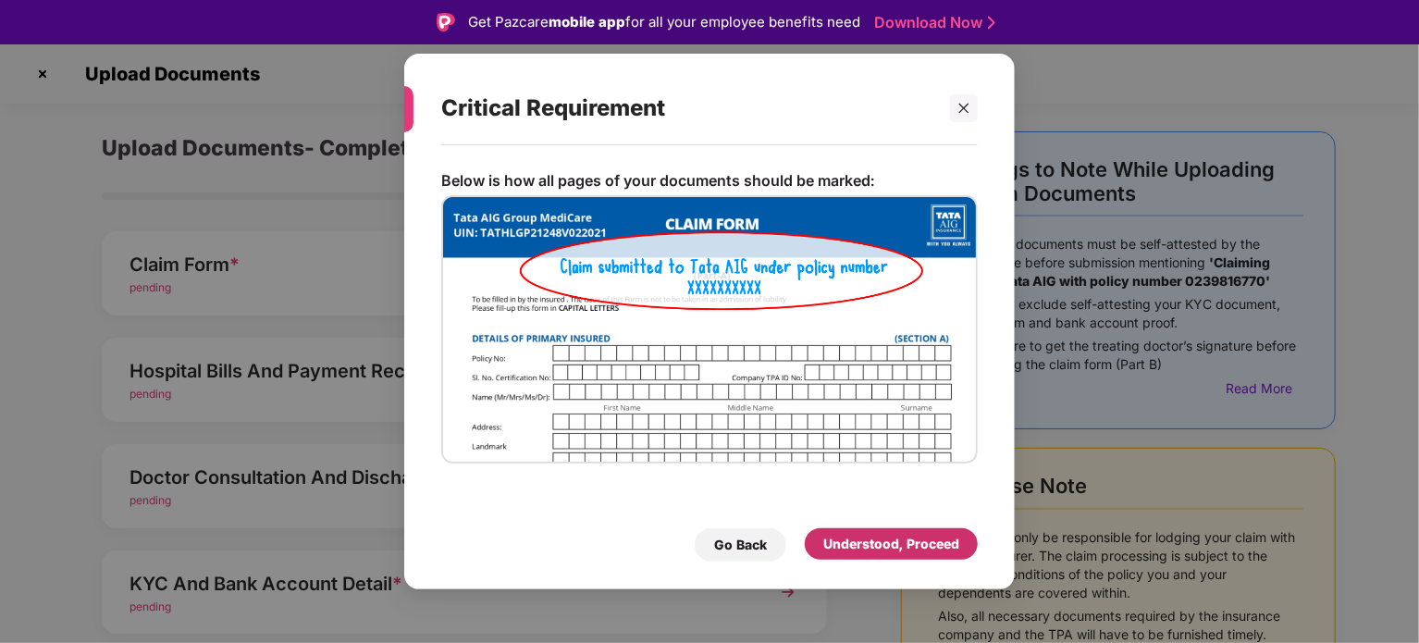
click at [836, 542] on div "Understood, Proceed" at bounding box center [891, 544] width 136 height 20
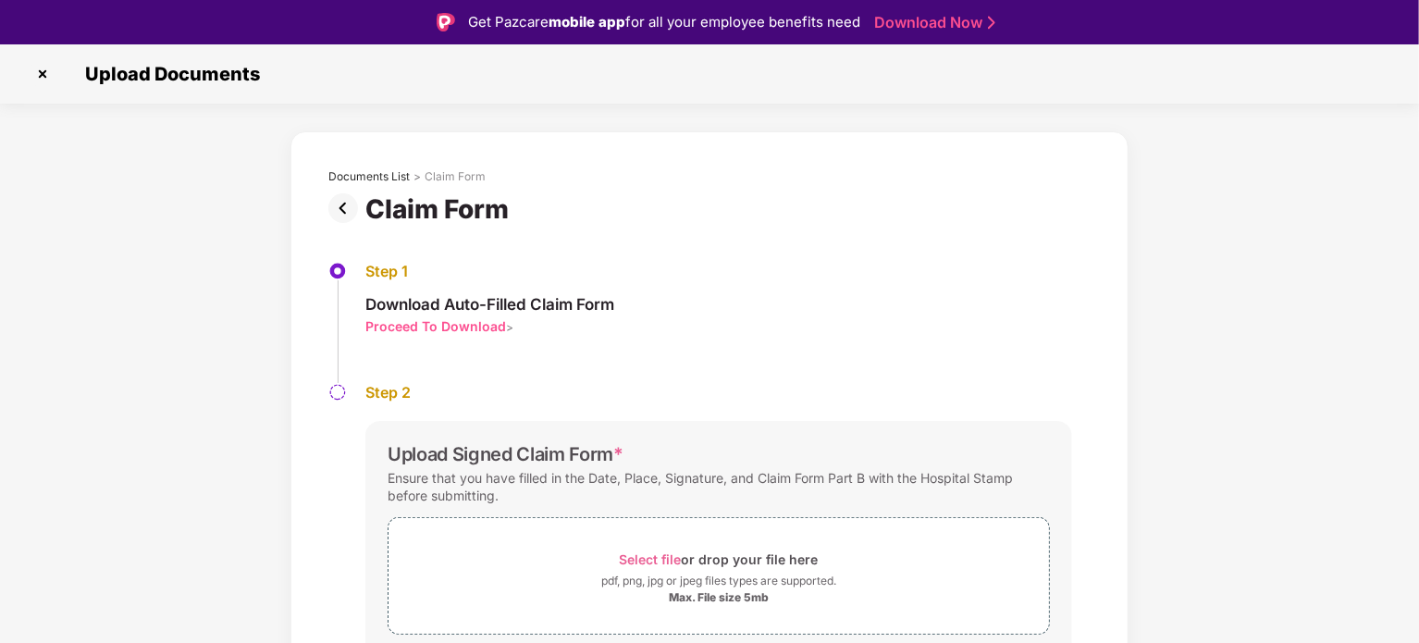
scroll to position [70, 0]
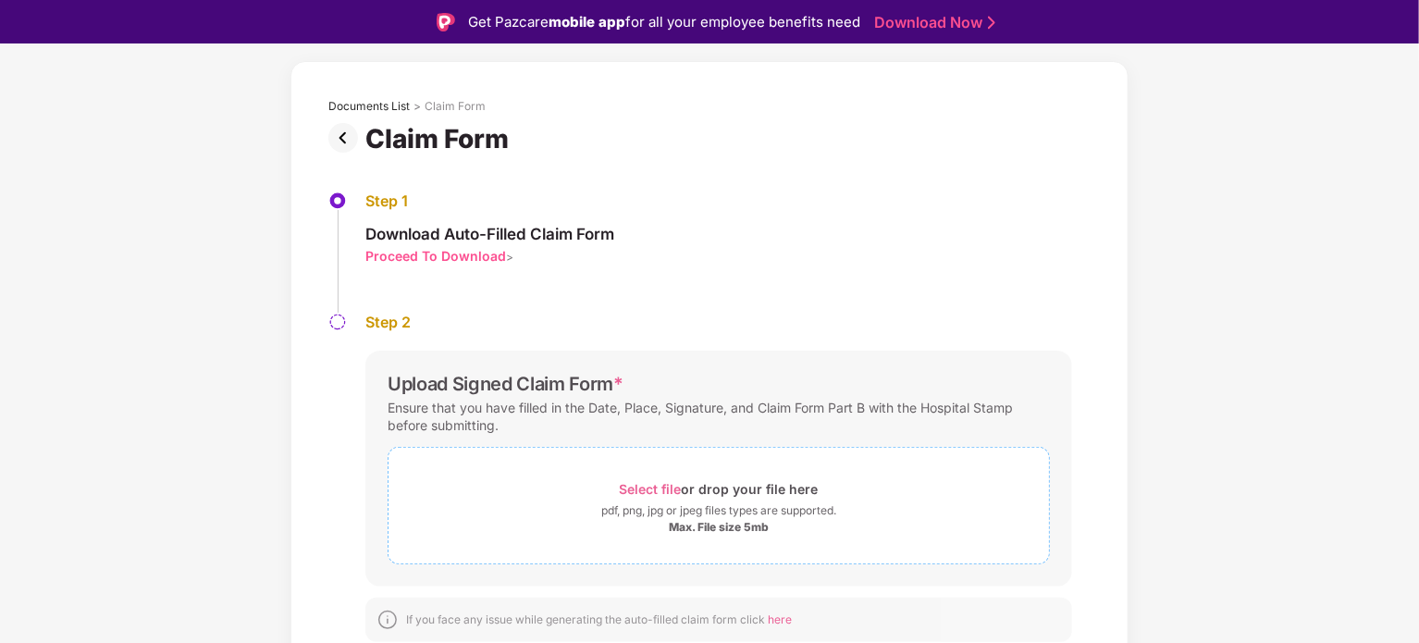
click at [661, 487] on span "Select file" at bounding box center [651, 489] width 62 height 16
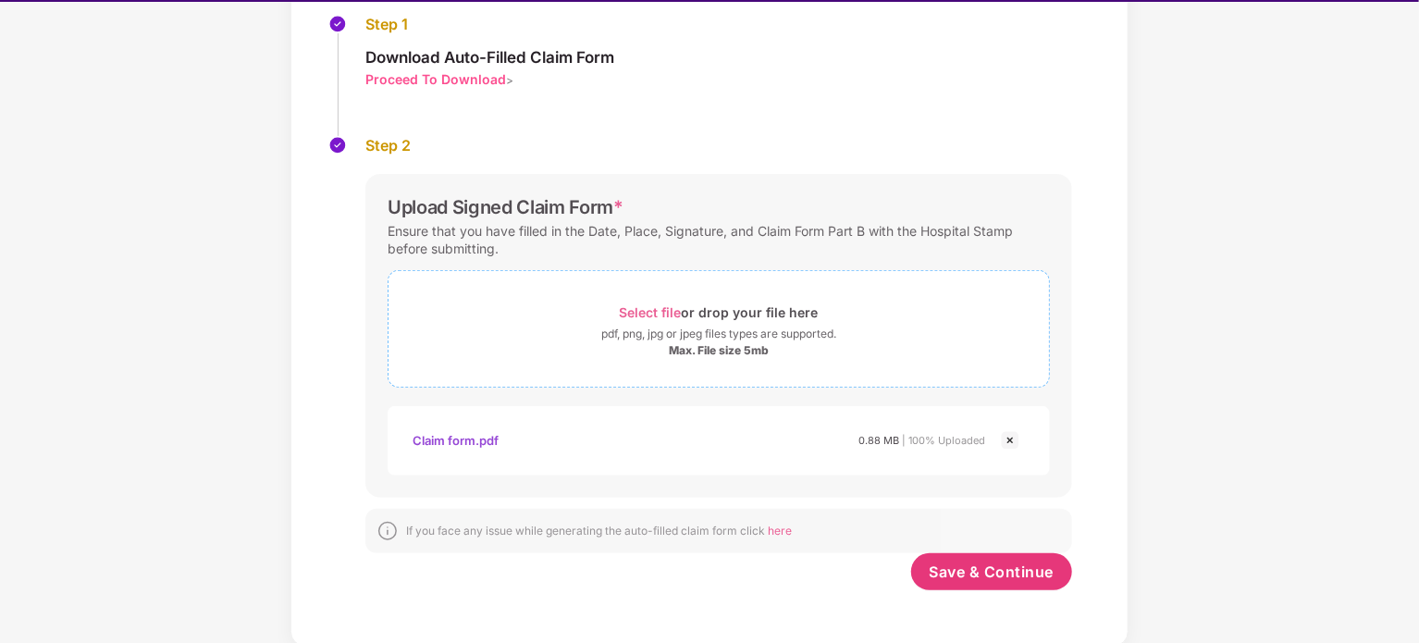
scroll to position [44, 0]
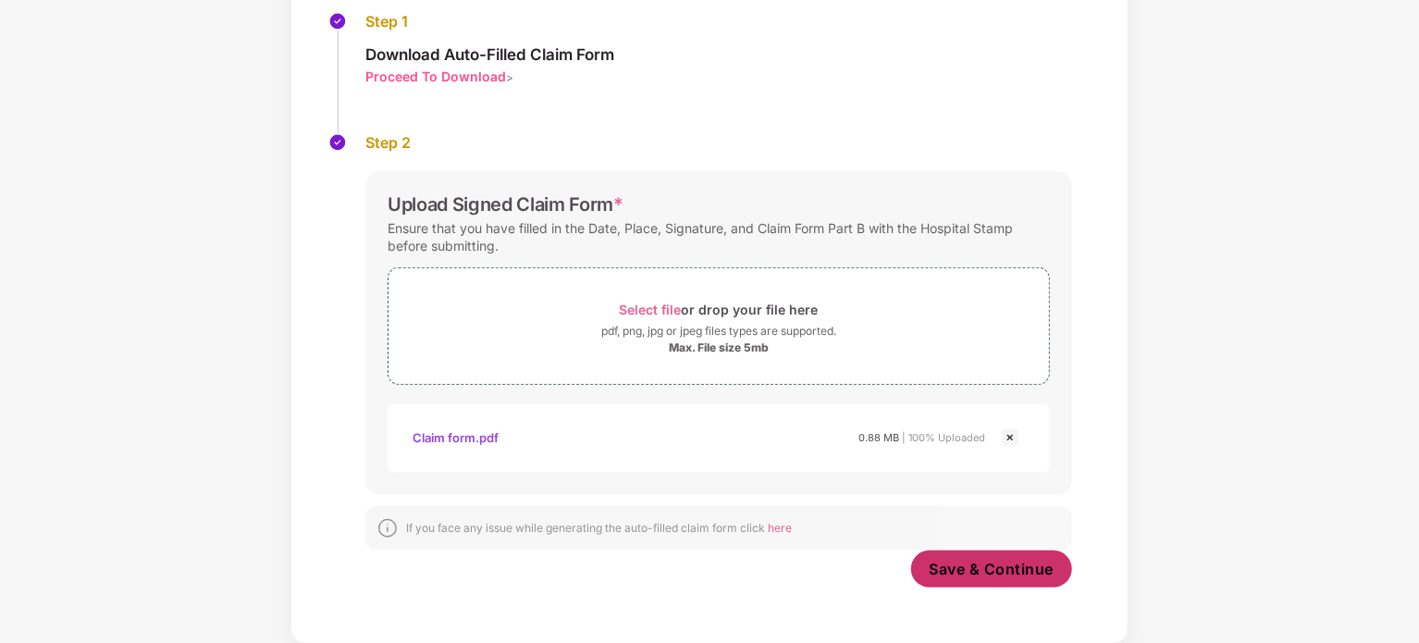
click at [980, 573] on span "Save & Continue" at bounding box center [992, 569] width 125 height 20
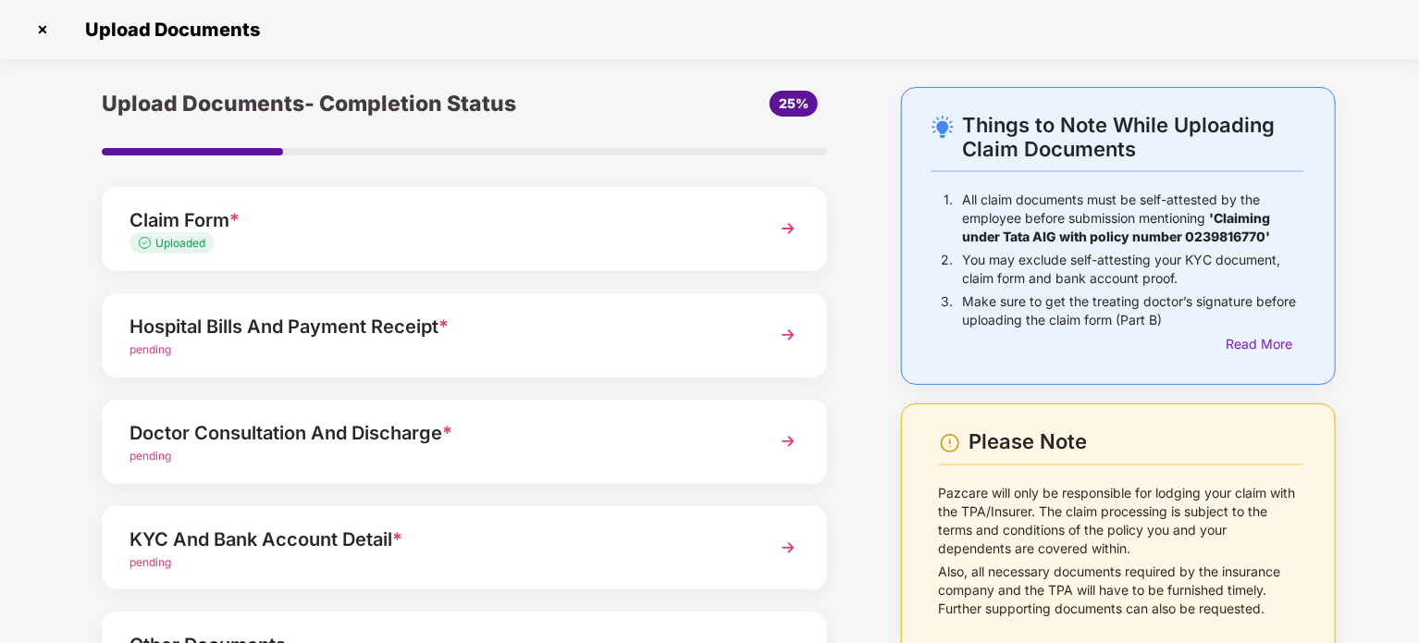
click at [791, 330] on img at bounding box center [787, 334] width 33 height 33
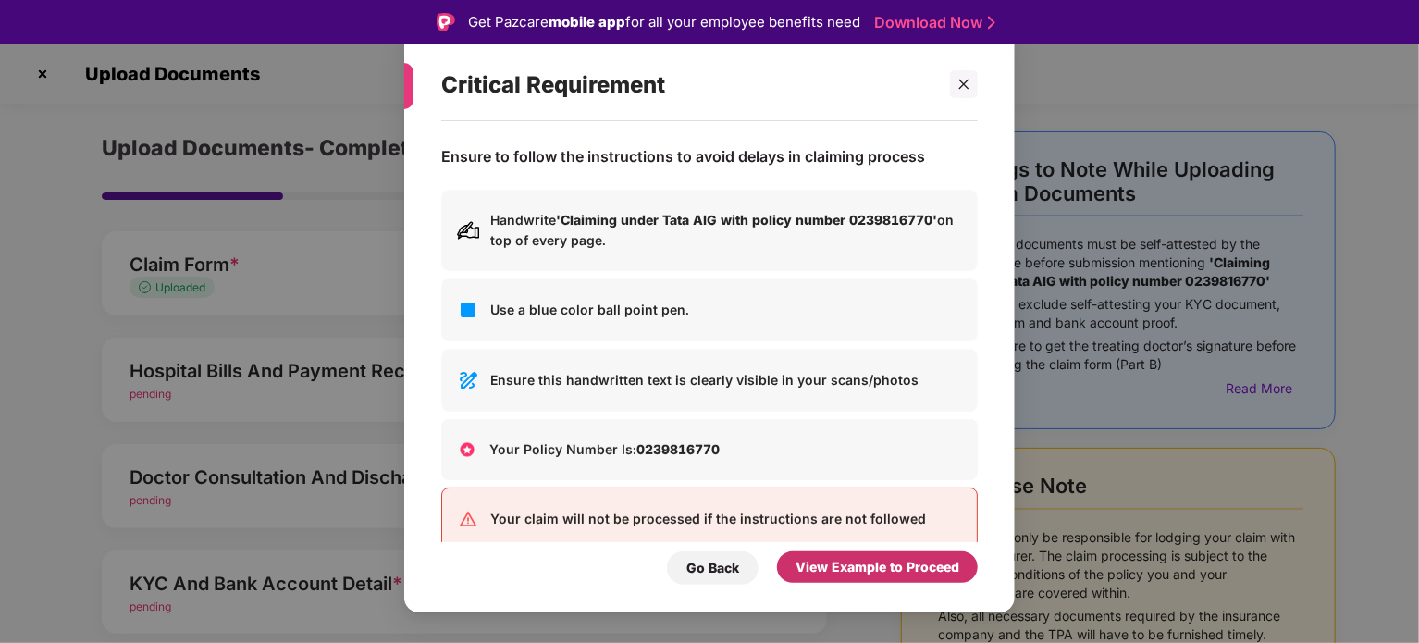
click at [813, 561] on div "View Example to Proceed" at bounding box center [877, 567] width 164 height 20
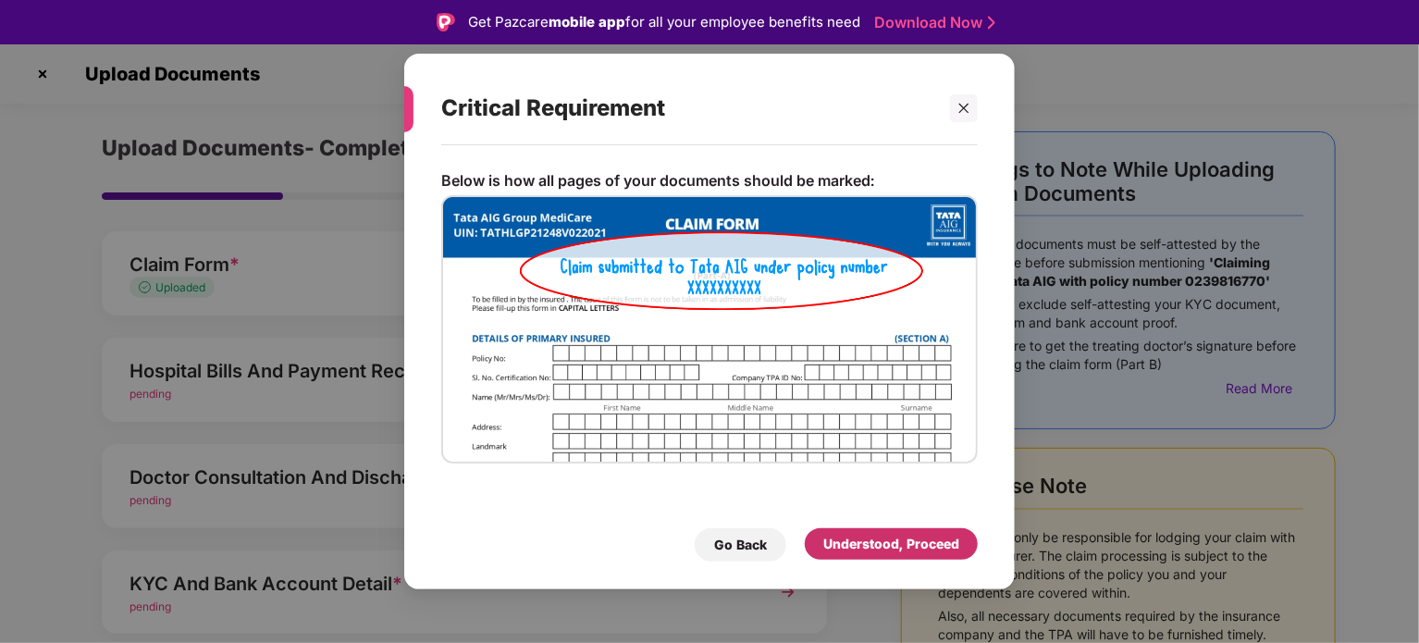
click at [821, 543] on div "Understood, Proceed" at bounding box center [891, 543] width 173 height 31
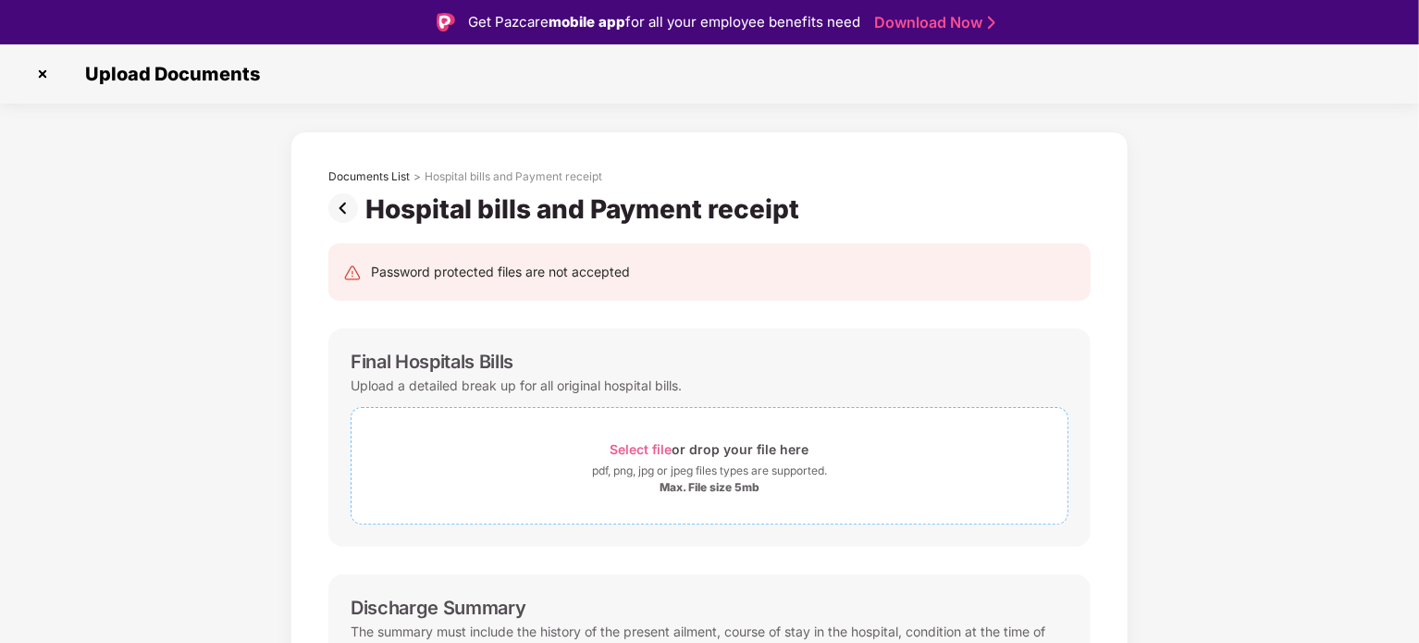
click at [632, 452] on span "Select file" at bounding box center [641, 449] width 62 height 16
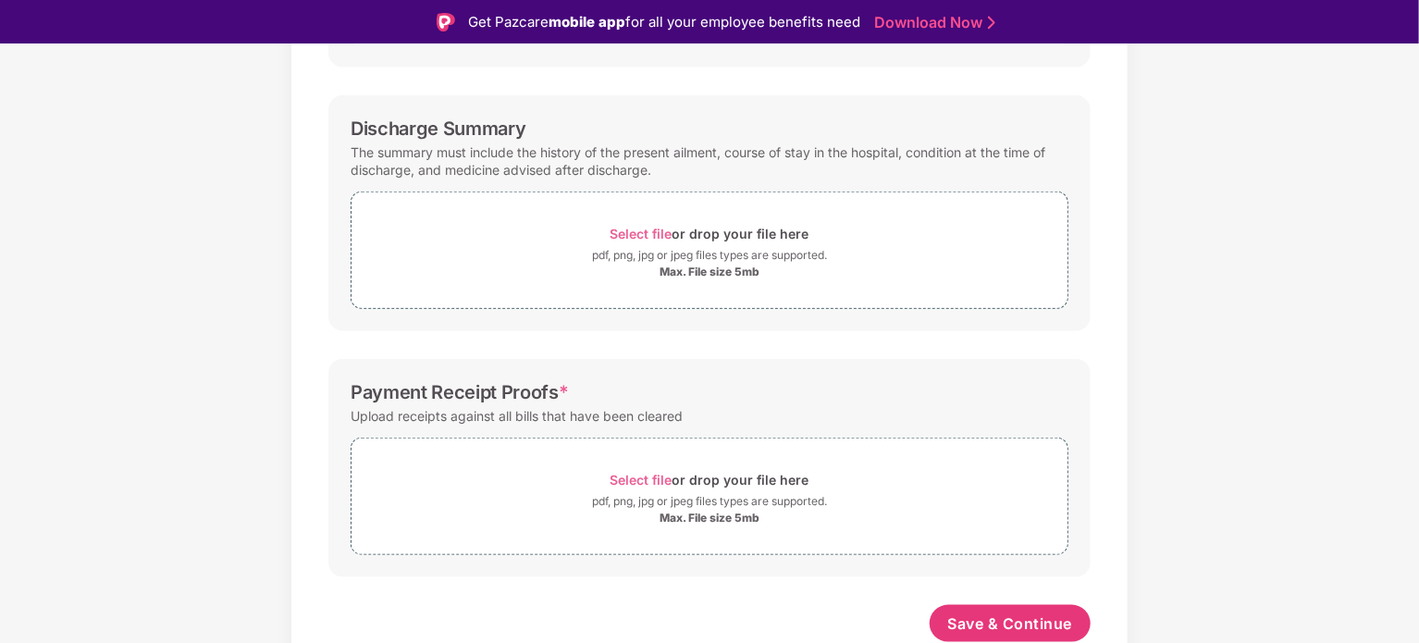
scroll to position [44, 0]
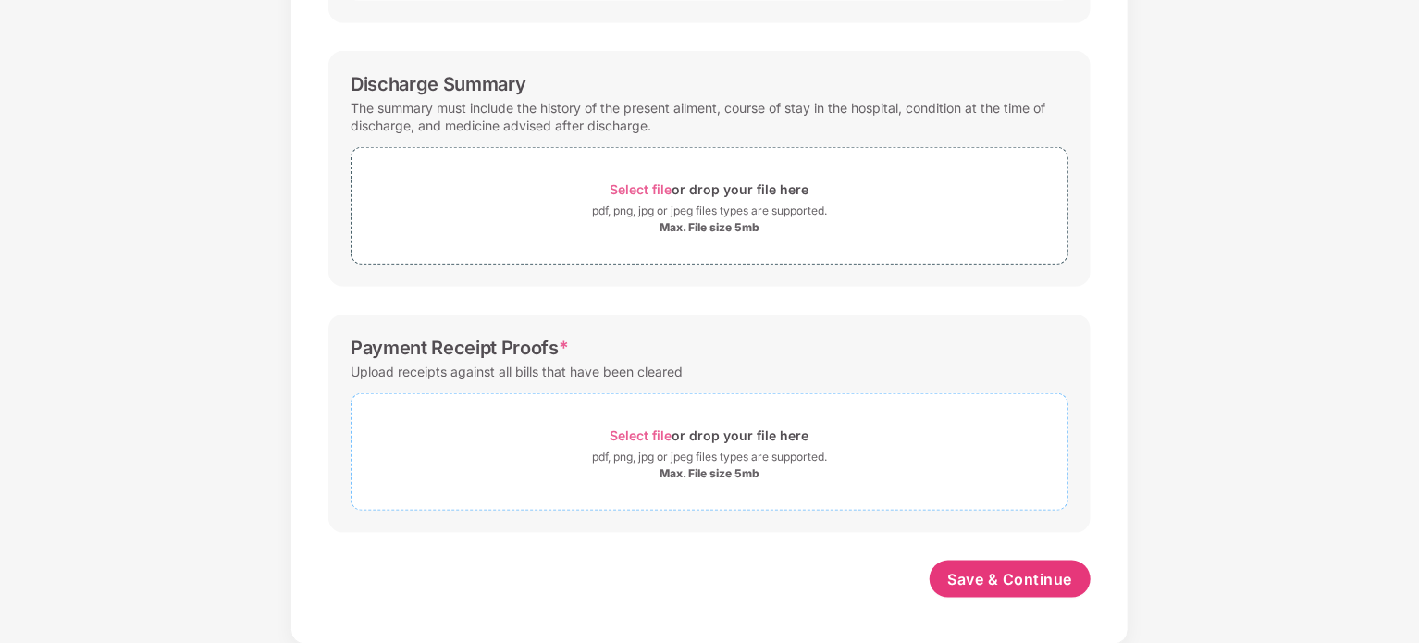
click at [622, 428] on span "Select file" at bounding box center [641, 435] width 62 height 16
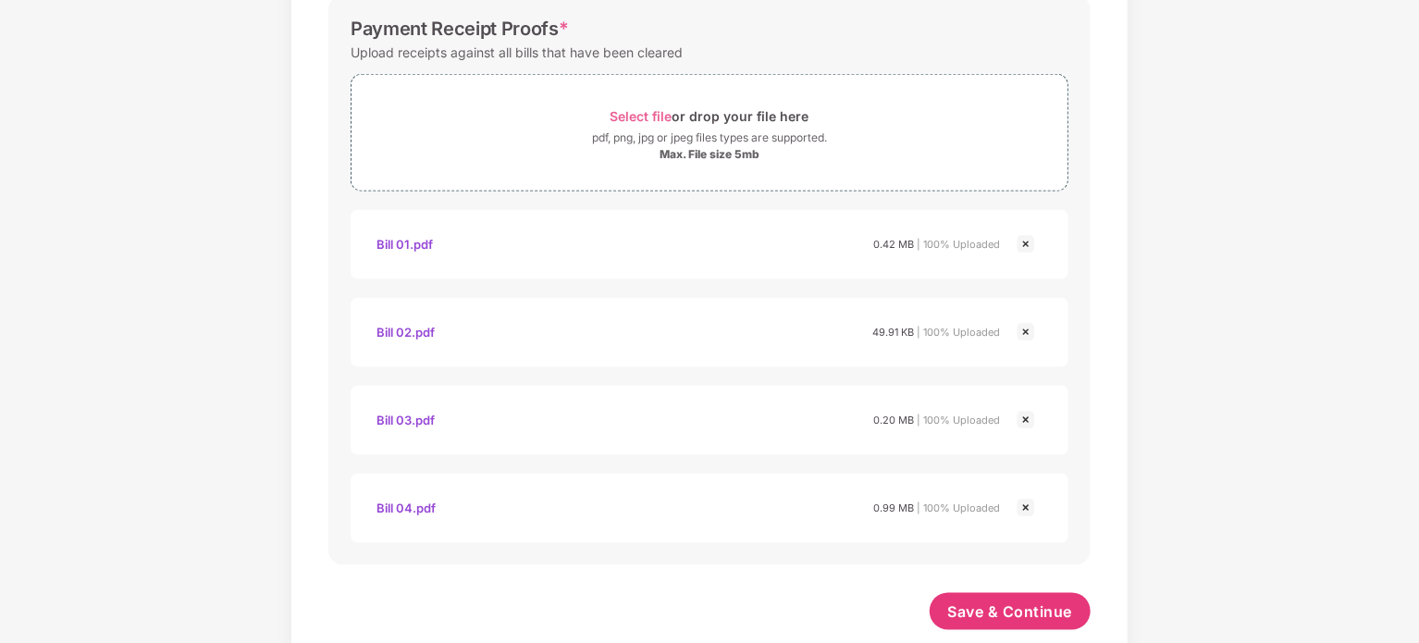
scroll to position [1182, 0]
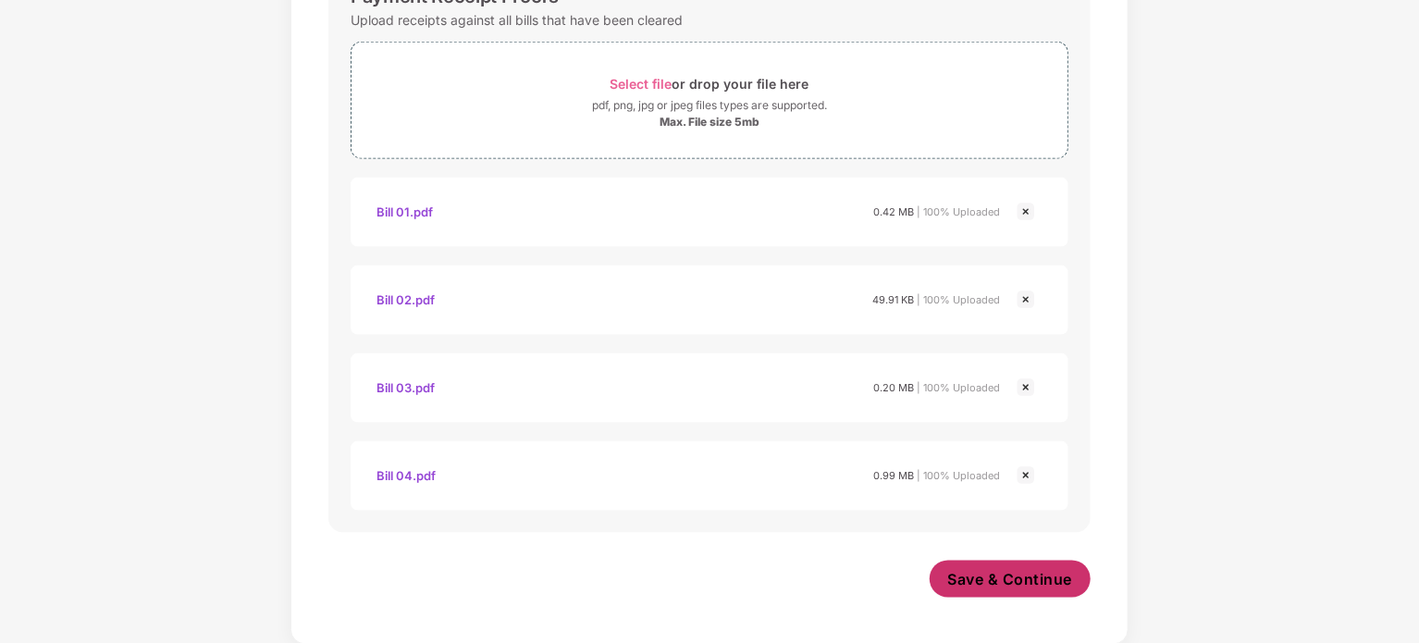
click at [984, 576] on span "Save & Continue" at bounding box center [1010, 579] width 125 height 20
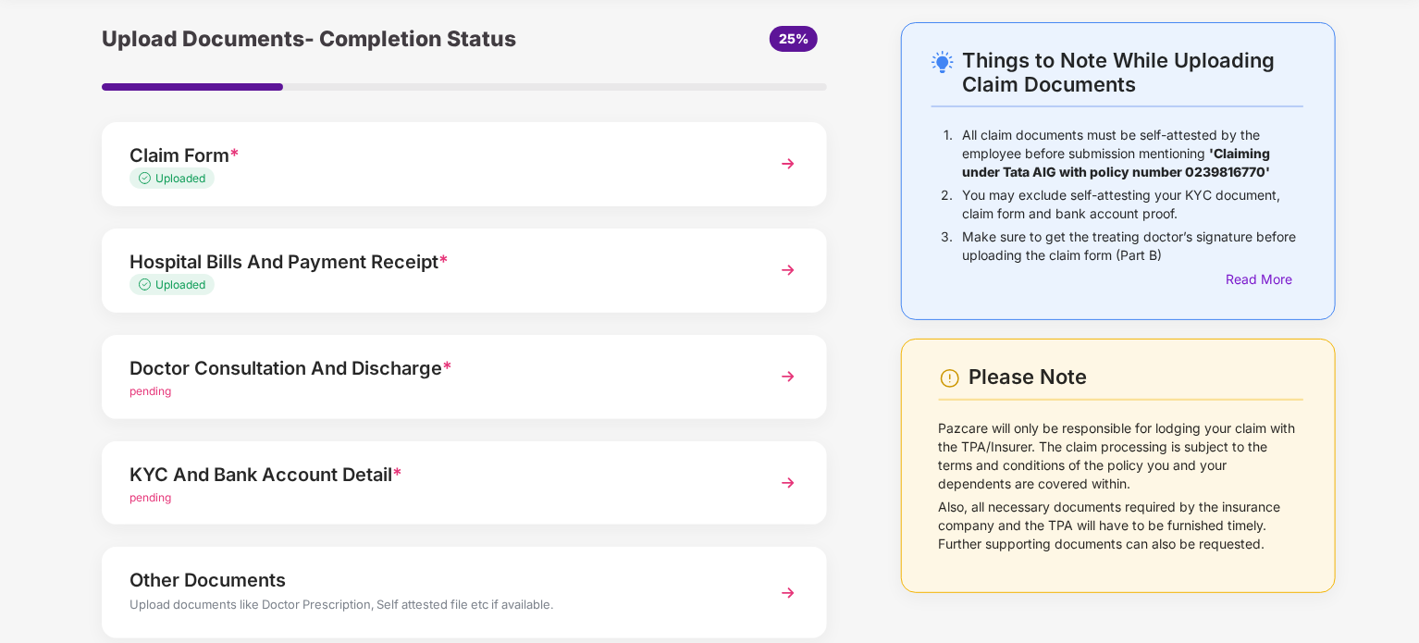
scroll to position [92, 0]
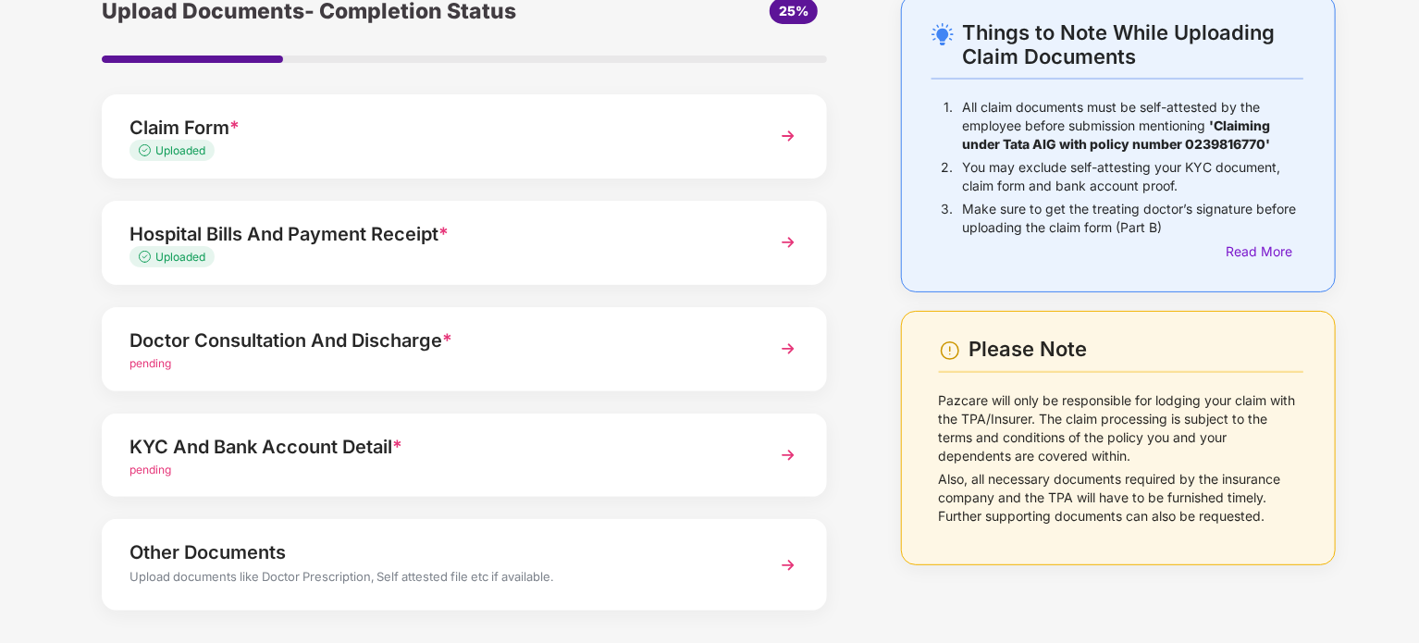
click at [783, 349] on img at bounding box center [787, 348] width 33 height 33
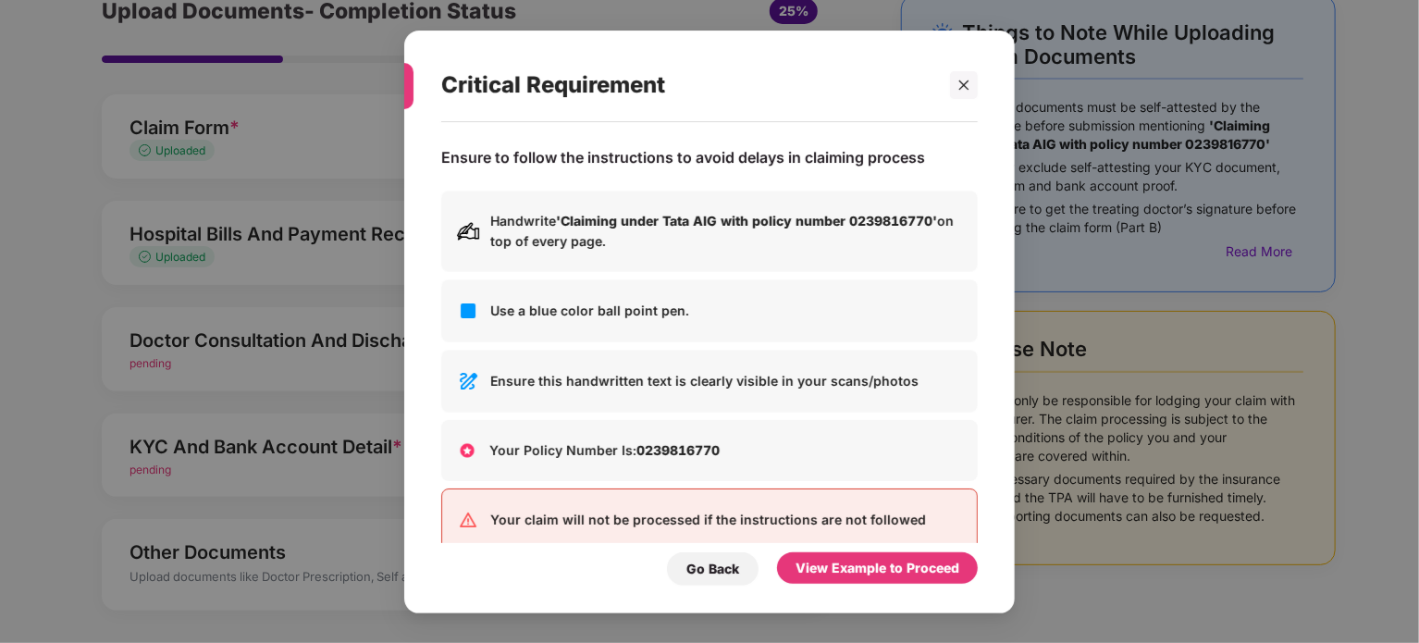
scroll to position [0, 0]
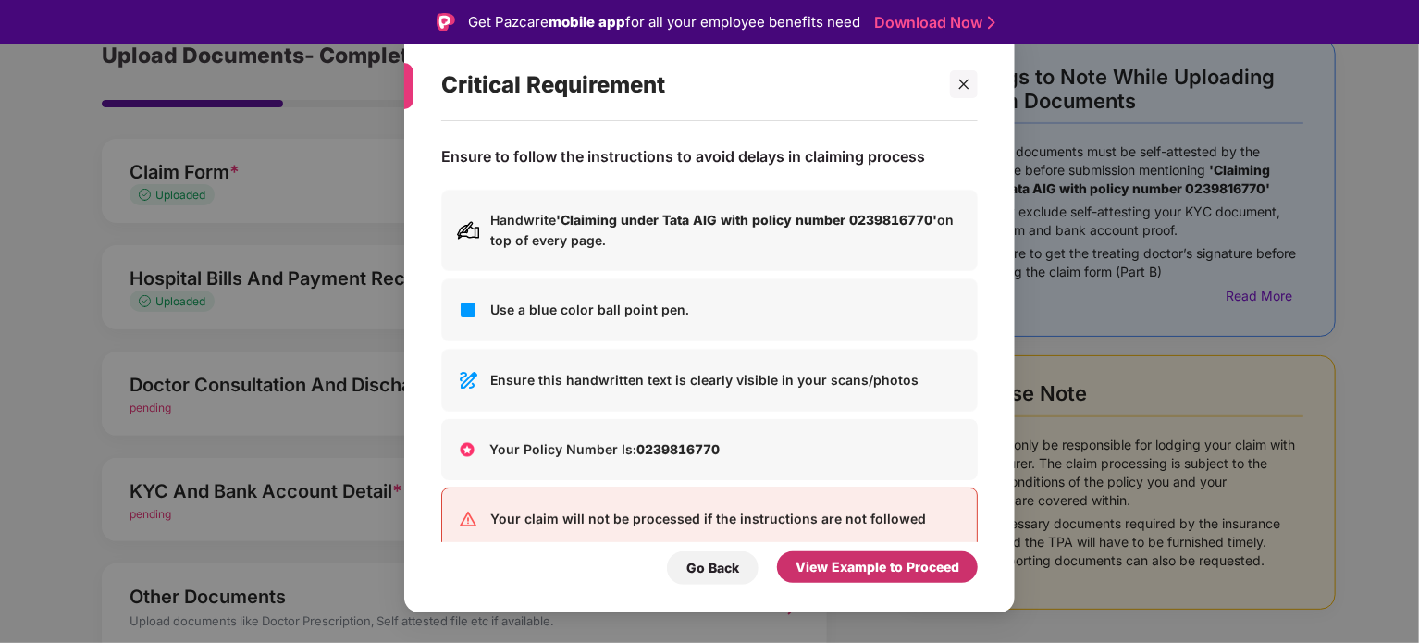
click at [844, 564] on div "View Example to Proceed" at bounding box center [877, 567] width 164 height 20
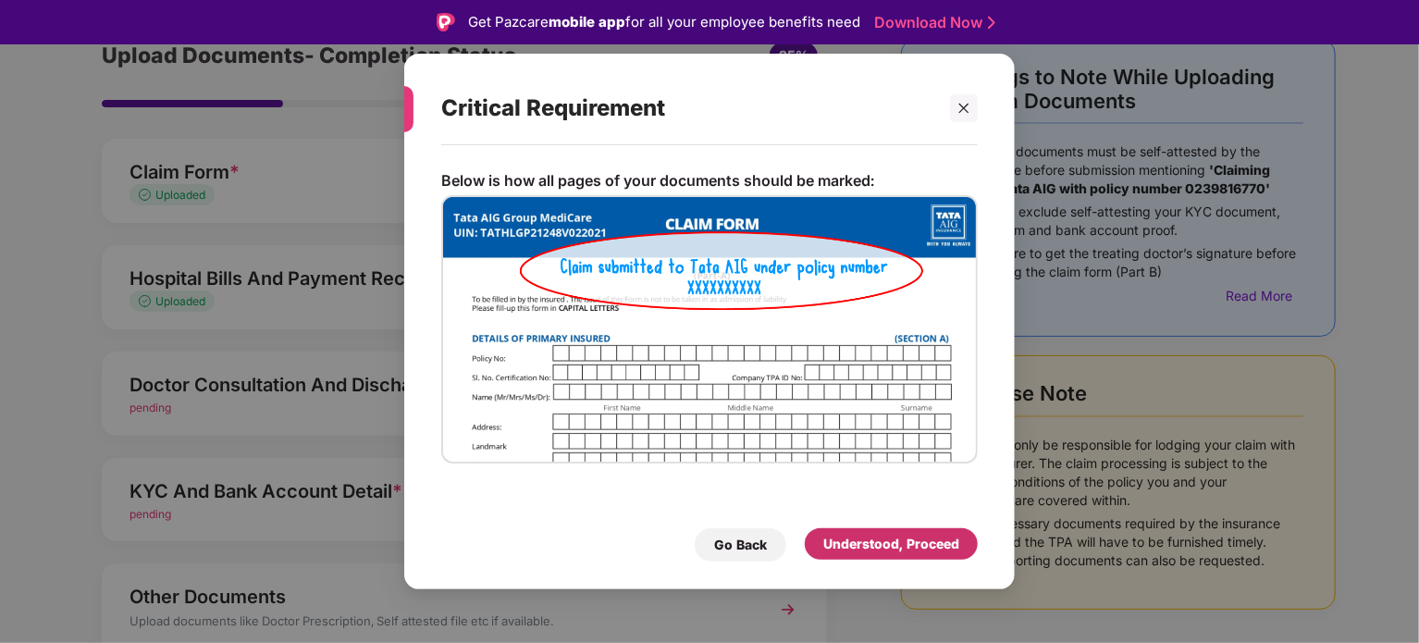
click at [837, 554] on div "Understood, Proceed" at bounding box center [891, 543] width 173 height 31
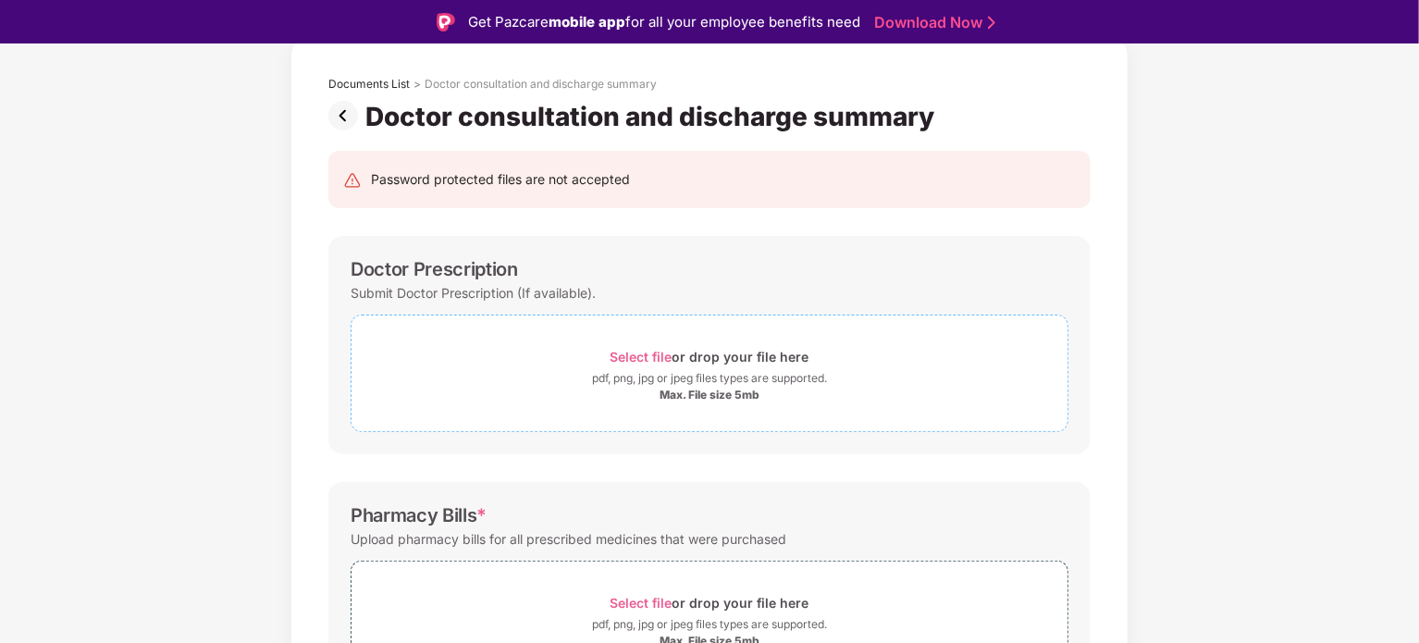
click at [641, 355] on span "Select file" at bounding box center [641, 357] width 62 height 16
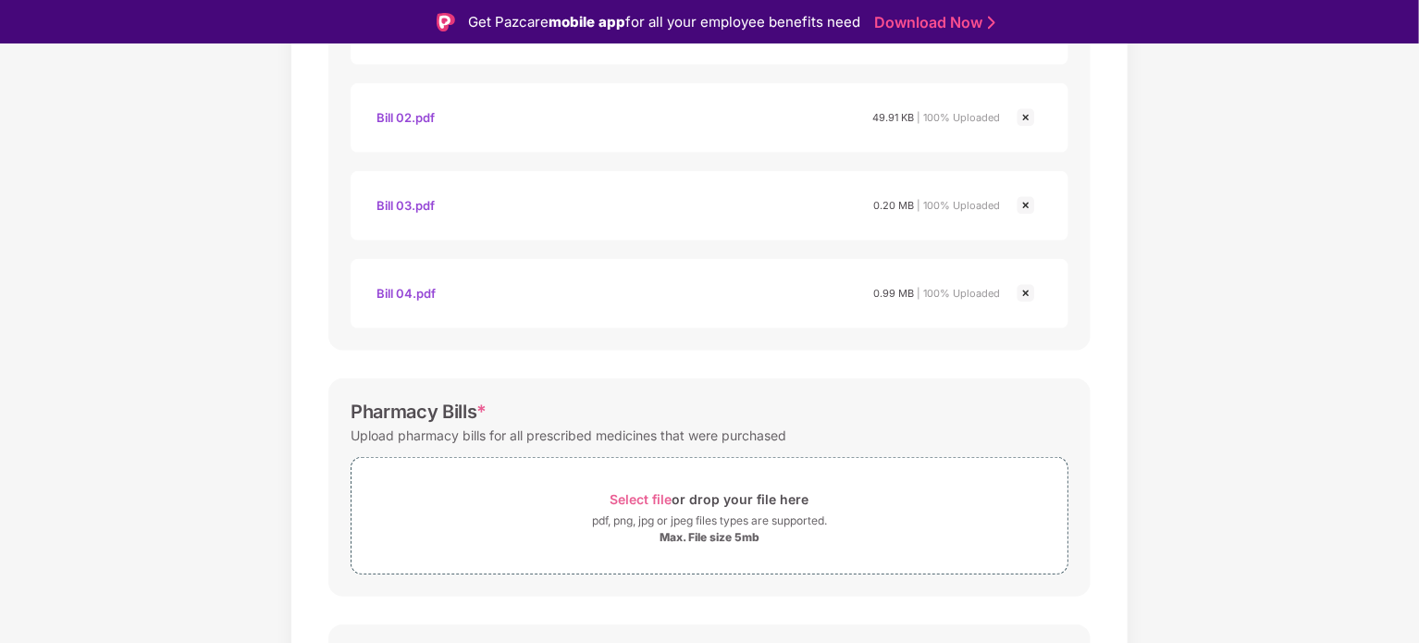
scroll to position [555, 0]
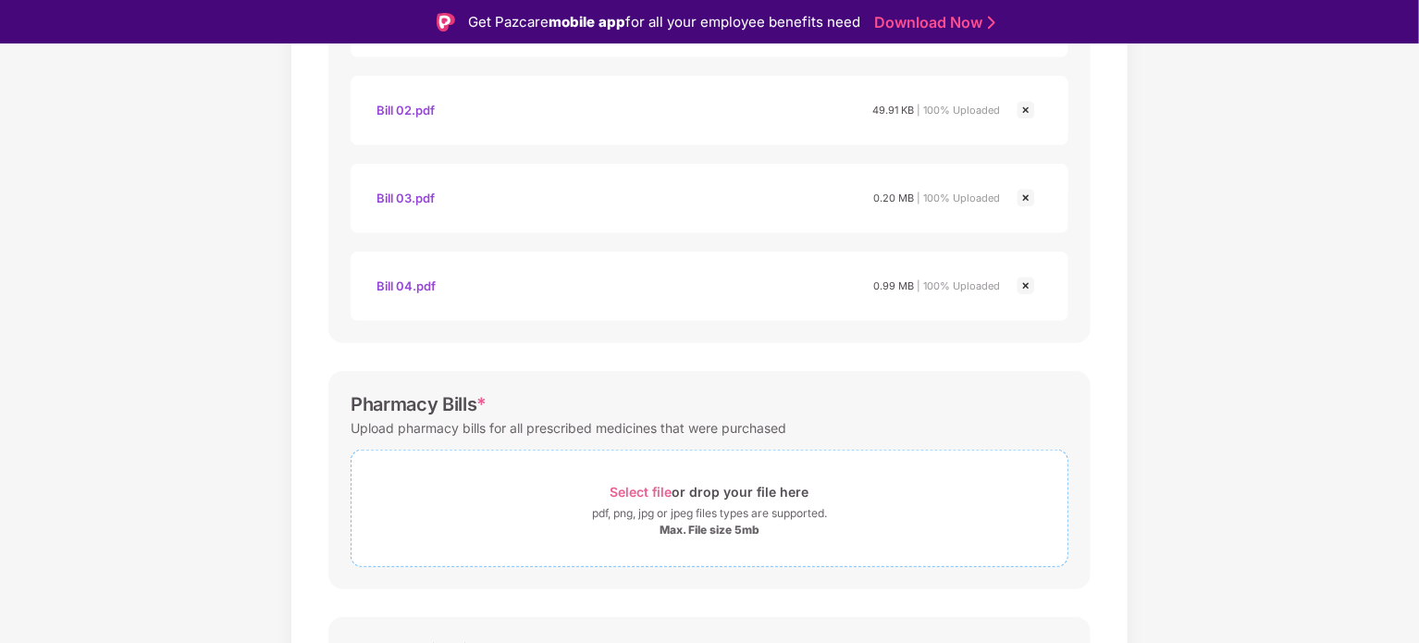
click at [664, 488] on span "Select file" at bounding box center [641, 492] width 62 height 16
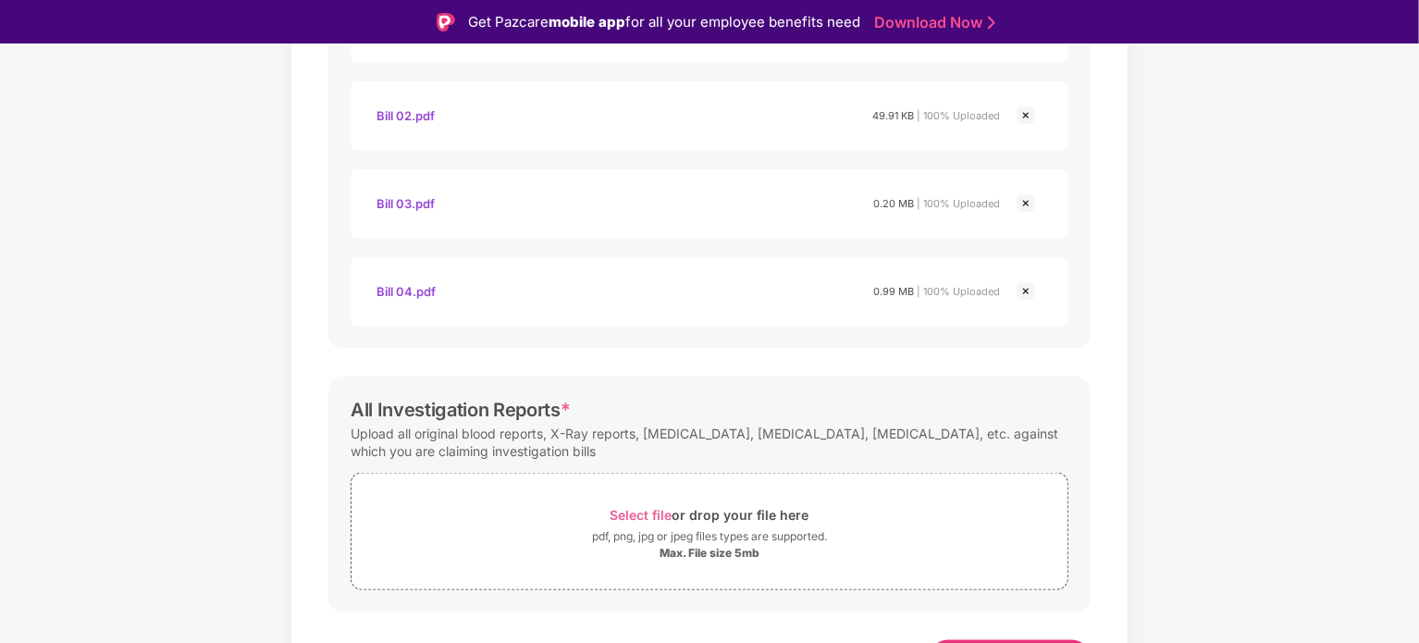
scroll to position [1182, 0]
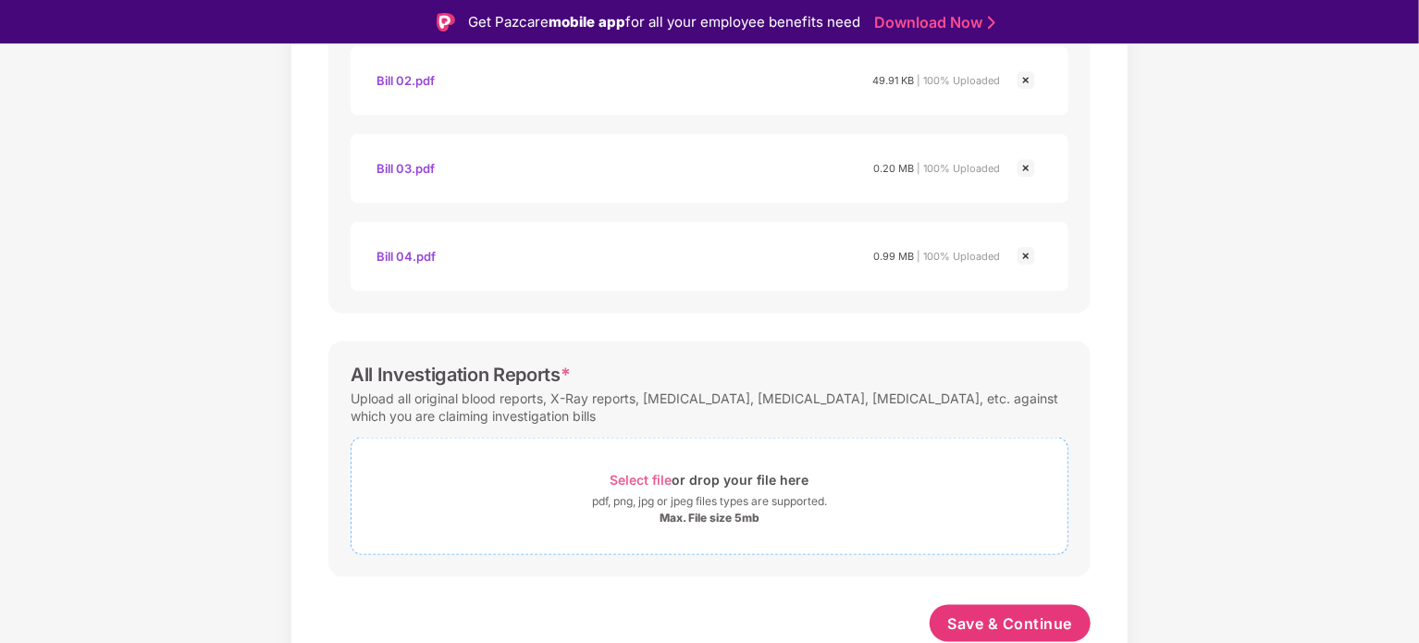
click at [659, 479] on span "Select file" at bounding box center [641, 480] width 62 height 16
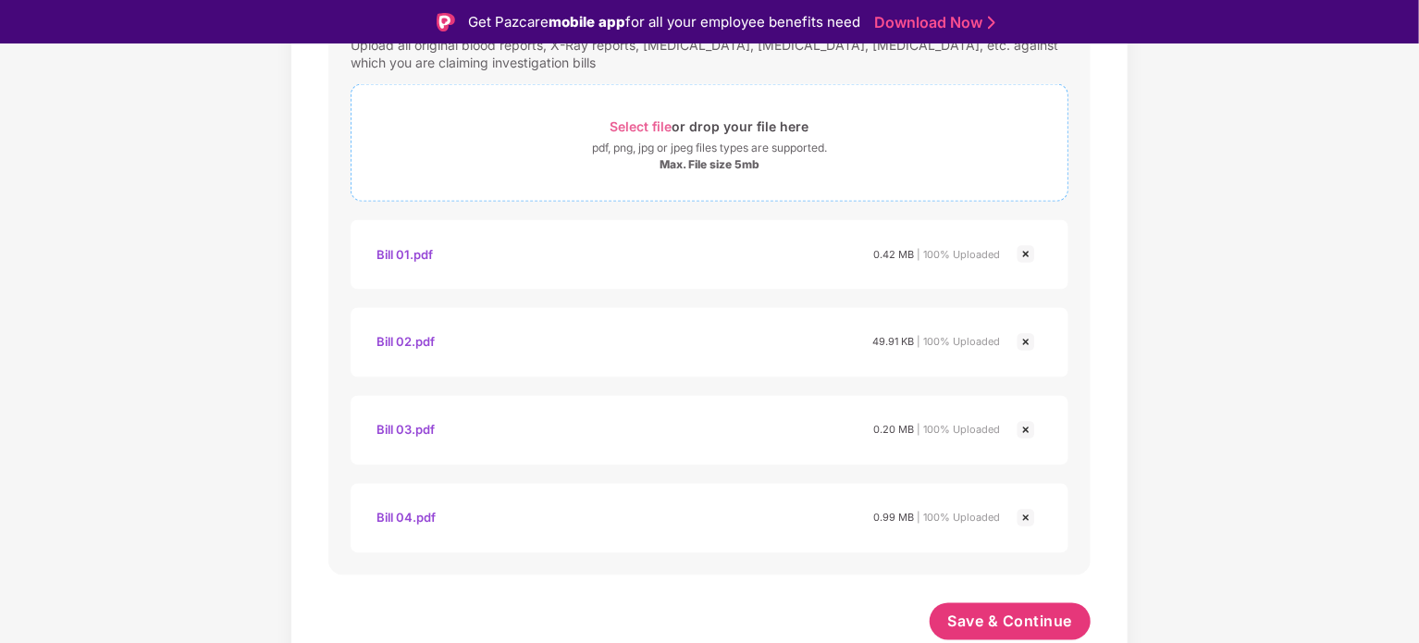
scroll to position [1534, 0]
click at [1018, 617] on span "Save & Continue" at bounding box center [1010, 623] width 125 height 20
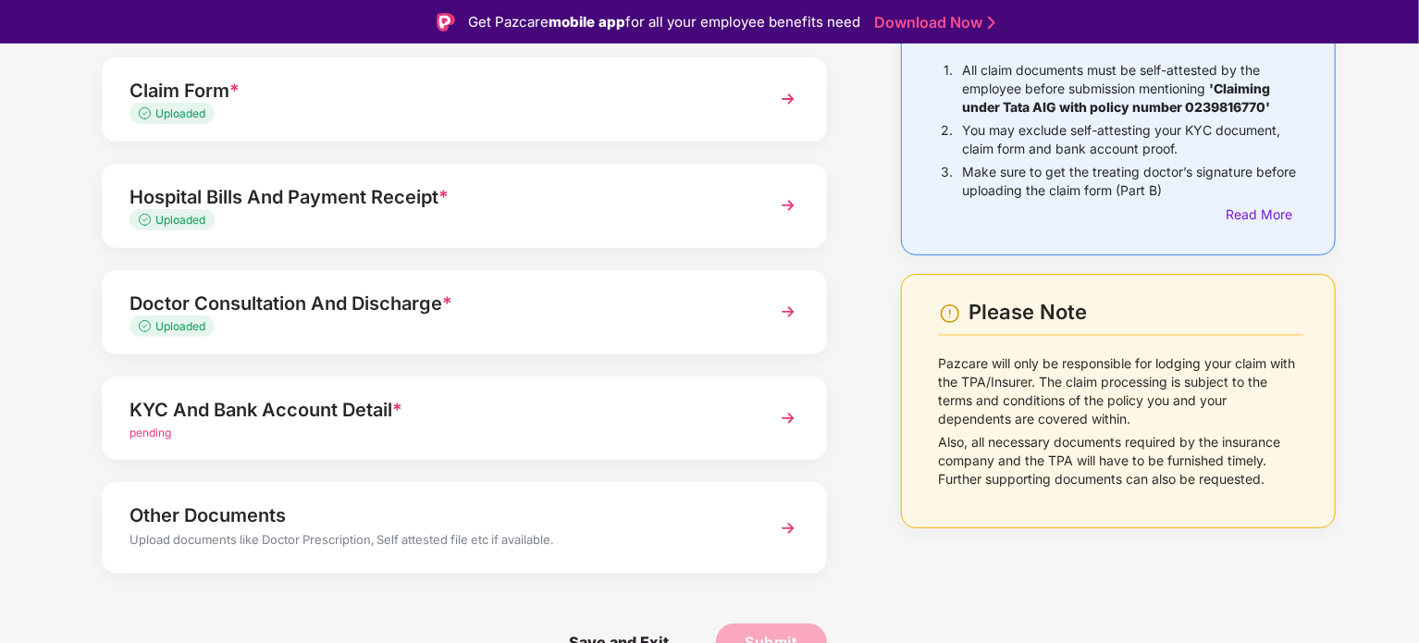
scroll to position [174, 0]
click at [788, 425] on img at bounding box center [787, 417] width 33 height 33
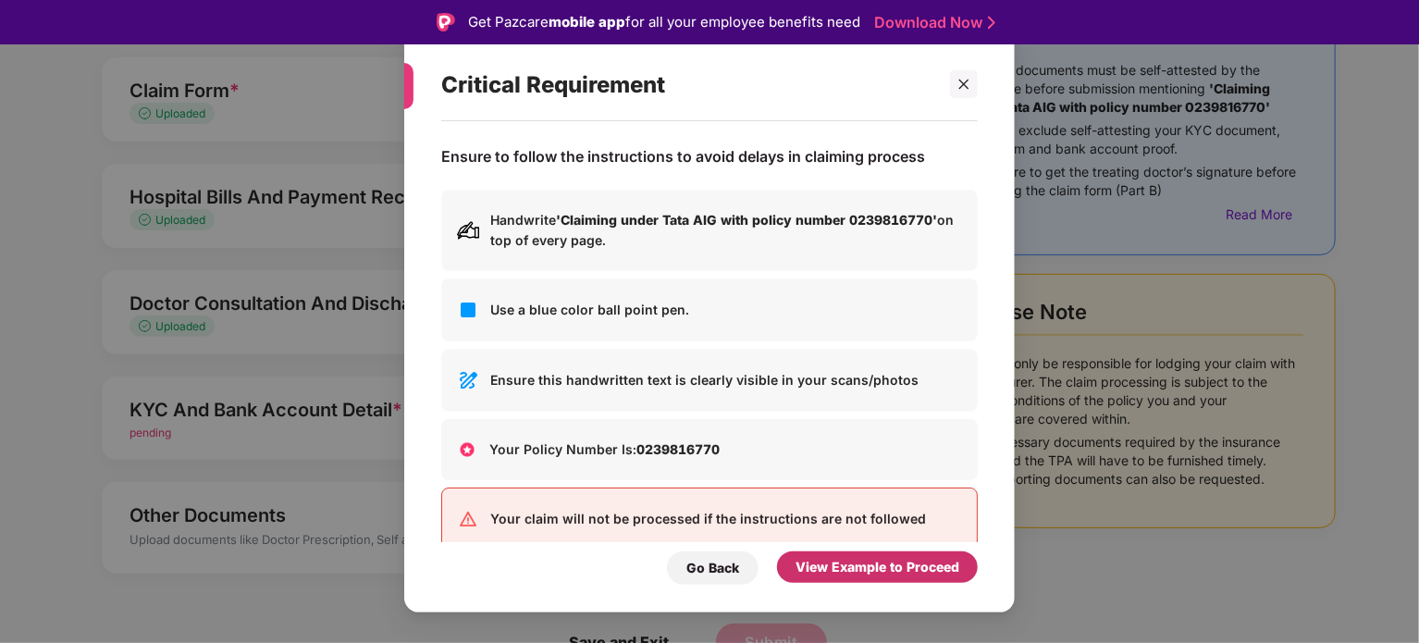
click at [825, 565] on div "View Example to Proceed" at bounding box center [877, 567] width 164 height 20
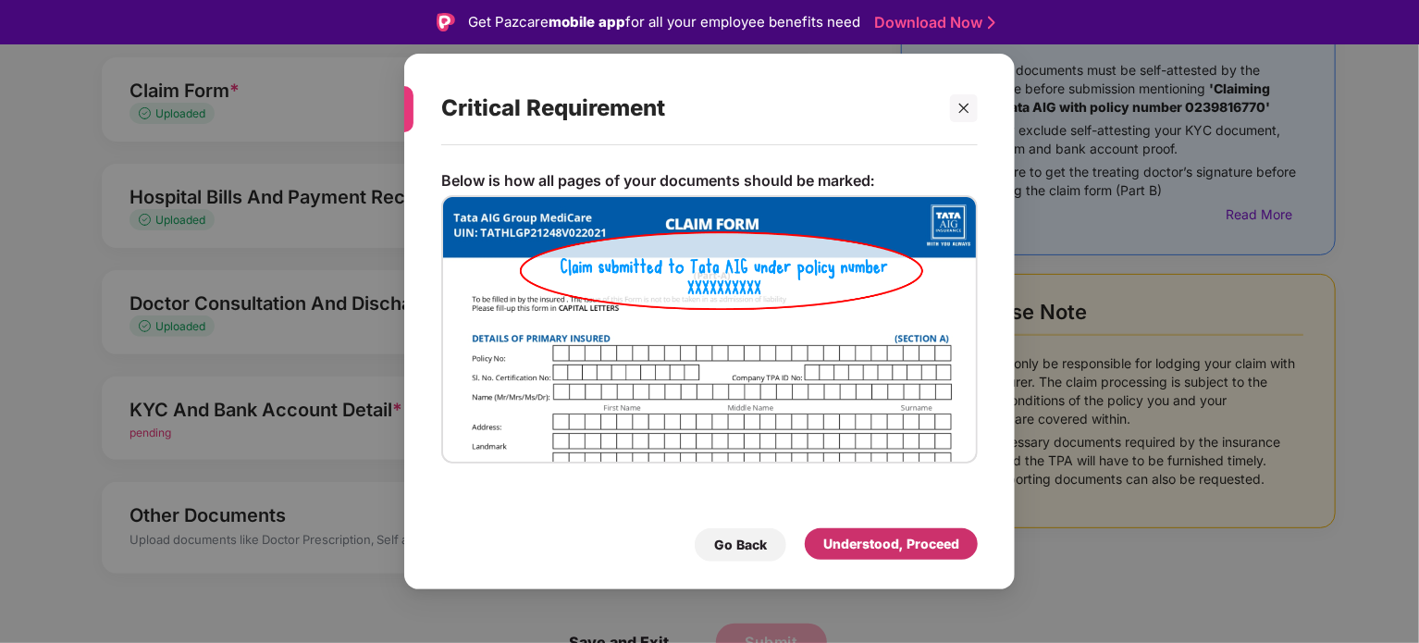
click at [833, 546] on div "Understood, Proceed" at bounding box center [891, 544] width 136 height 20
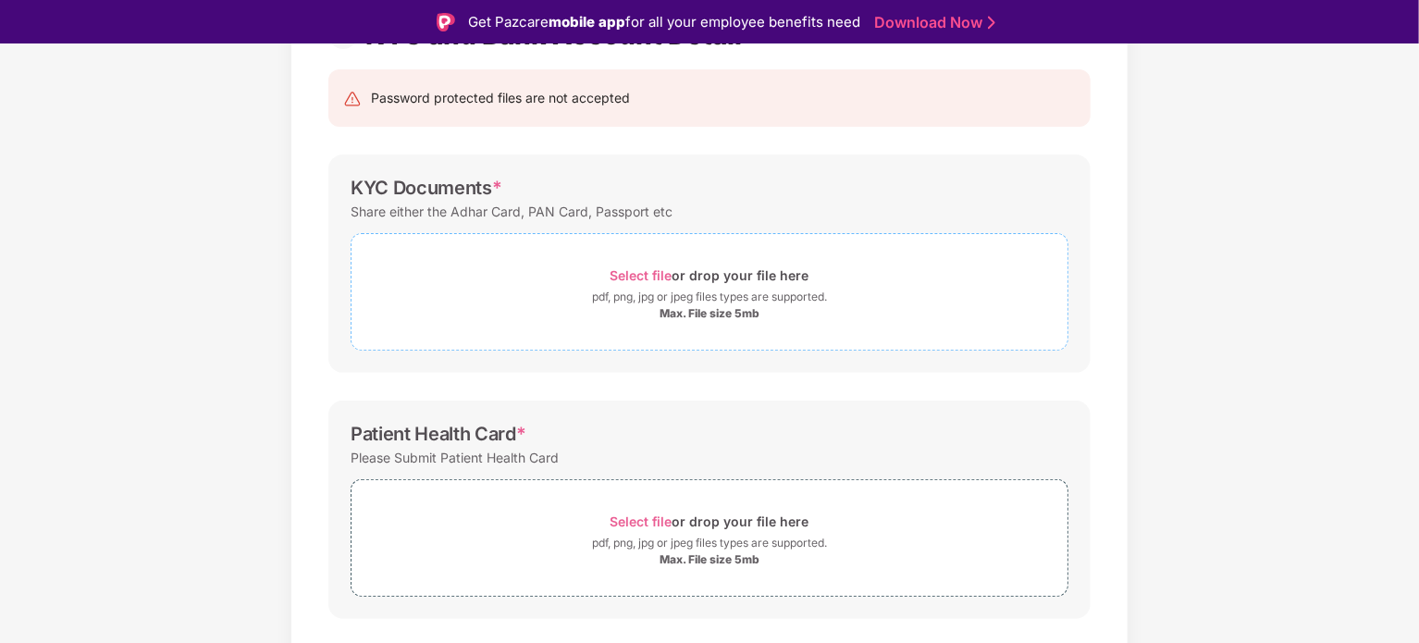
click at [634, 273] on span "Select file" at bounding box center [641, 275] width 62 height 16
click at [643, 521] on span "Select file" at bounding box center [641, 521] width 62 height 16
click at [647, 524] on span "Select file" at bounding box center [641, 521] width 62 height 16
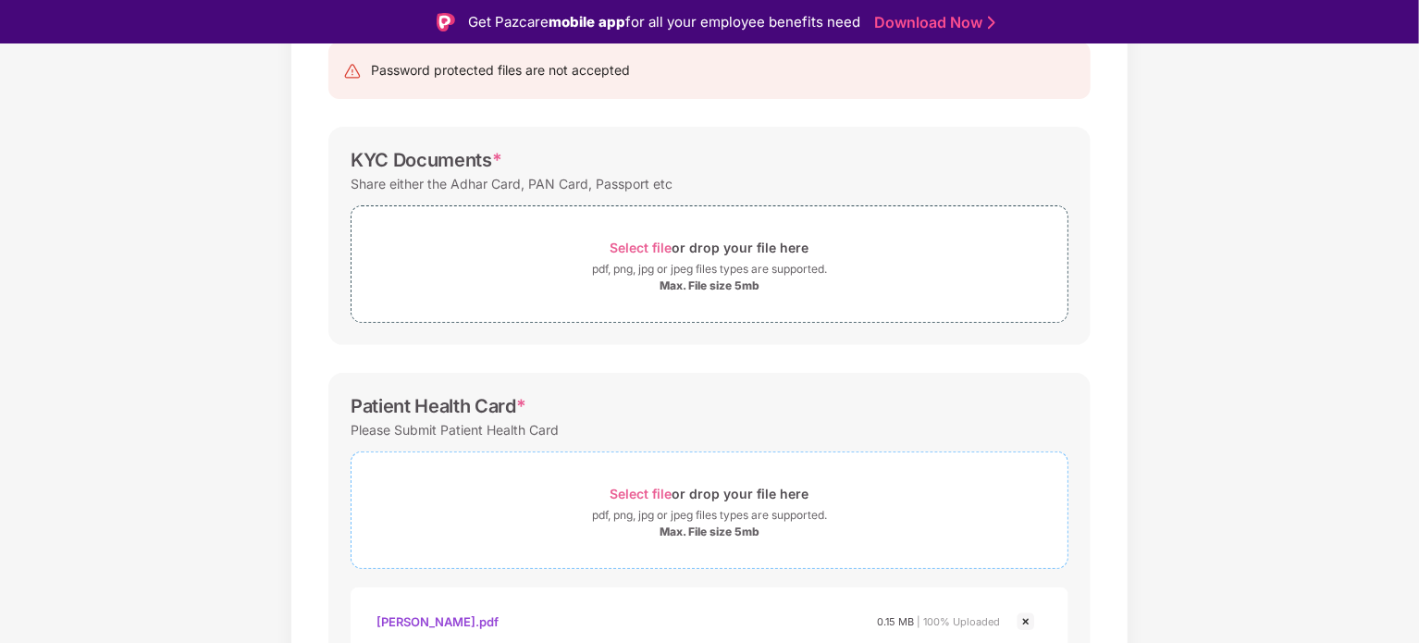
scroll to position [148, 0]
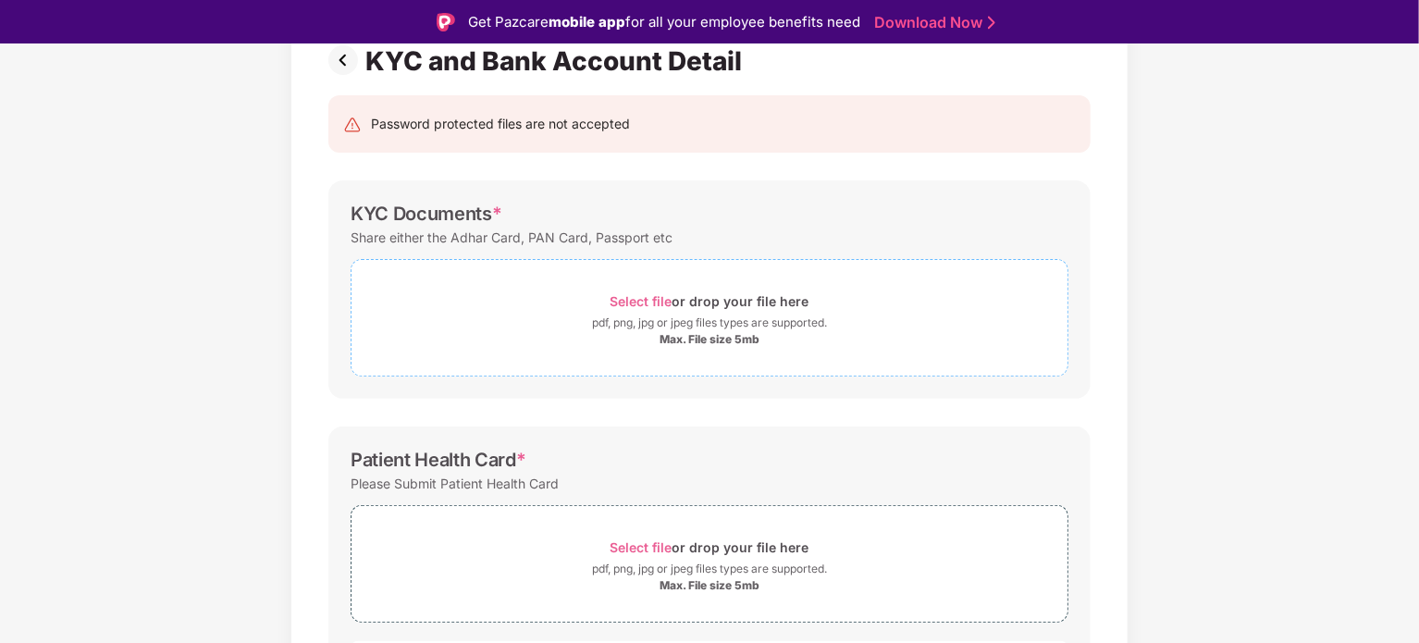
click at [651, 294] on span "Select file" at bounding box center [641, 301] width 62 height 16
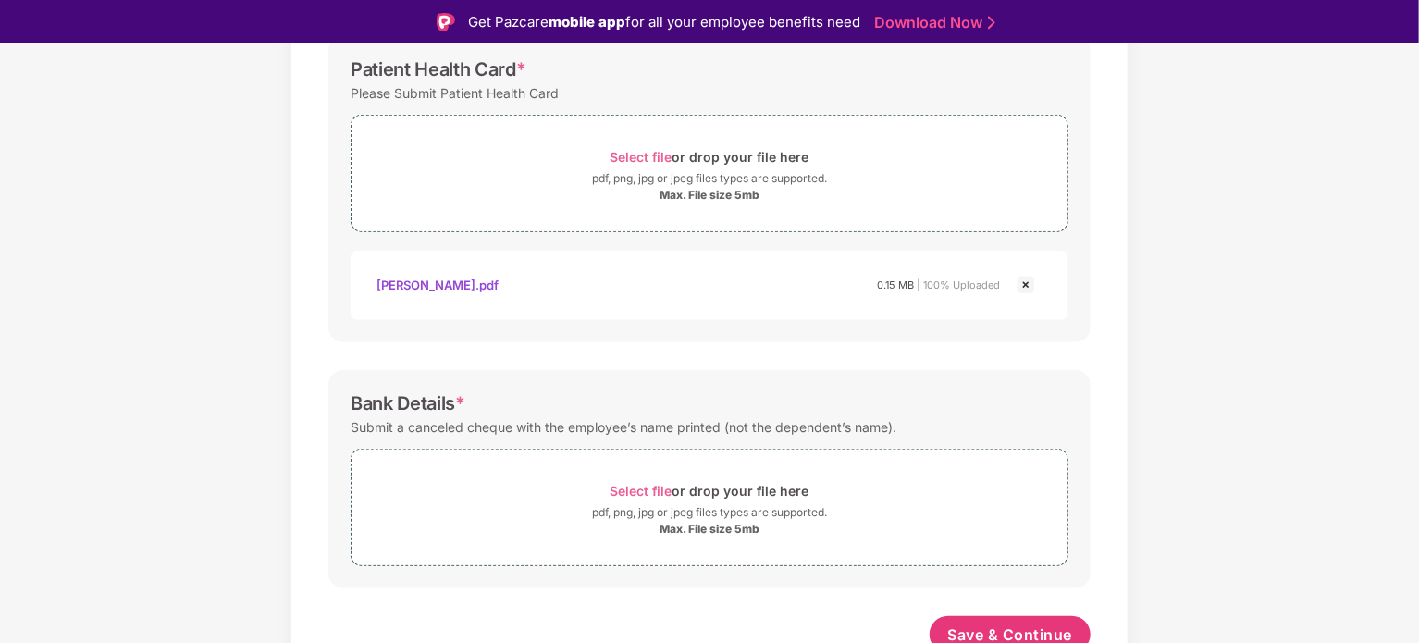
scroll to position [637, 0]
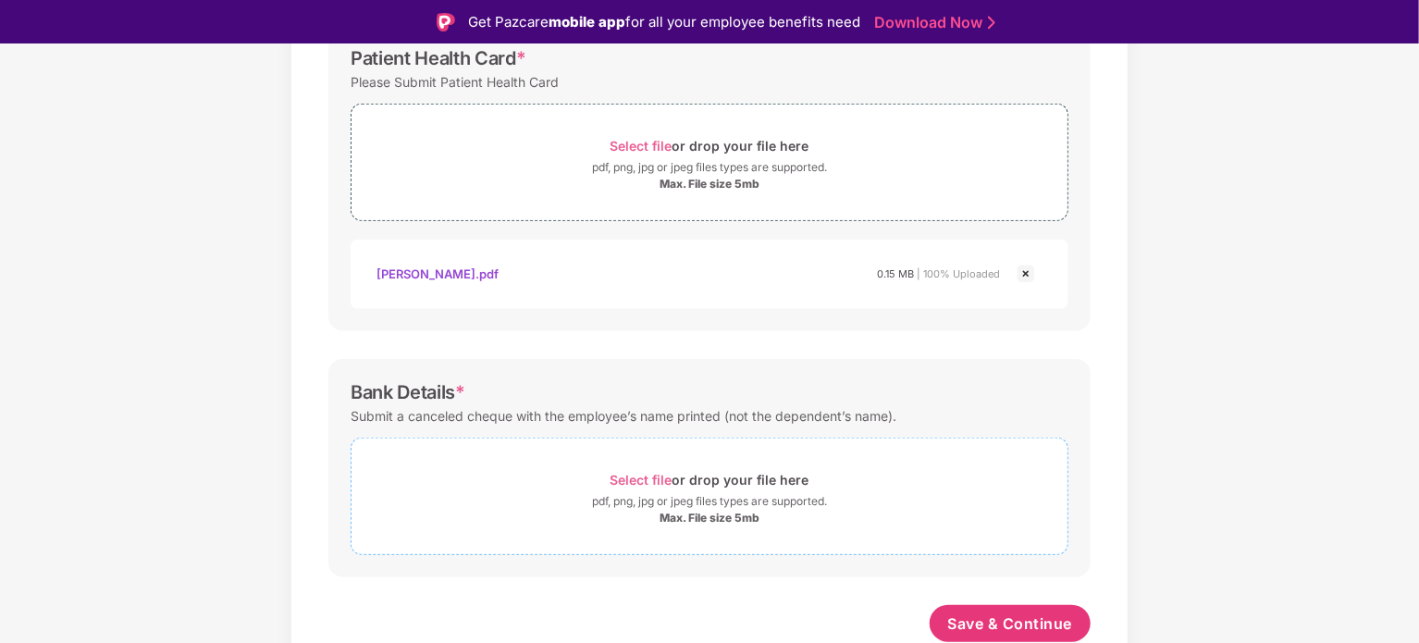
click at [651, 478] on span "Select file" at bounding box center [641, 480] width 62 height 16
click at [645, 478] on span "Select file" at bounding box center [641, 480] width 62 height 16
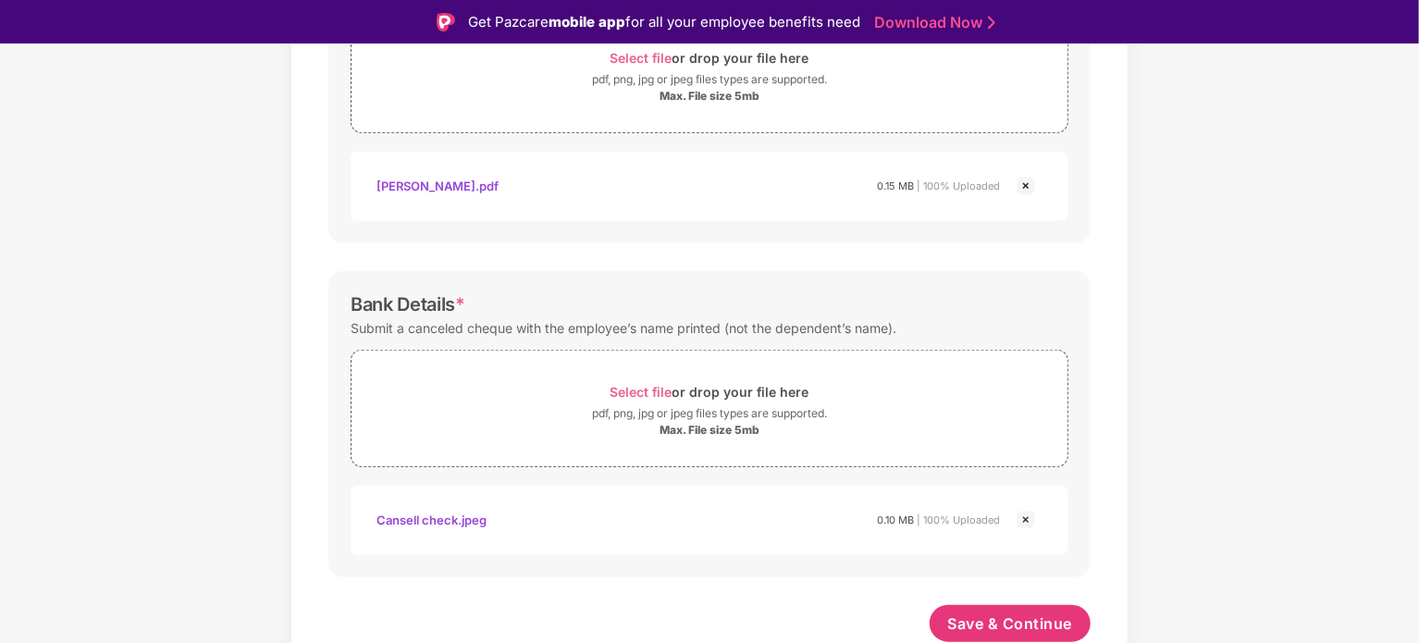
scroll to position [725, 0]
click at [1032, 628] on span "Save & Continue" at bounding box center [1010, 623] width 125 height 20
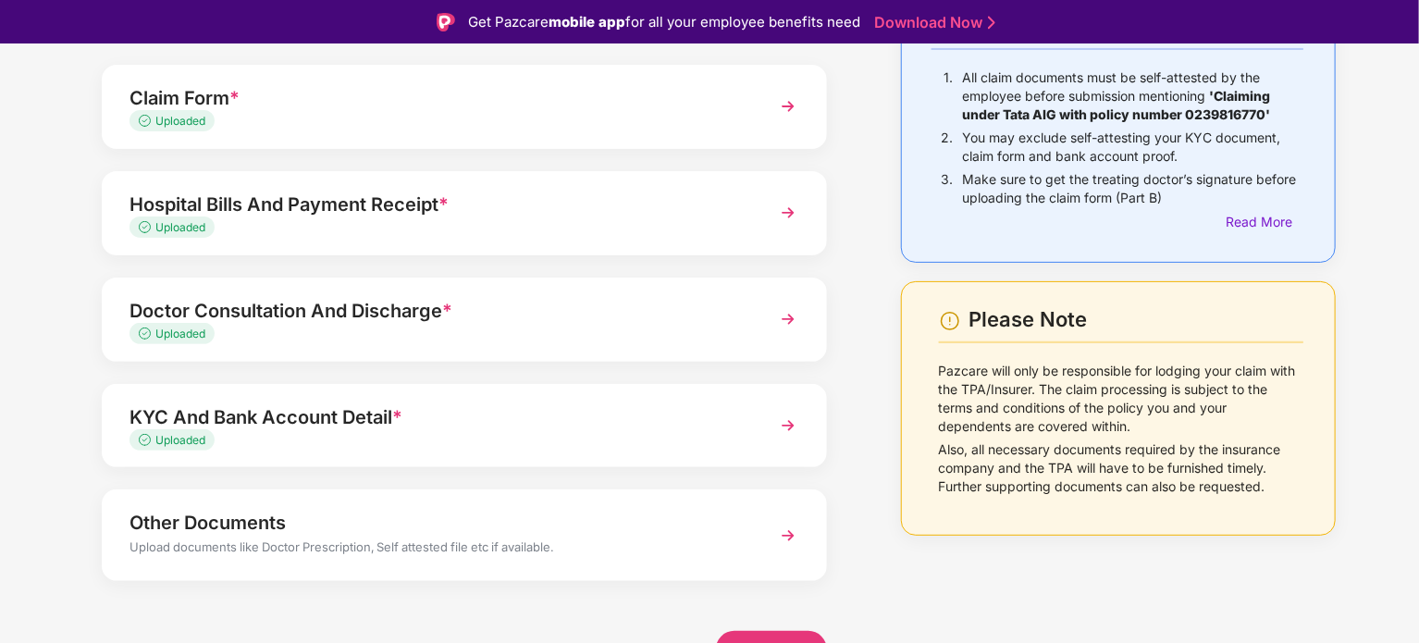
scroll to position [174, 0]
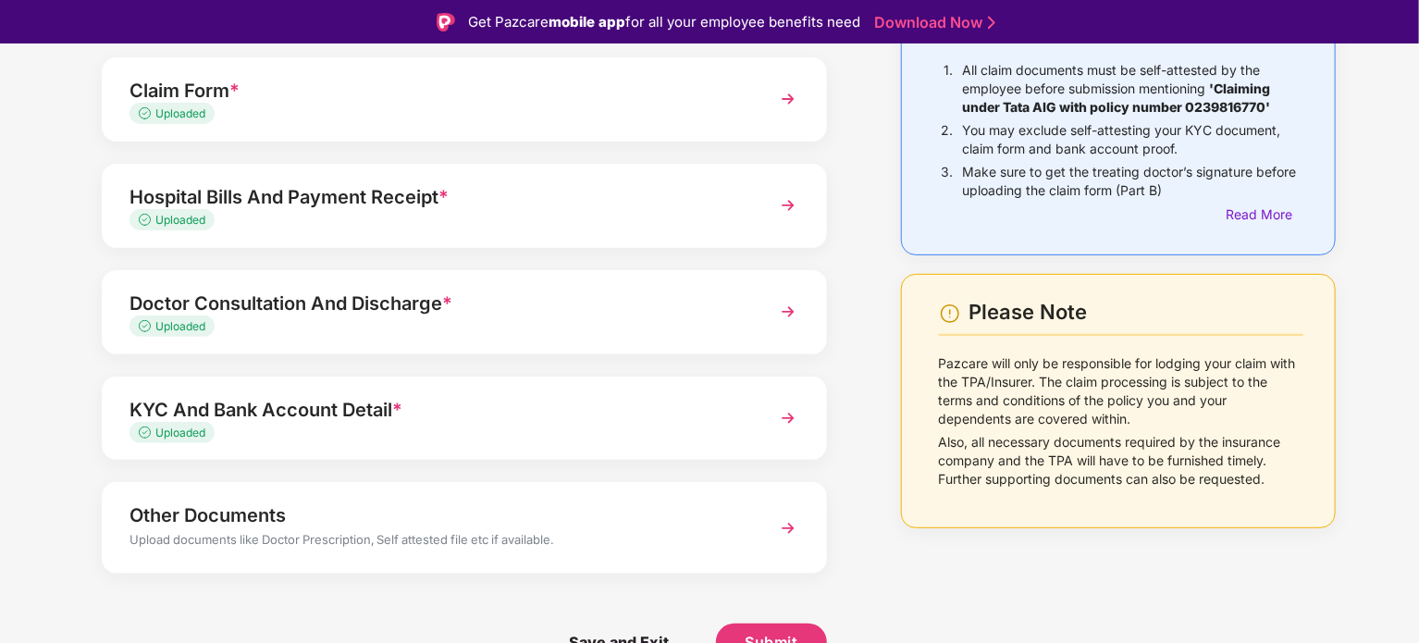
click at [784, 527] on img at bounding box center [787, 528] width 33 height 33
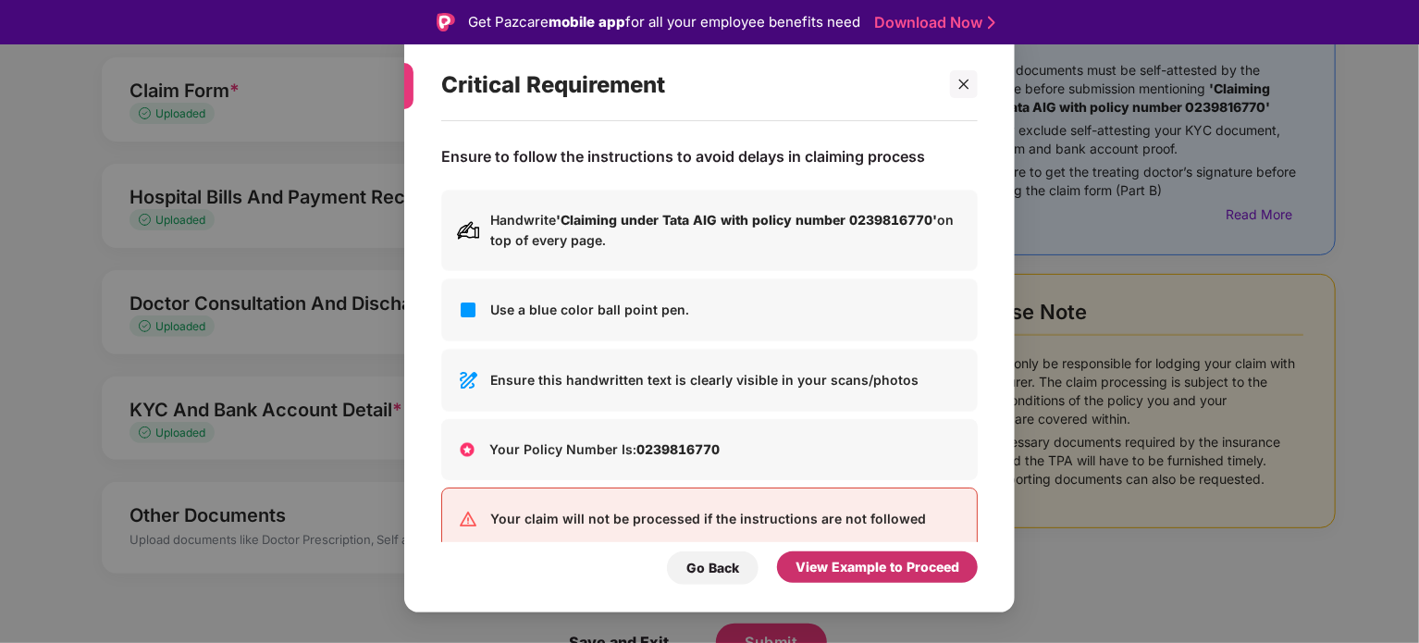
click at [810, 565] on div "View Example to Proceed" at bounding box center [877, 567] width 164 height 20
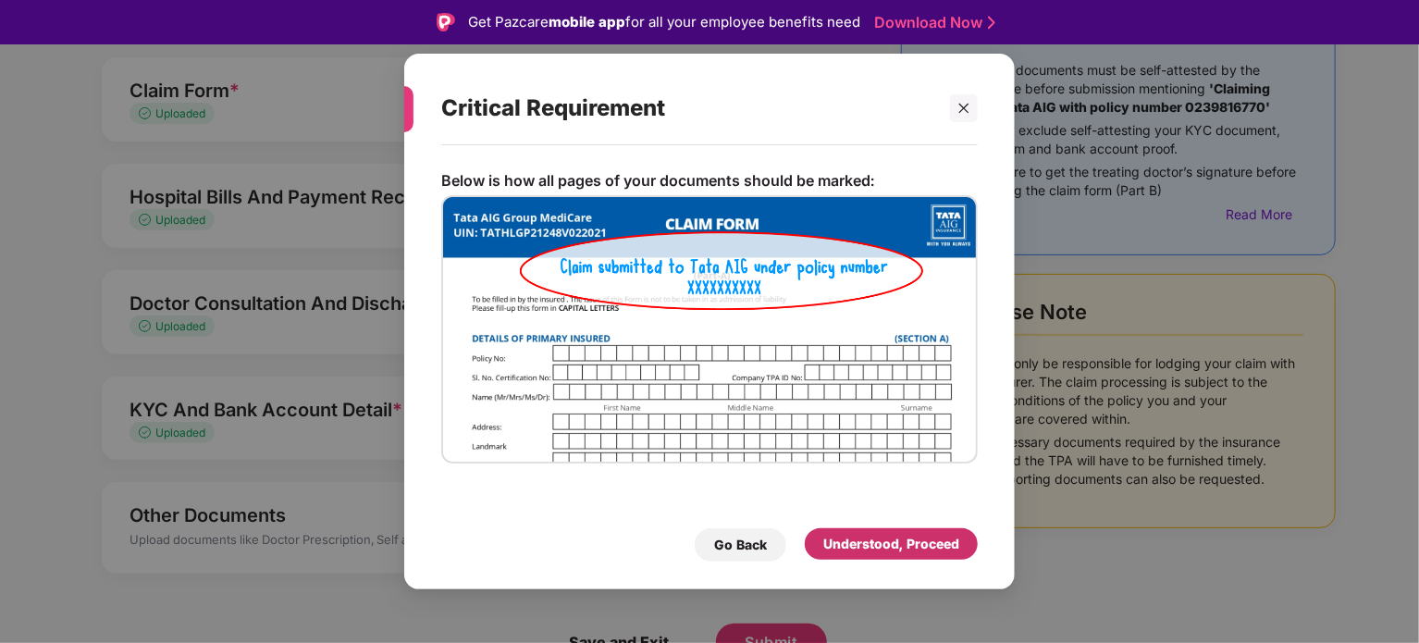
click at [823, 546] on div "Understood, Proceed" at bounding box center [891, 544] width 136 height 20
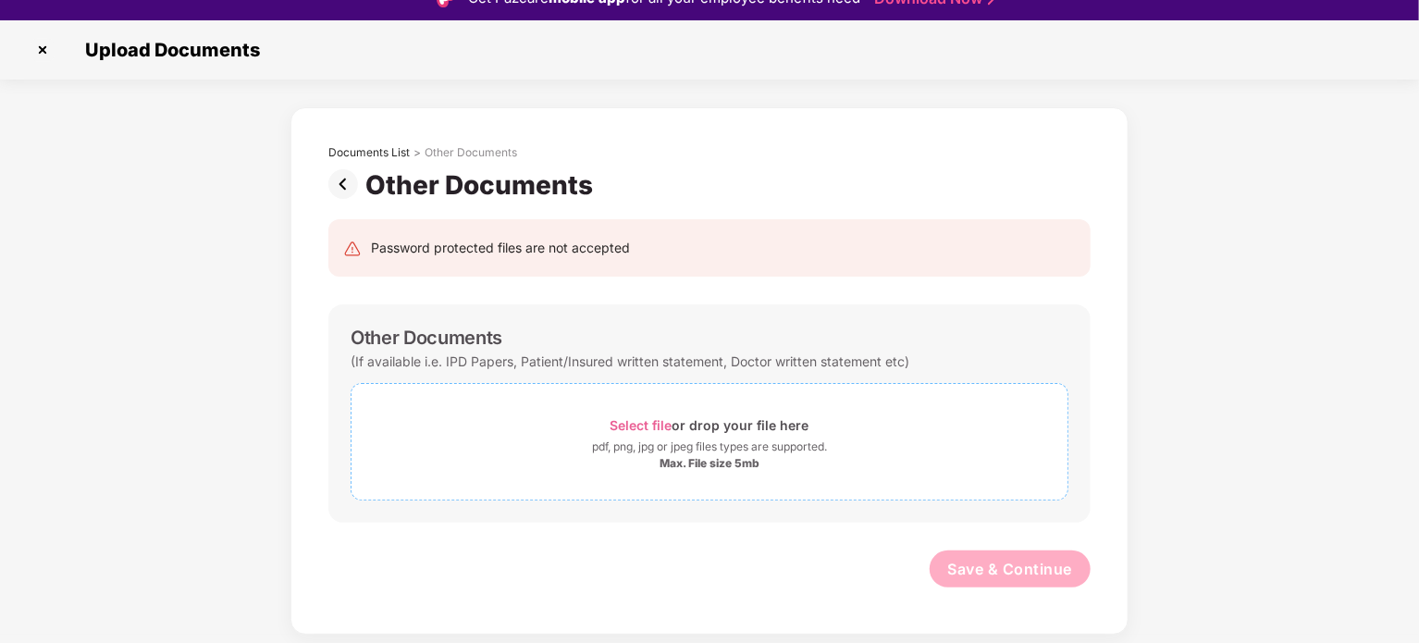
scroll to position [44, 0]
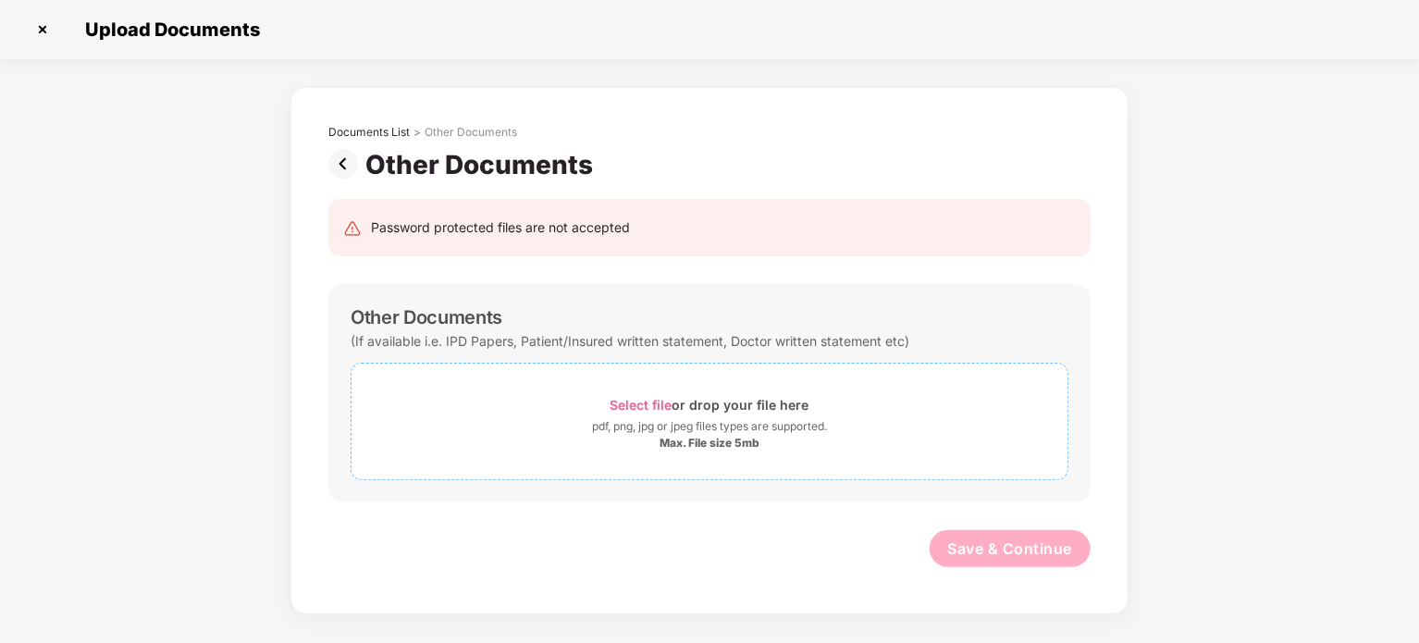
click at [666, 402] on span "Select file" at bounding box center [641, 405] width 62 height 16
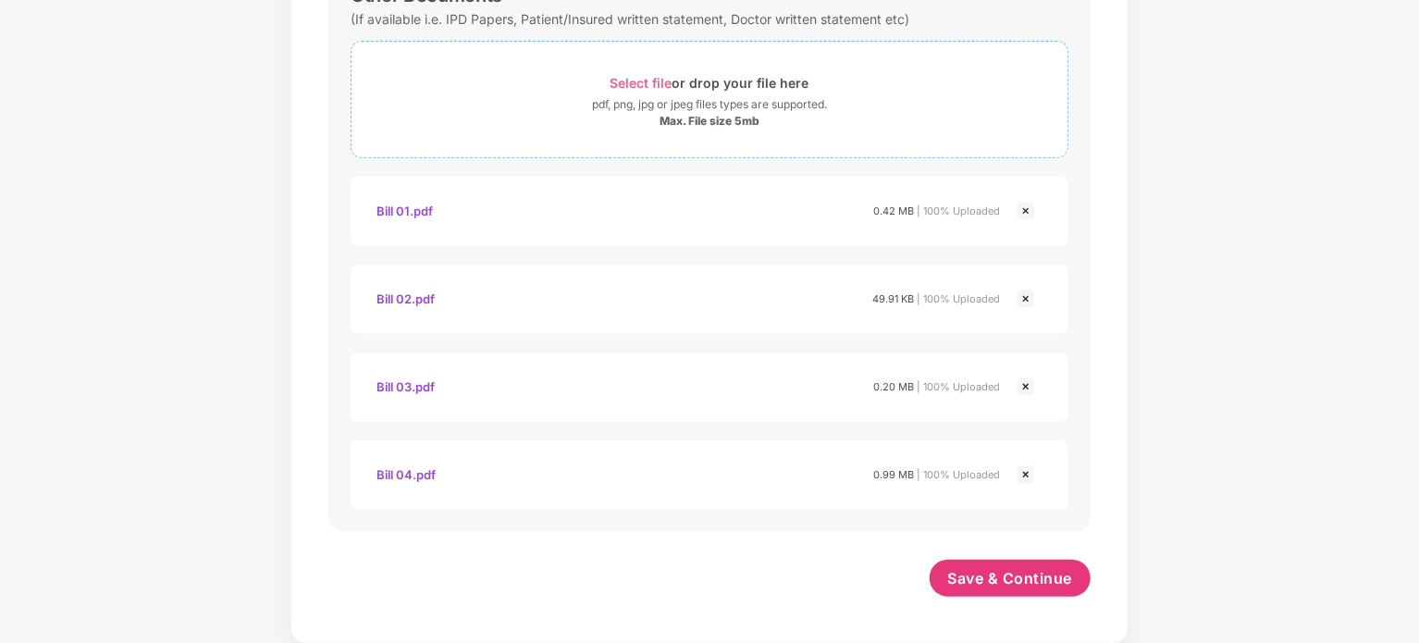
scroll to position [322, 0]
click at [1000, 573] on span "Save & Continue" at bounding box center [1010, 578] width 125 height 20
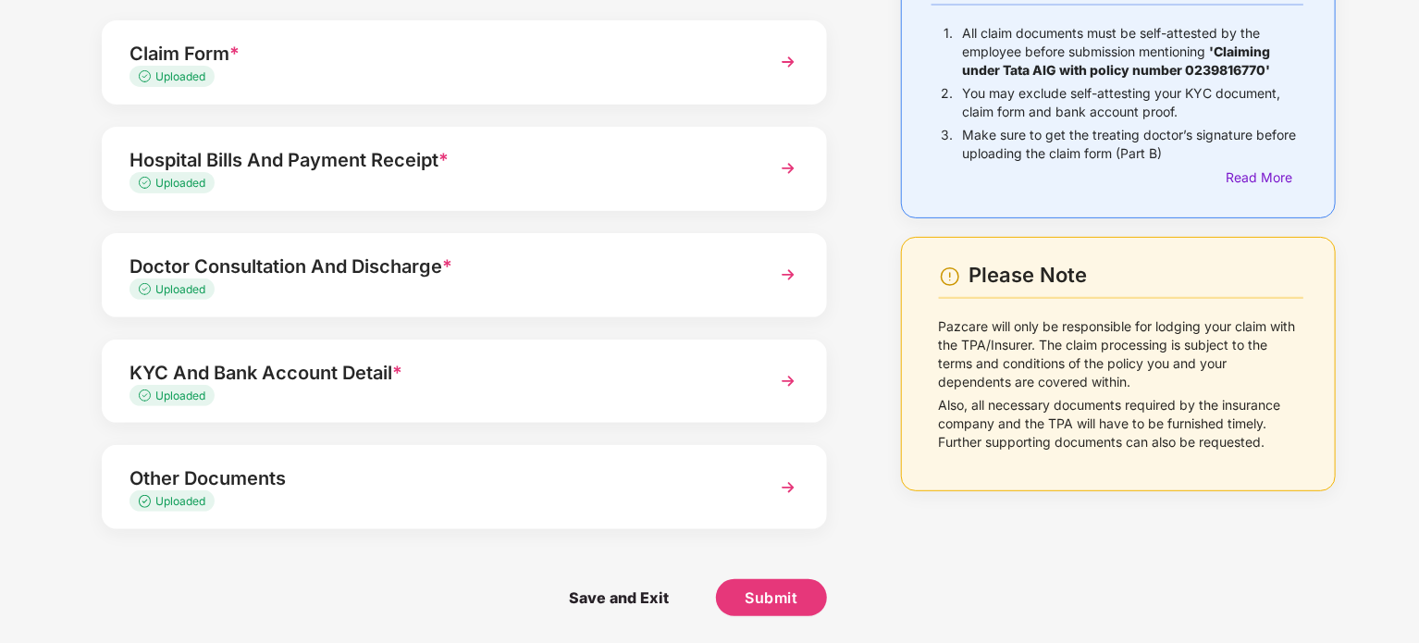
scroll to position [166, 0]
click at [782, 598] on span "Submit" at bounding box center [771, 597] width 53 height 20
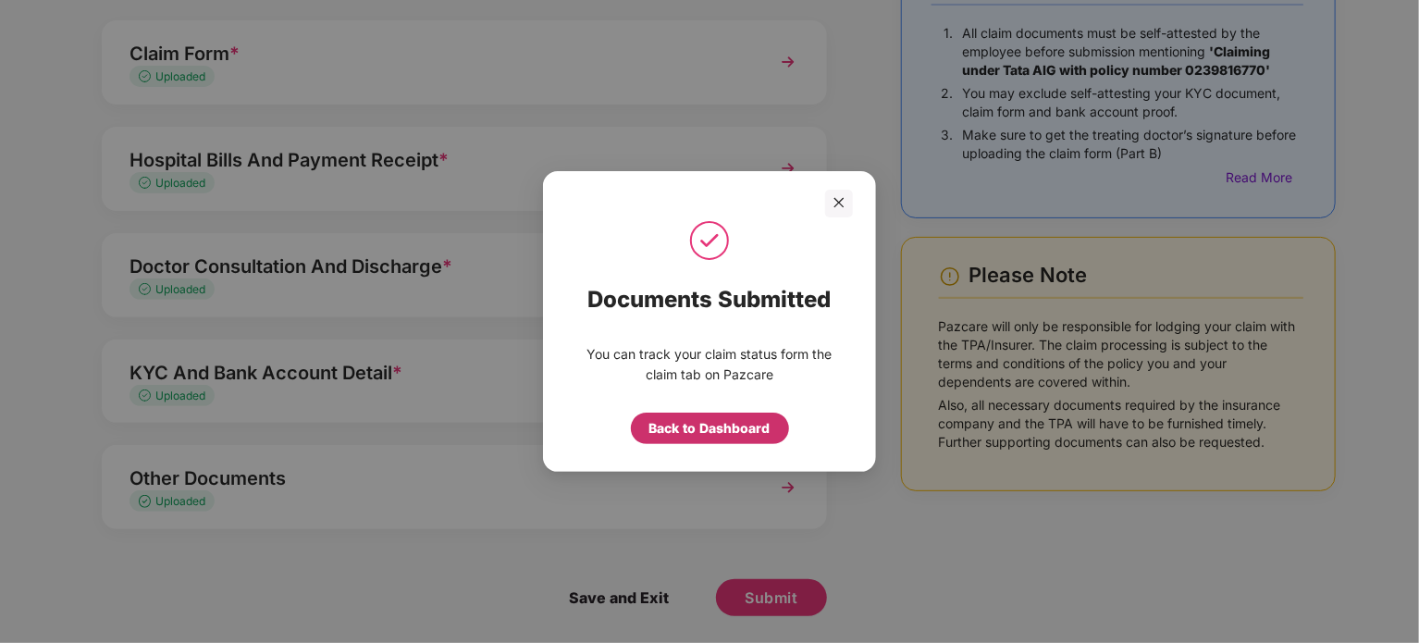
click at [747, 428] on div "Back to Dashboard" at bounding box center [709, 428] width 121 height 20
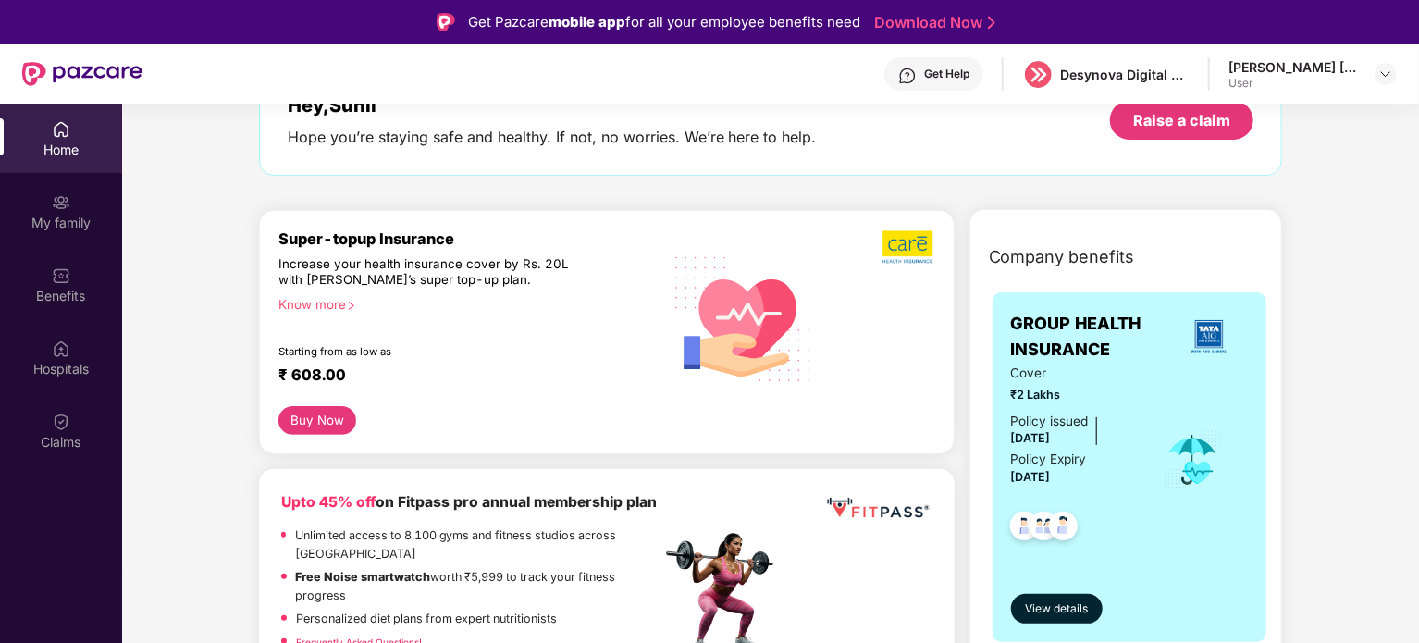
scroll to position [277, 0]
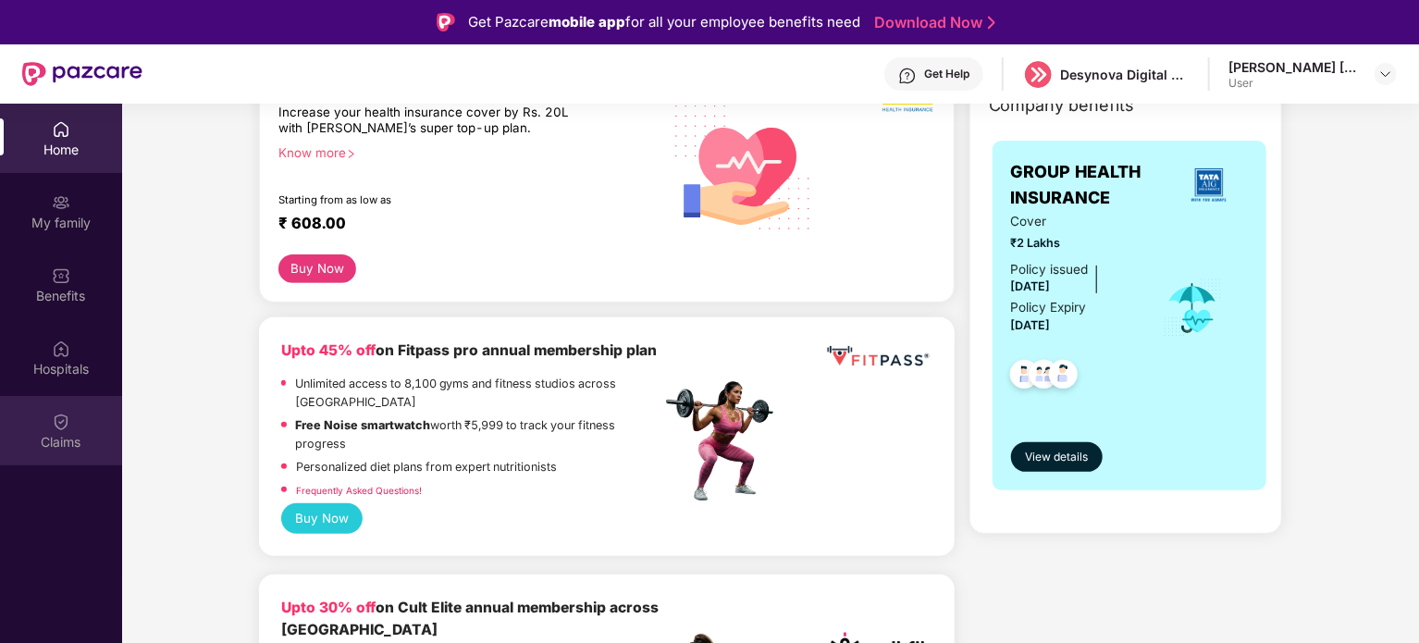
click at [59, 438] on div "Claims" at bounding box center [61, 442] width 122 height 18
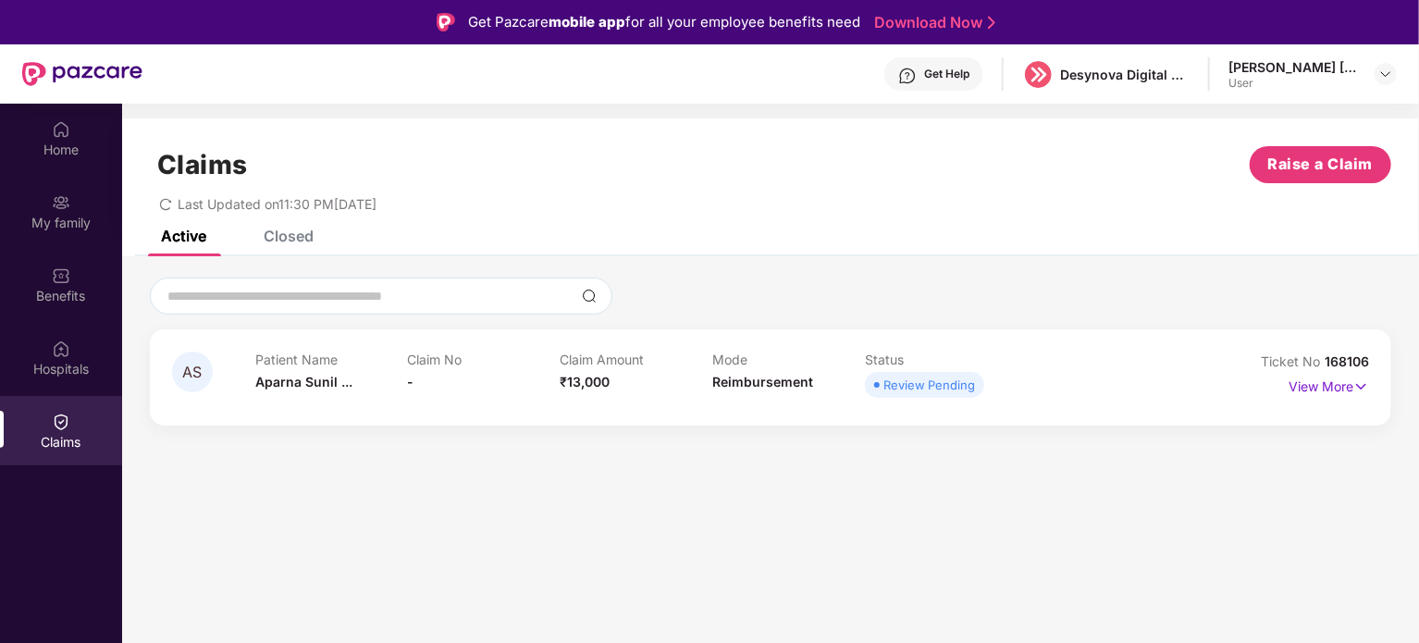
click at [295, 242] on div "Closed" at bounding box center [289, 236] width 50 height 18
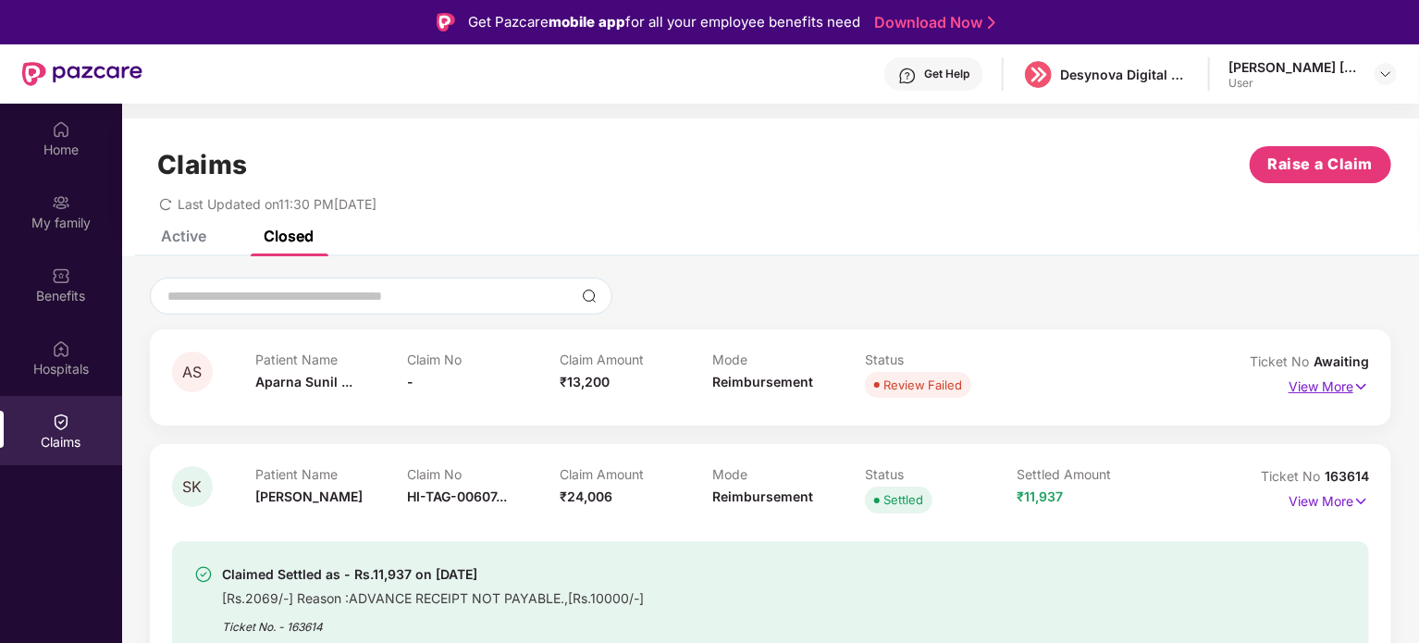
click at [1353, 387] on img at bounding box center [1361, 386] width 16 height 20
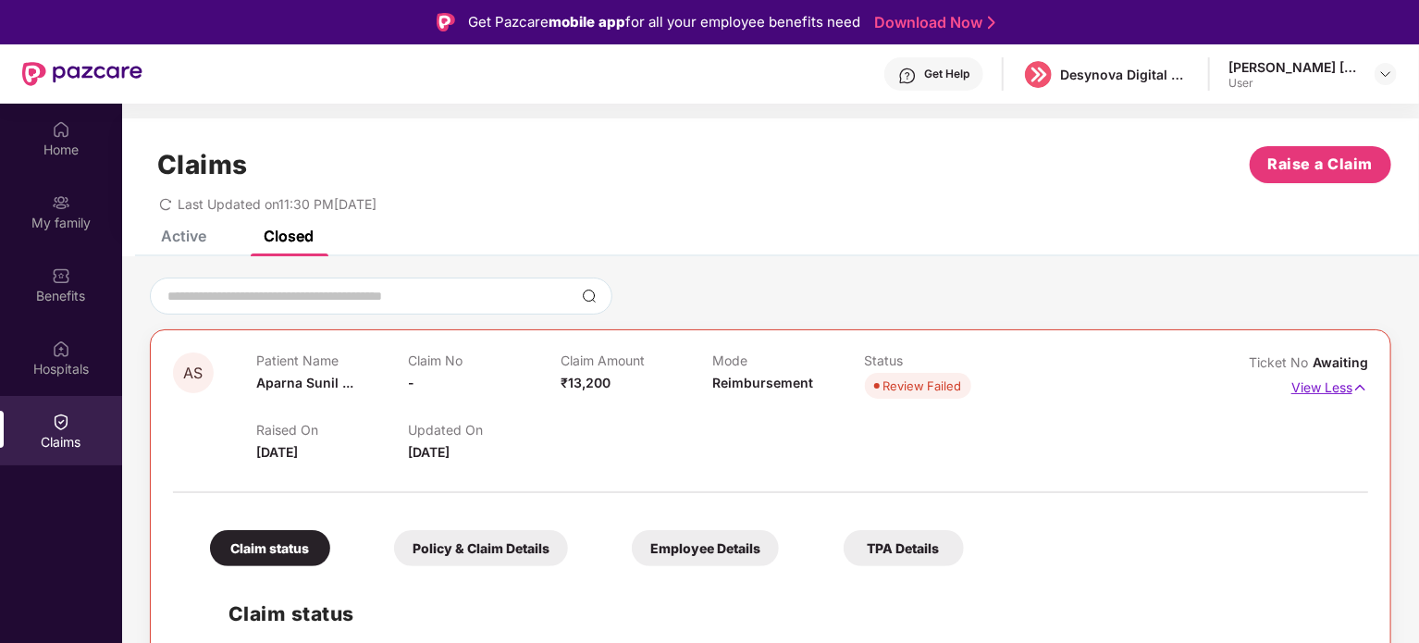
click at [1352, 387] on img at bounding box center [1360, 387] width 16 height 20
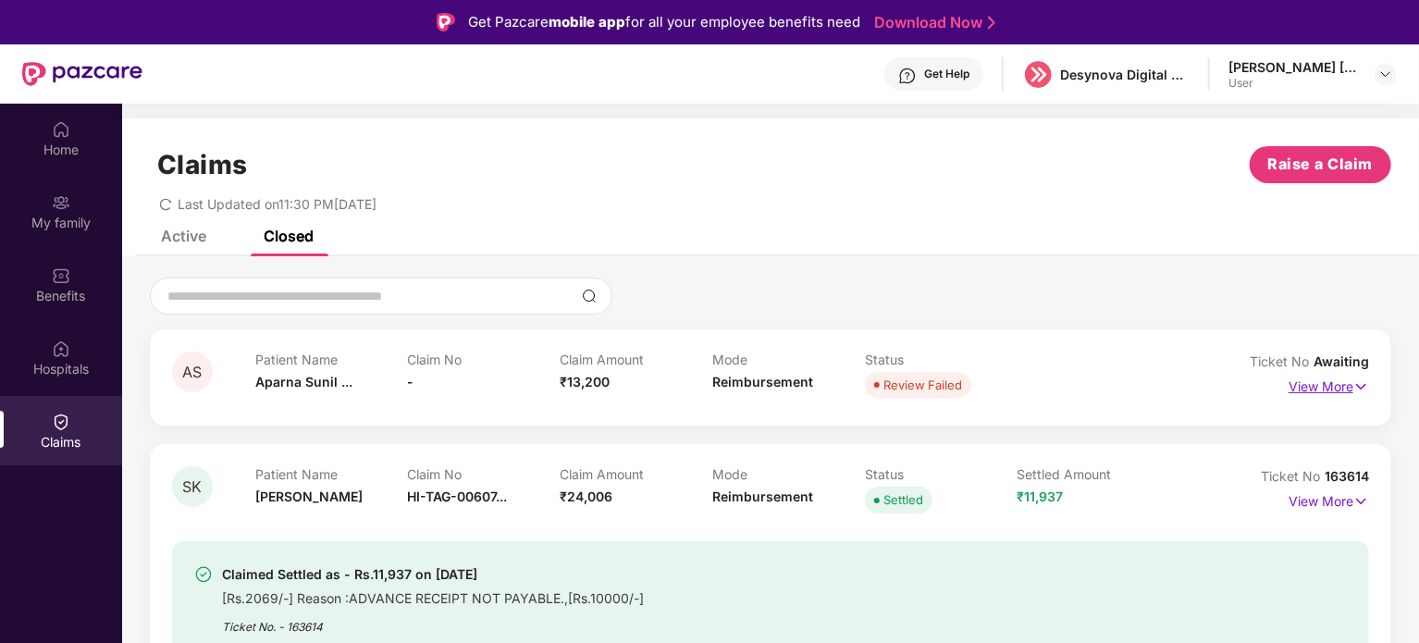
click at [1353, 388] on img at bounding box center [1361, 386] width 16 height 20
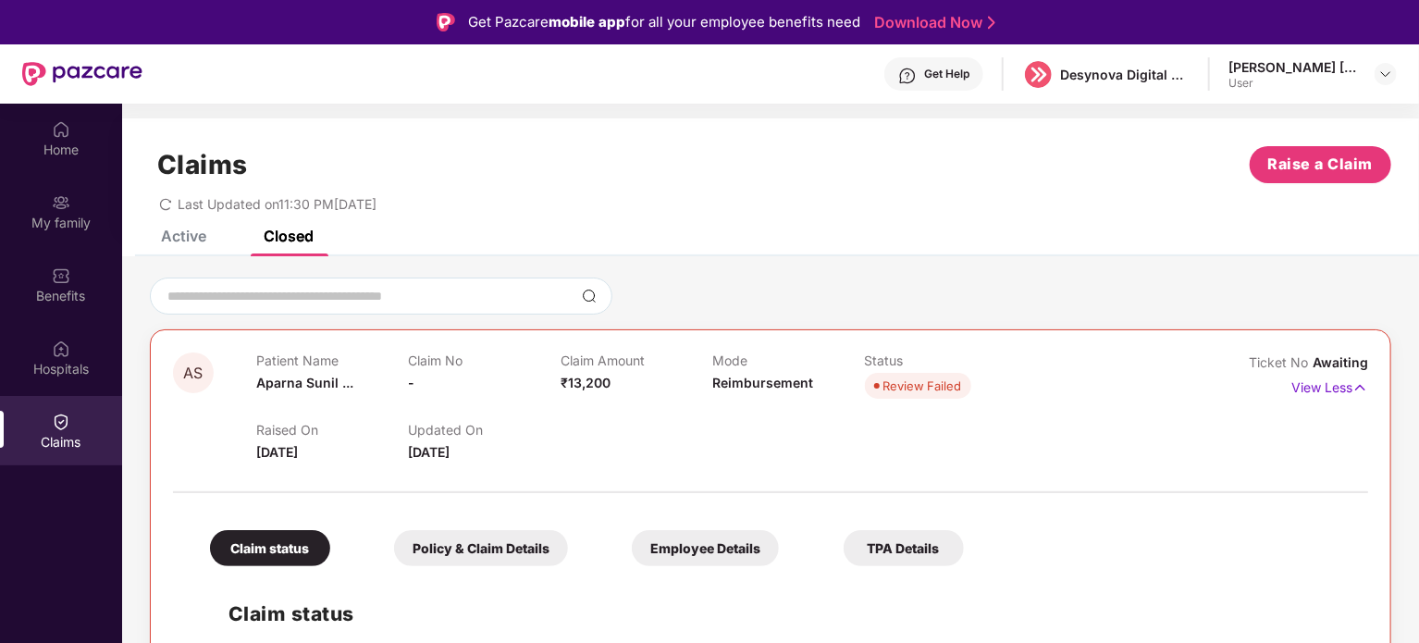
click at [1345, 373] on p "View Less" at bounding box center [1329, 385] width 77 height 25
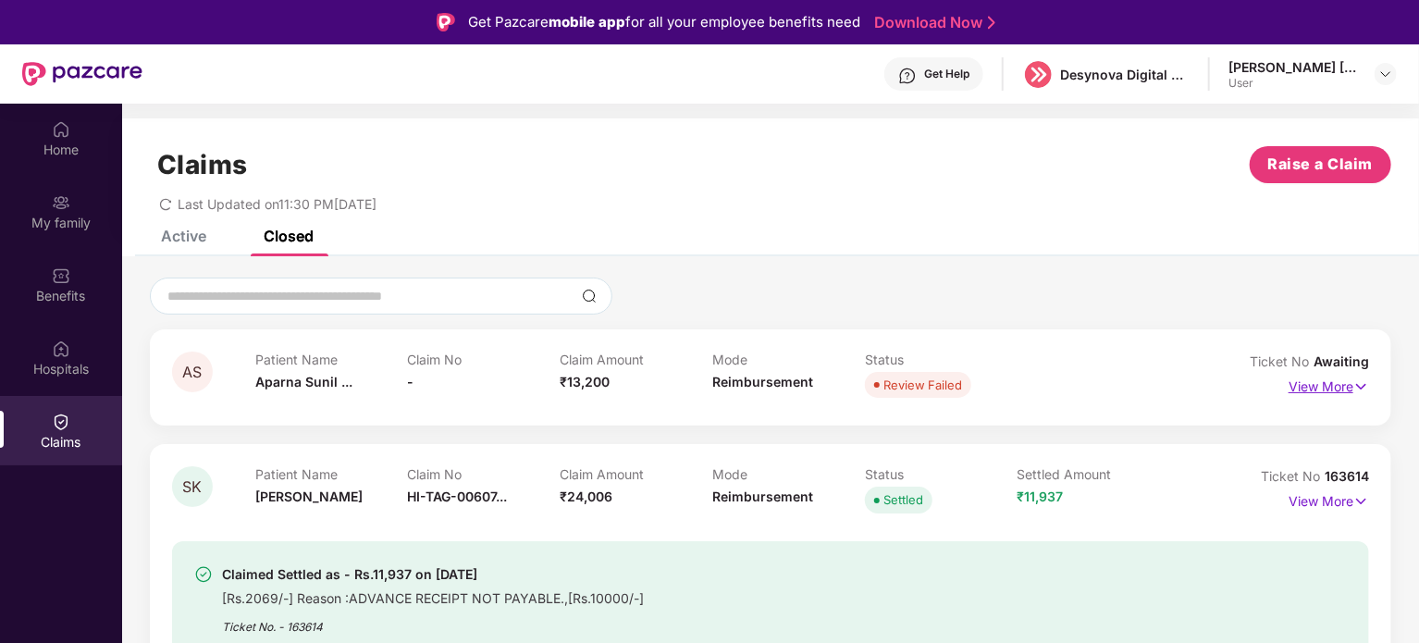
click at [1328, 388] on p "View More" at bounding box center [1328, 384] width 80 height 25
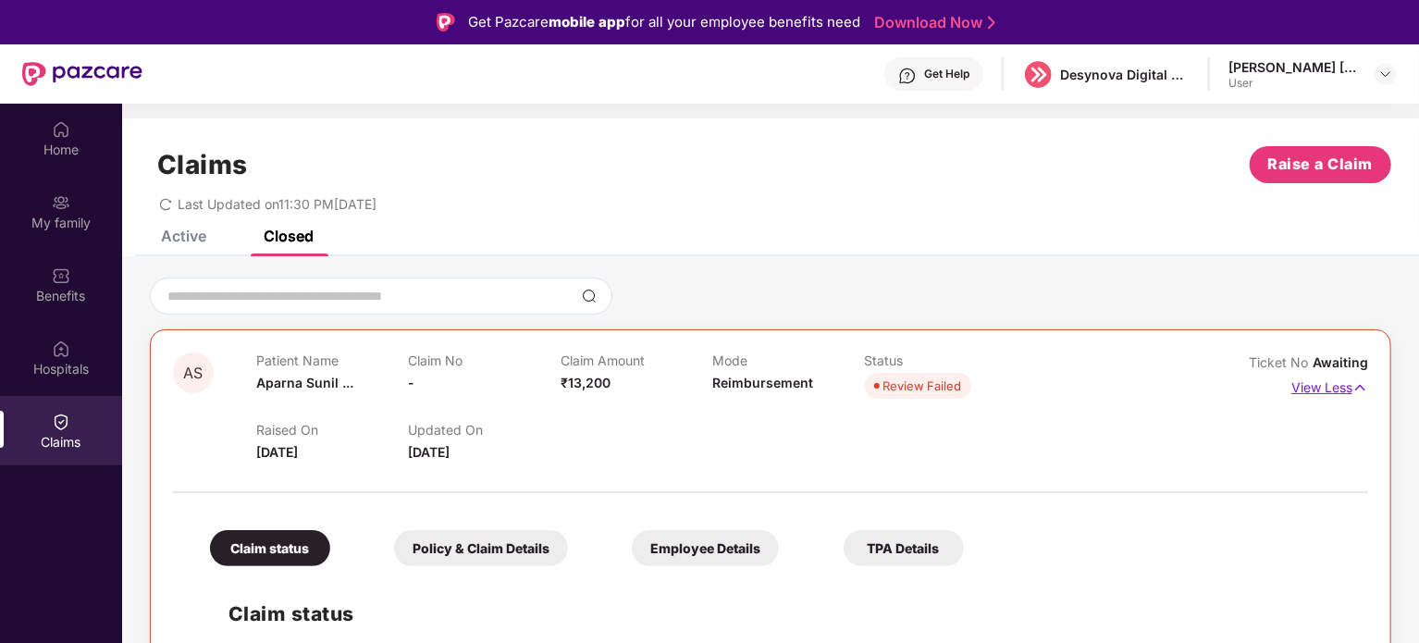
click at [1352, 395] on img at bounding box center [1360, 387] width 16 height 20
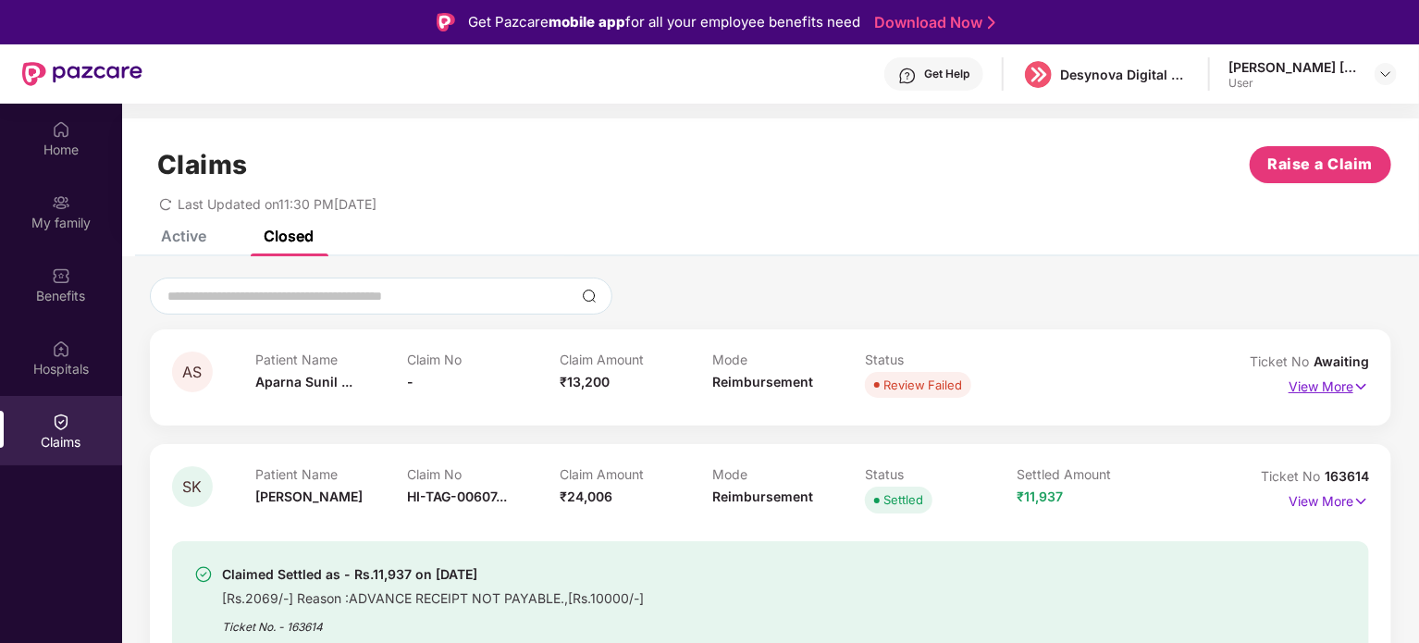
click at [1353, 395] on img at bounding box center [1361, 386] width 16 height 20
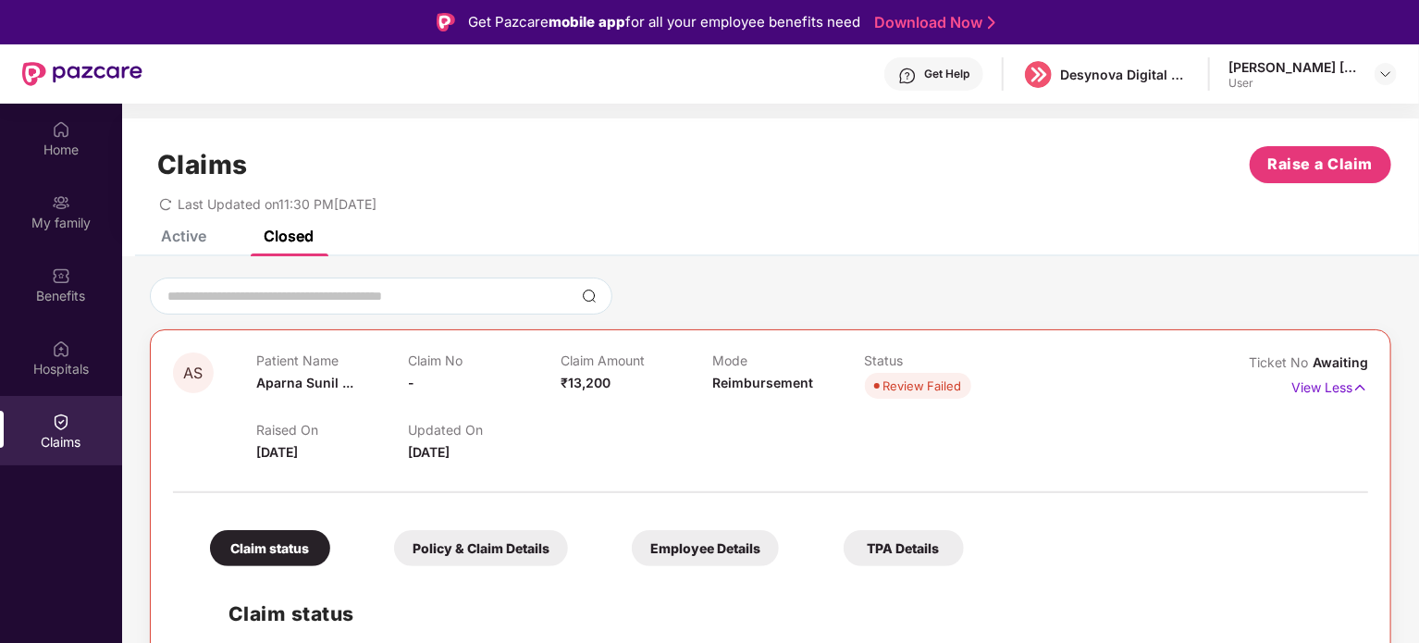
click at [196, 234] on div "Active" at bounding box center [183, 236] width 45 height 18
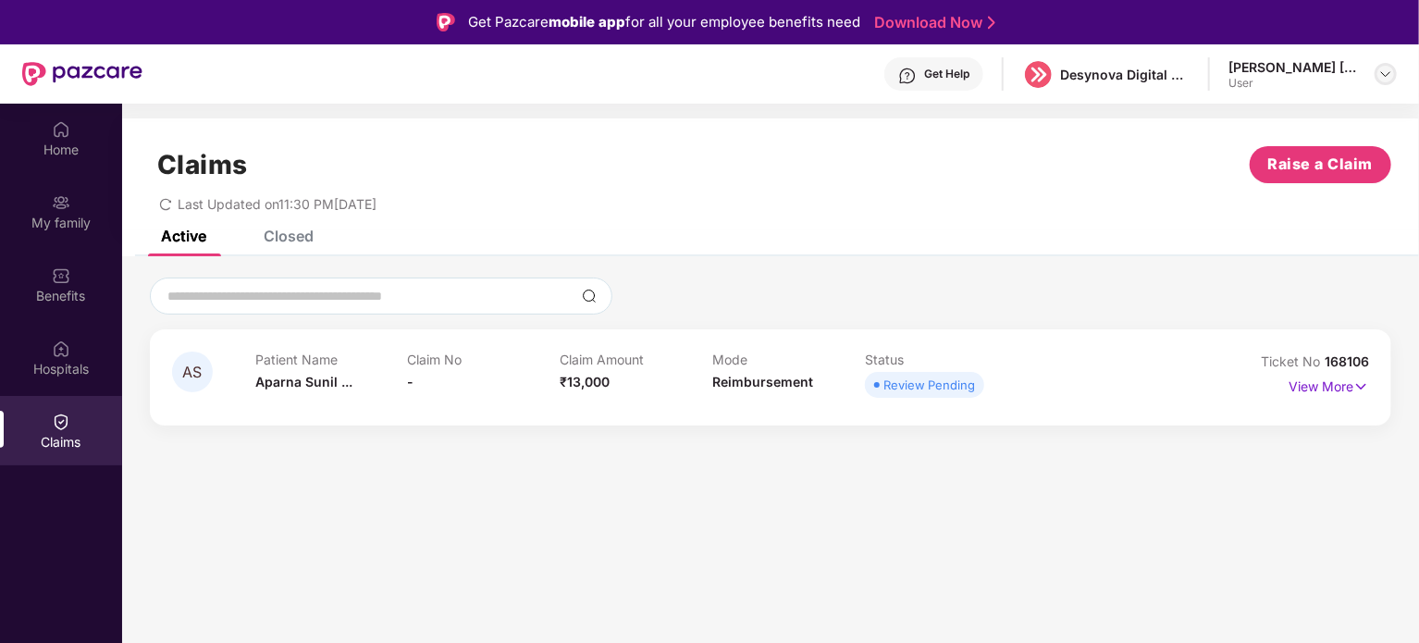
click at [1388, 76] on img at bounding box center [1385, 74] width 15 height 15
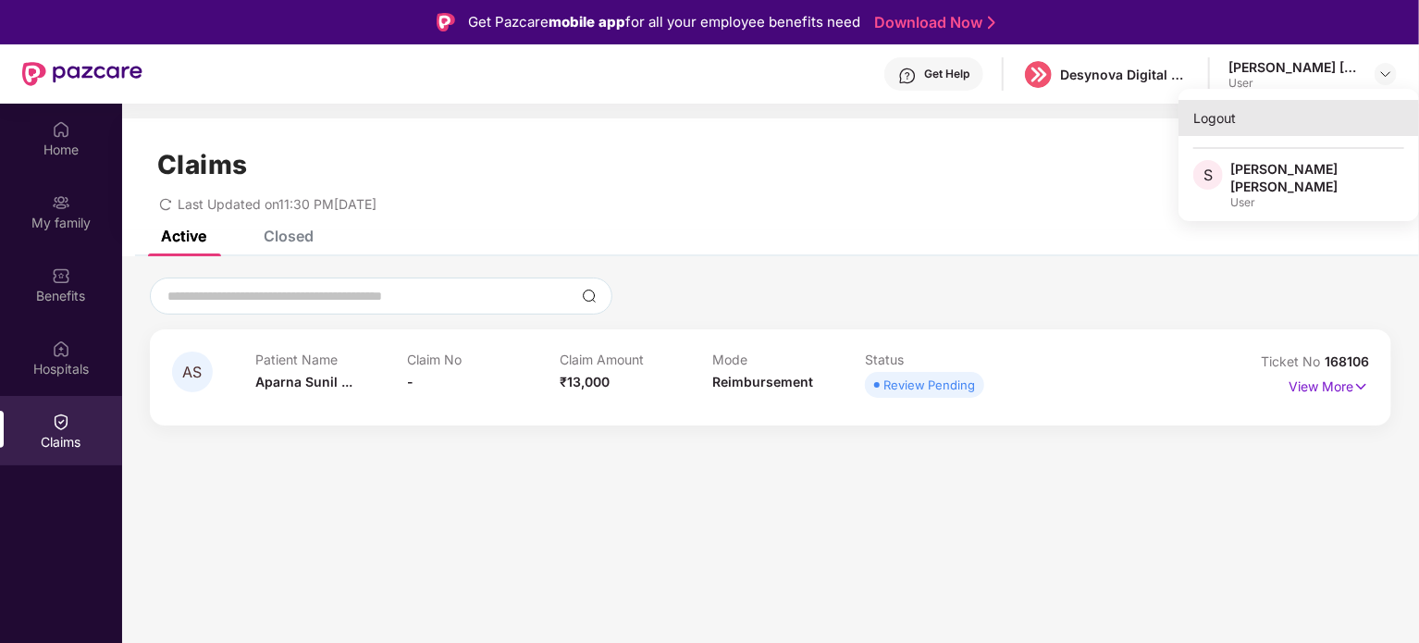
click at [1215, 121] on div "Logout" at bounding box center [1298, 118] width 240 height 36
